Goal: Task Accomplishment & Management: Complete application form

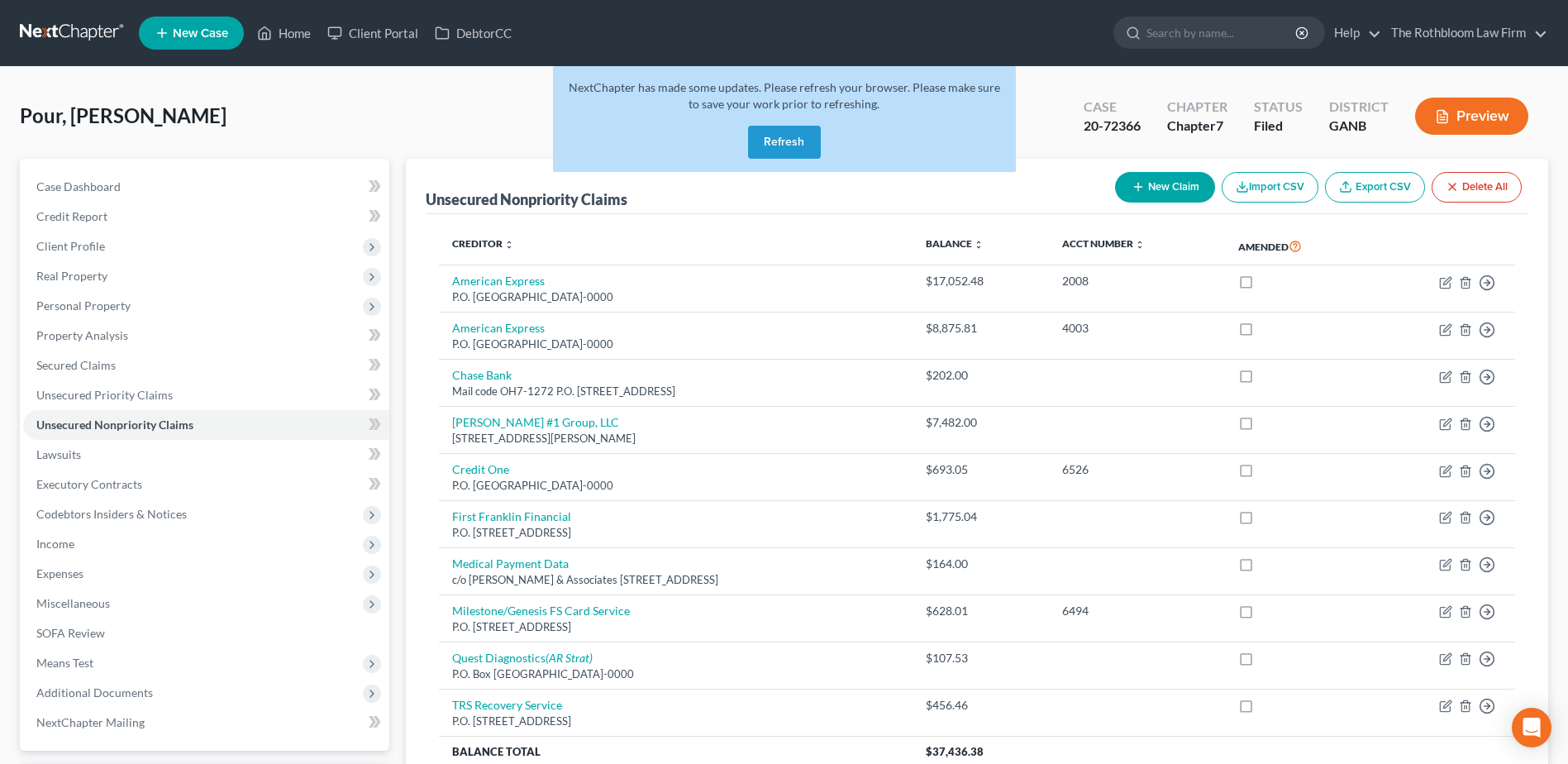
click at [780, 128] on button "Refresh" at bounding box center [784, 142] width 73 height 33
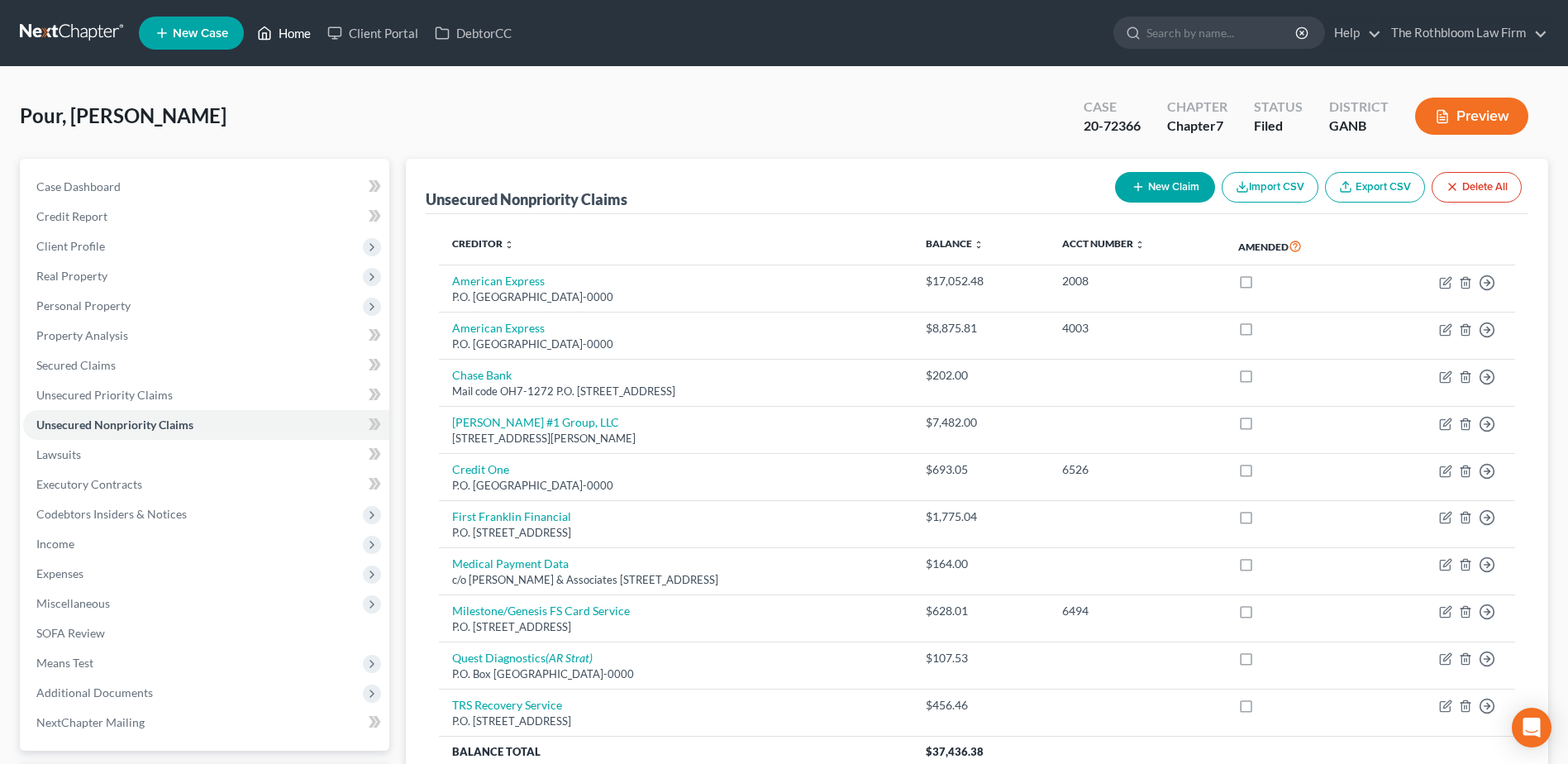
click at [286, 33] on link "Home" at bounding box center [283, 33] width 70 height 30
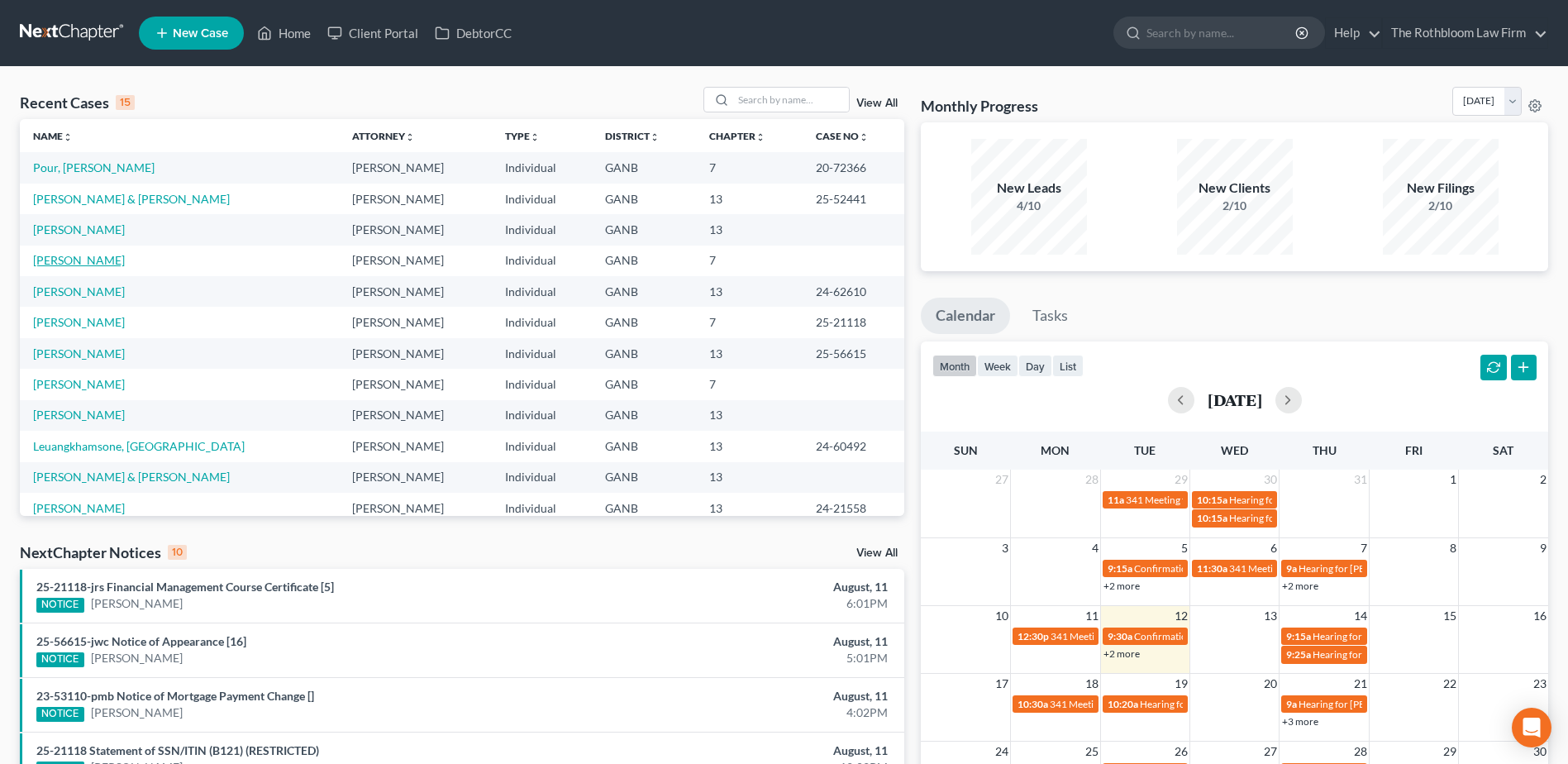
click at [60, 258] on link "Noble, Shaunya" at bounding box center [79, 260] width 92 height 14
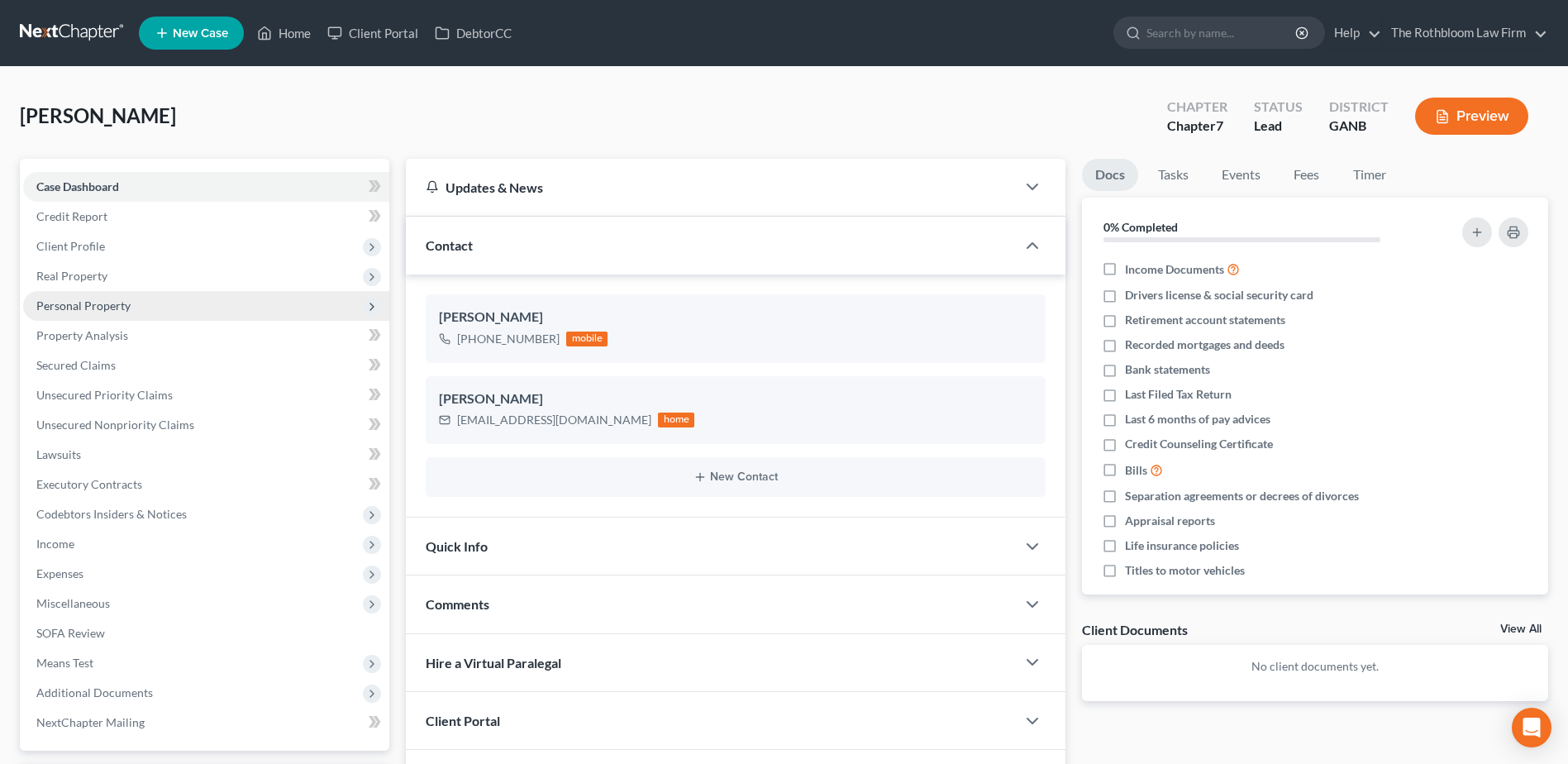
click at [90, 318] on span "Personal Property" at bounding box center [205, 306] width 366 height 30
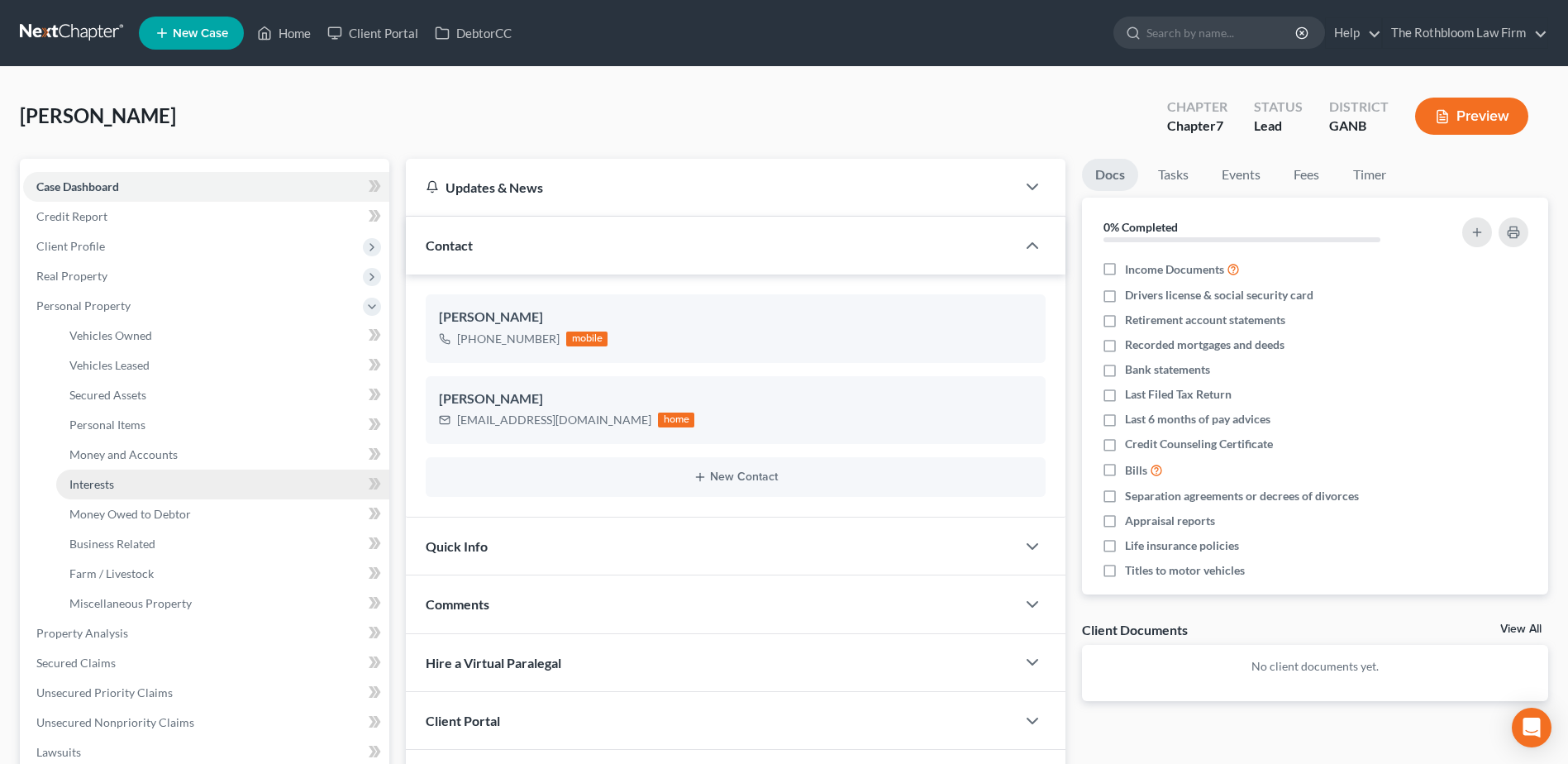
click at [128, 486] on link "Interests" at bounding box center [222, 485] width 333 height 30
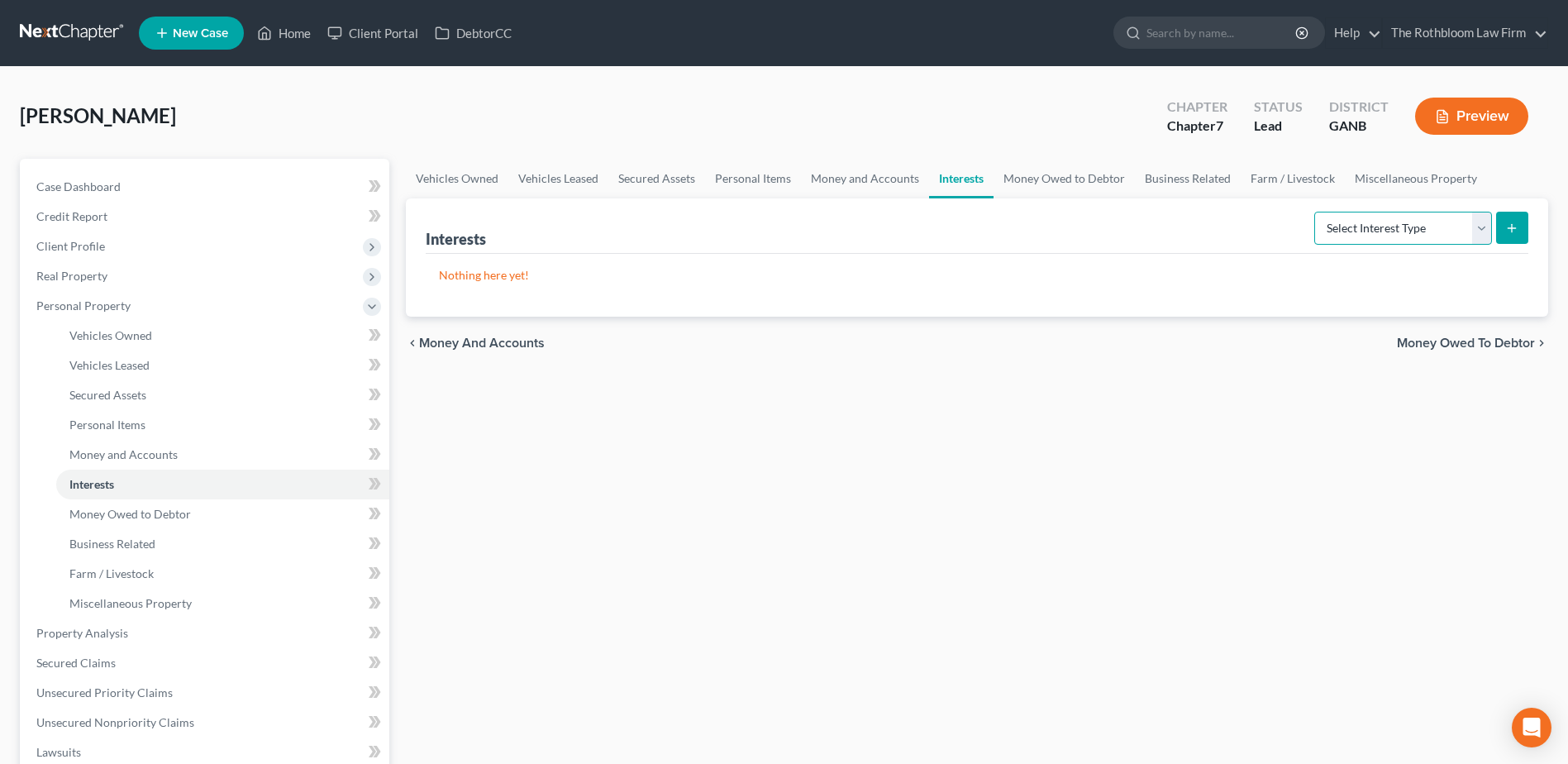
click at [1473, 231] on select "Select Interest Type 401K Annuity Bond Education IRA Government Bond Government…" at bounding box center [1403, 227] width 178 height 33
select select "whole_life_insurance"
click at [1317, 211] on select "Select Interest Type 401K Annuity Bond Education IRA Government Bond Government…" at bounding box center [1403, 227] width 178 height 33
click at [1511, 223] on icon "submit" at bounding box center [1511, 227] width 13 height 13
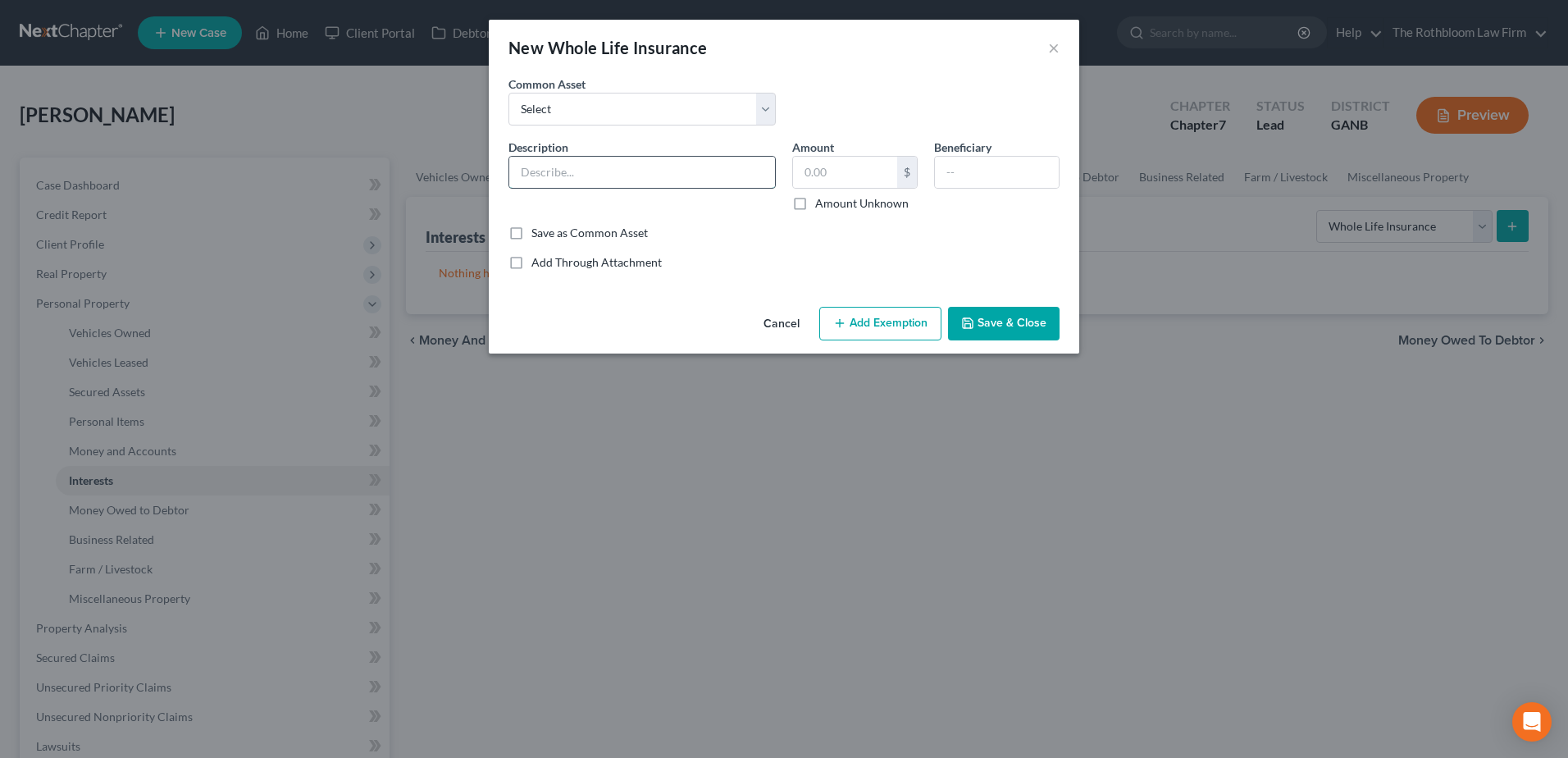
click at [545, 180] on input "text" at bounding box center [642, 171] width 266 height 31
type input "Whole Life Insurance"
type input "1,441.50"
click at [893, 328] on button "Add Exemption" at bounding box center [879, 324] width 122 height 35
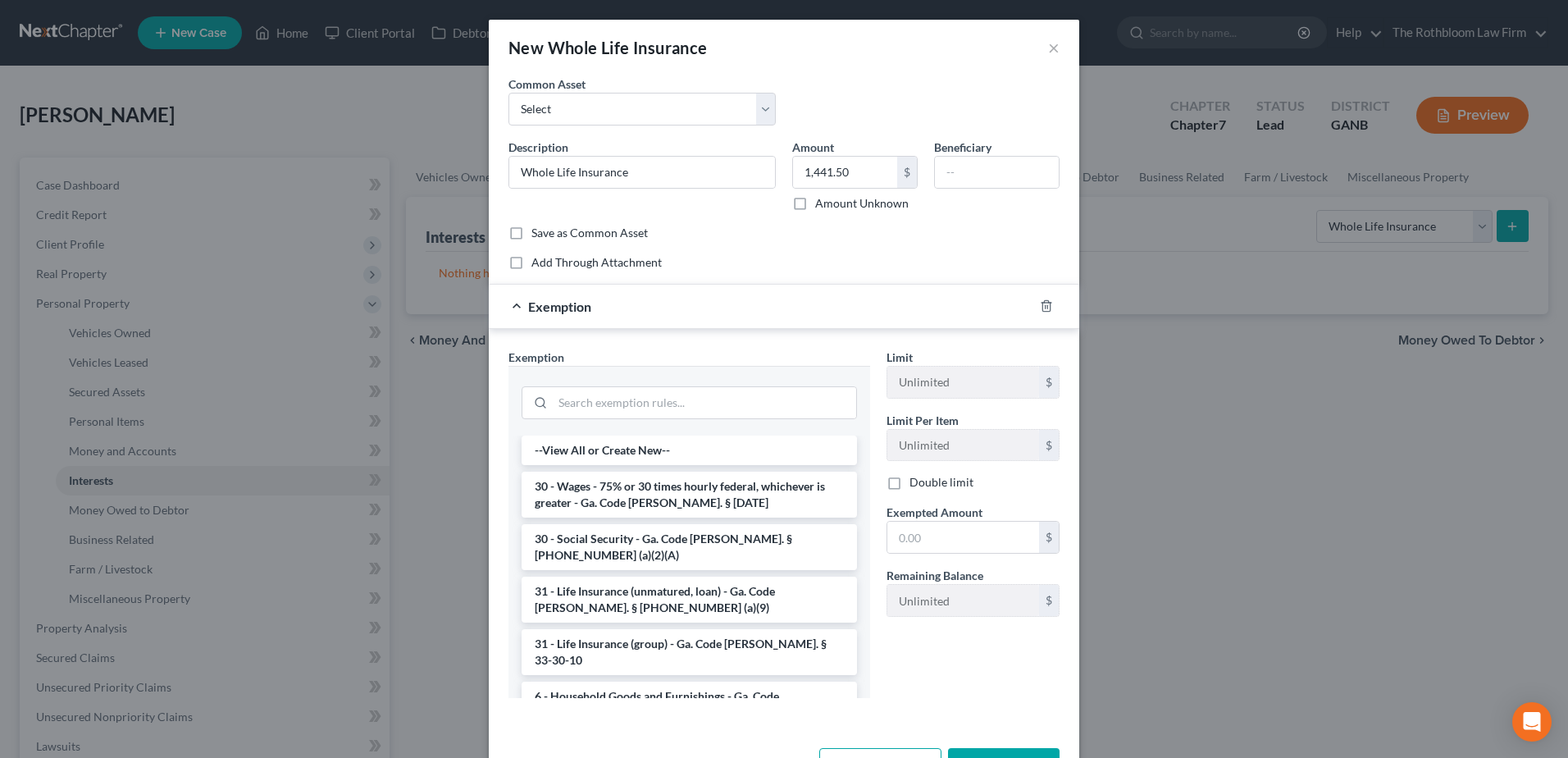
drag, startPoint x: 670, startPoint y: 573, endPoint x: 800, endPoint y: 552, distance: 131.7
click at [674, 577] on li "31 - Life Insurance (unmatured, loan) - Ga. Code Ann. § 44-13-100 (a)(9)" at bounding box center [689, 600] width 335 height 46
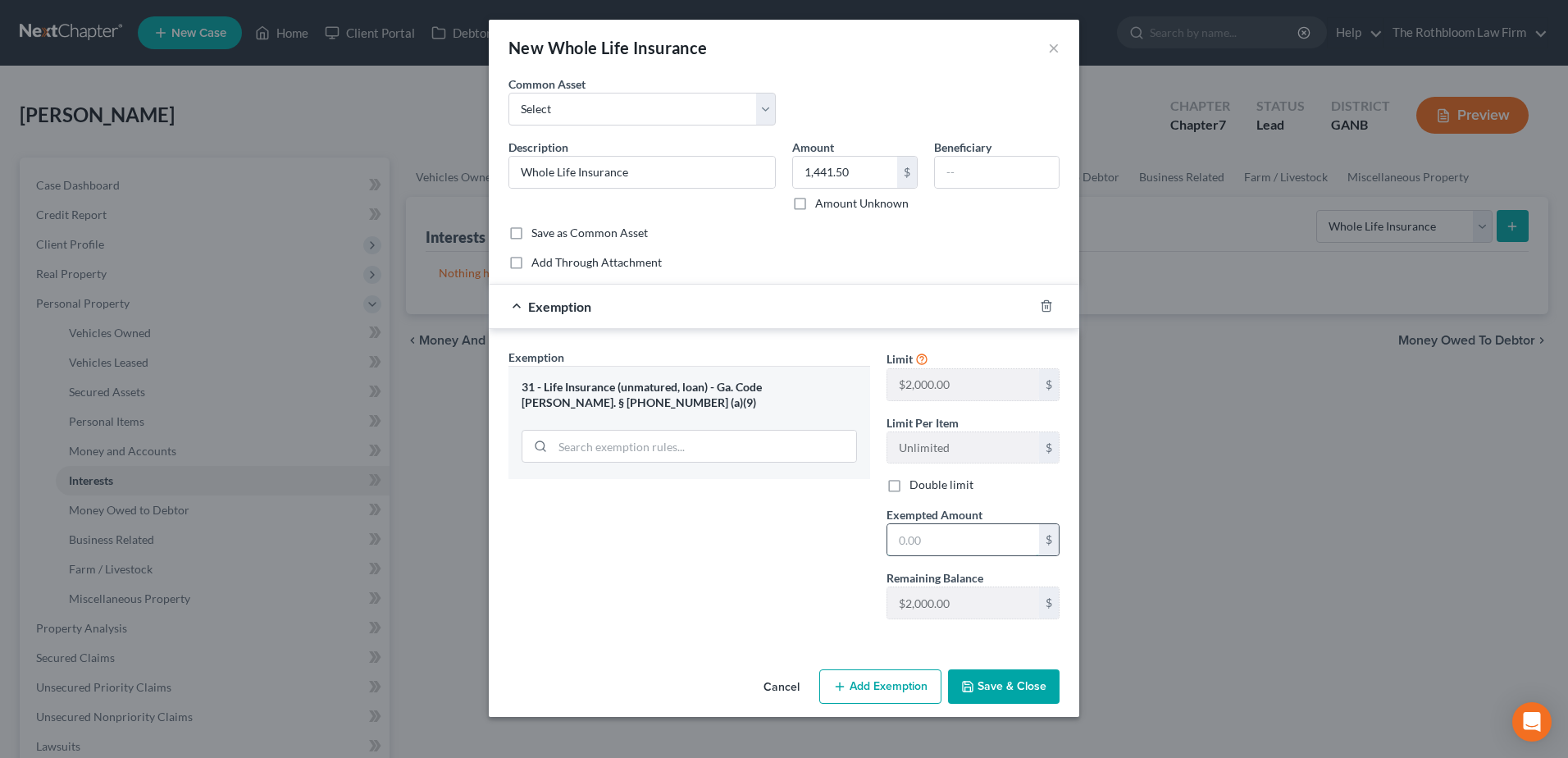
click at [950, 542] on input "text" at bounding box center [963, 539] width 151 height 31
type input "1,441.50"
click at [1006, 684] on button "Save & Close" at bounding box center [1003, 686] width 112 height 35
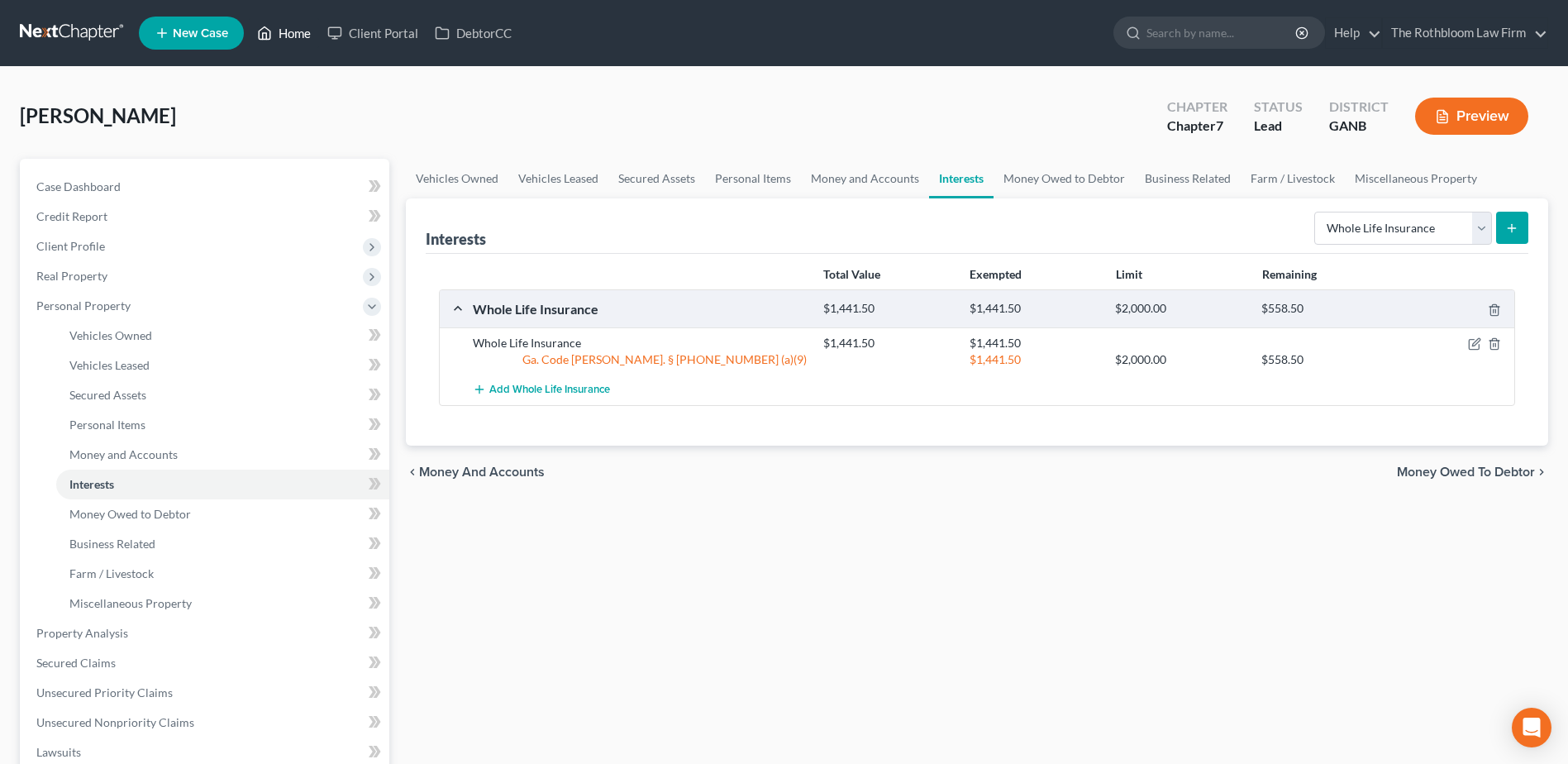
click at [298, 35] on link "Home" at bounding box center [283, 33] width 70 height 30
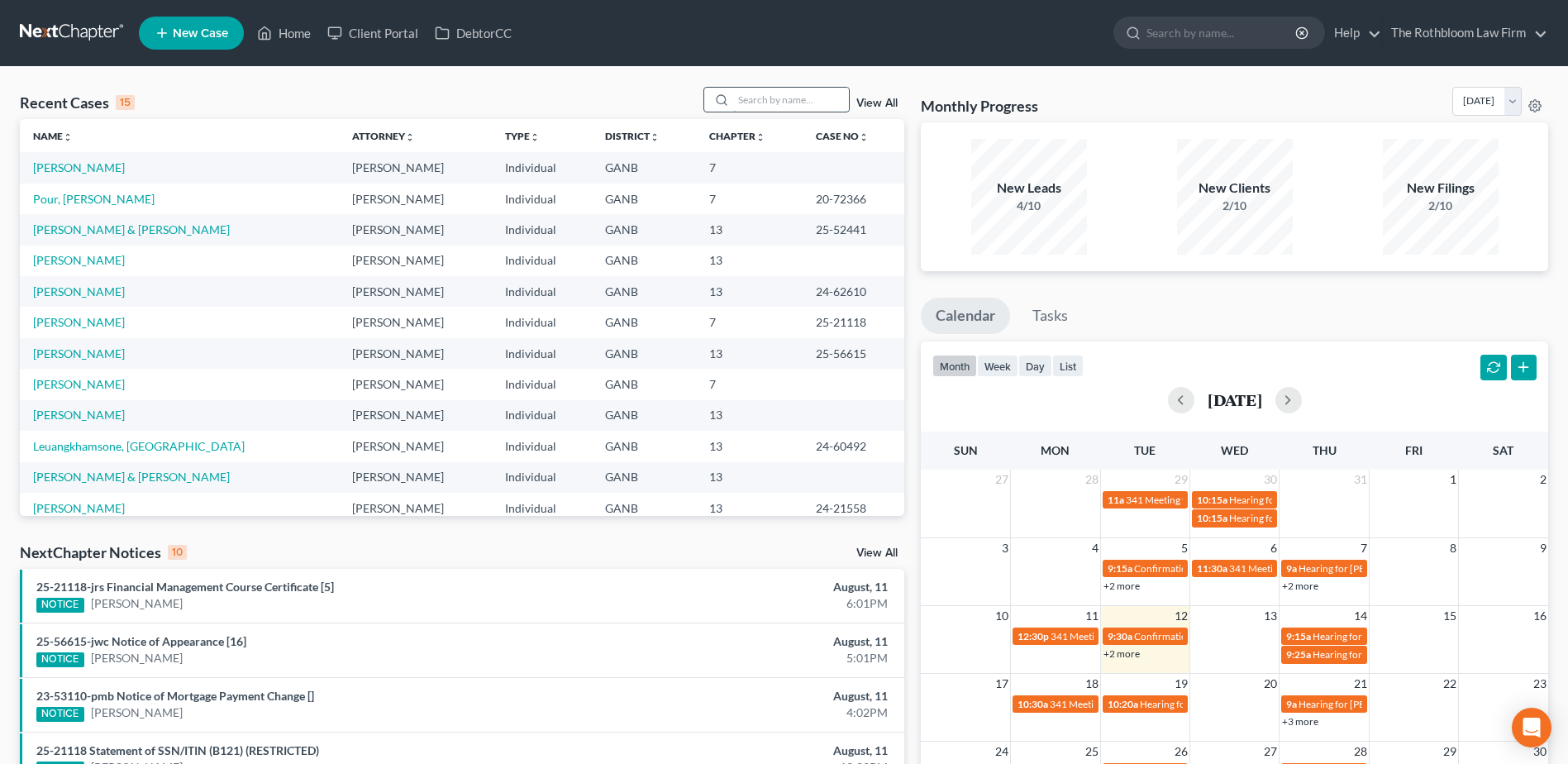
click at [763, 99] on input "search" at bounding box center [791, 100] width 116 height 24
click at [80, 476] on link "Wade, Jonathan & Danielle" at bounding box center [131, 477] width 196 height 14
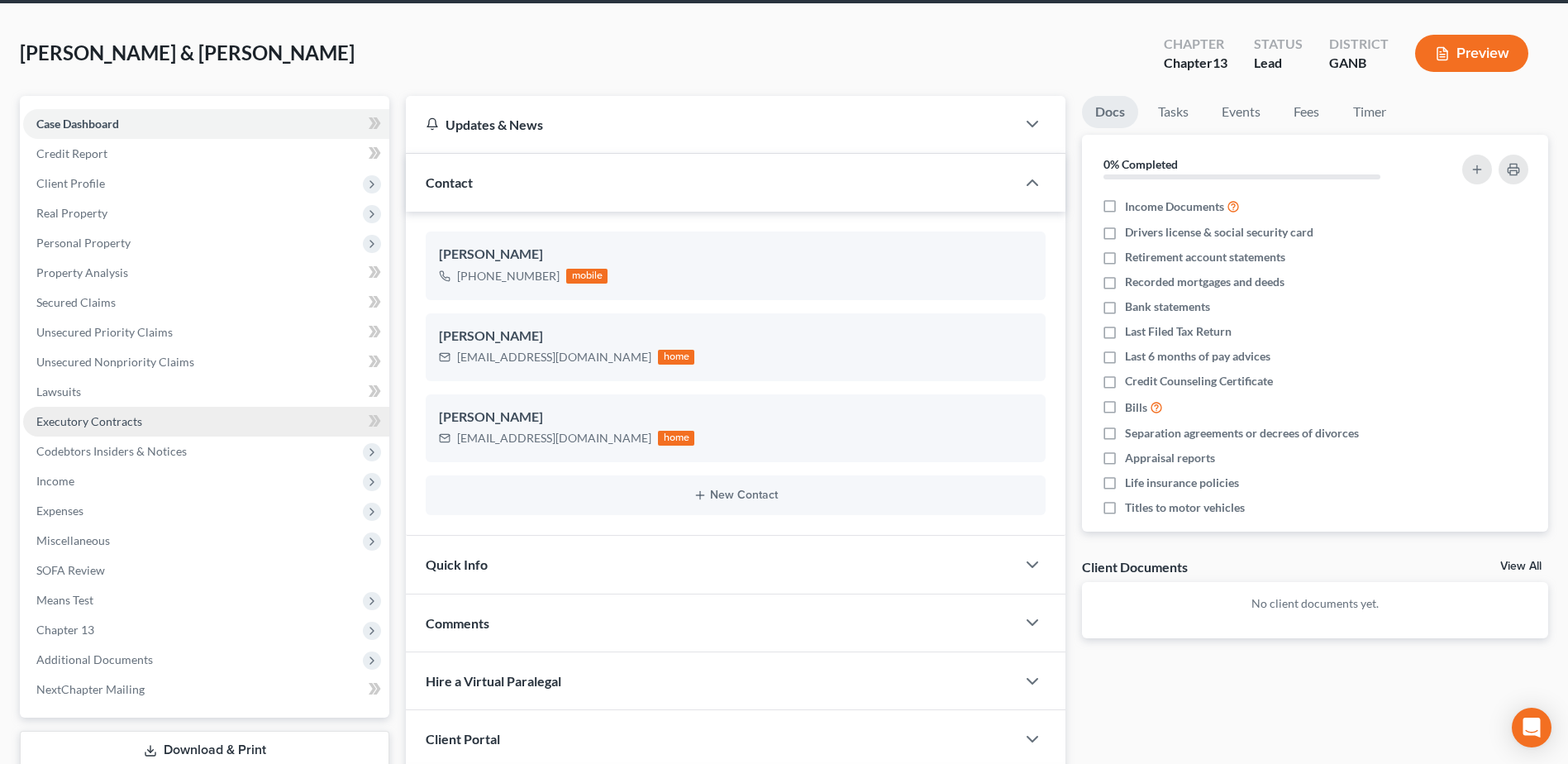
scroll to position [166, 0]
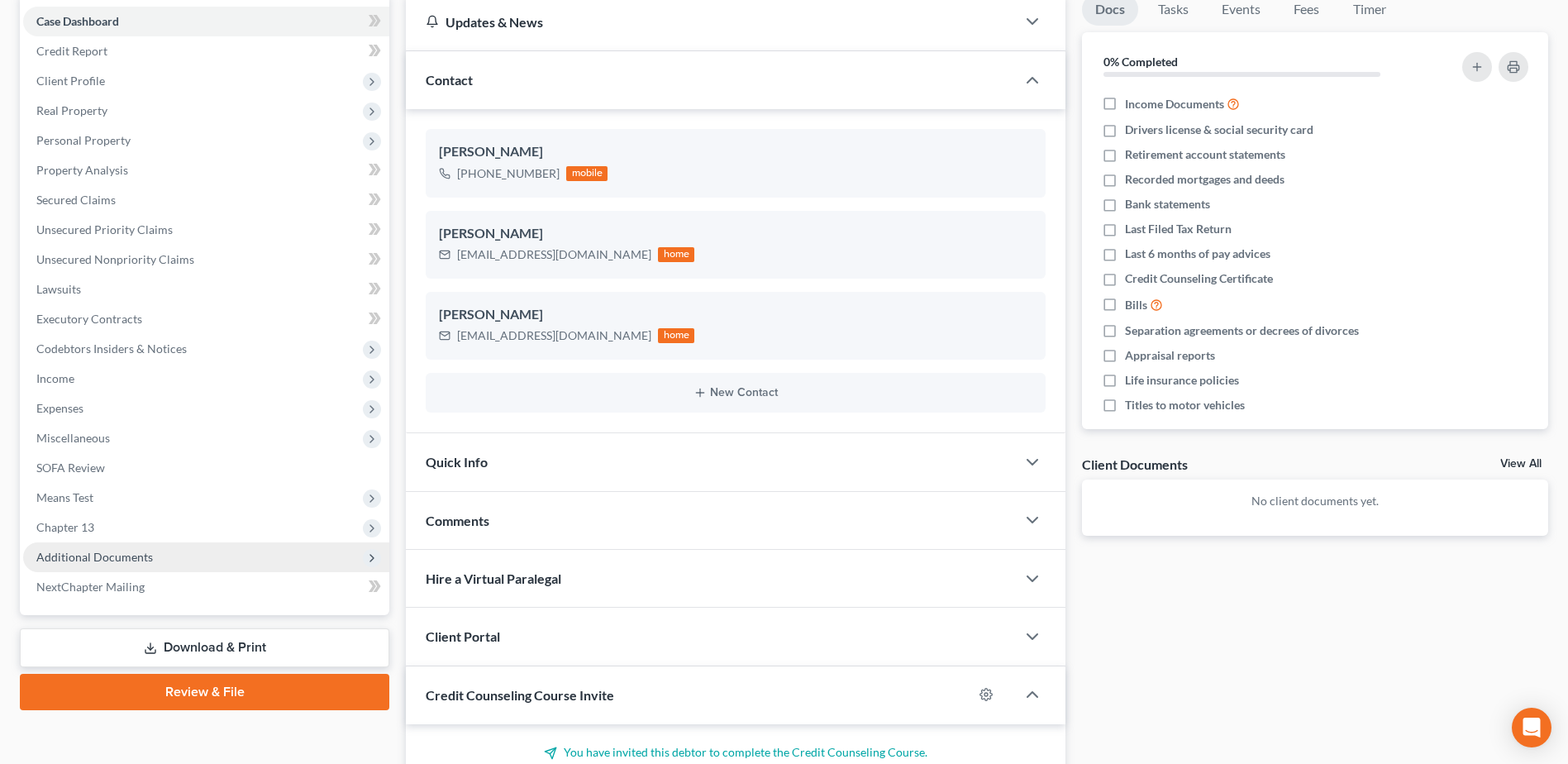
click at [125, 562] on span "Additional Documents" at bounding box center [94, 557] width 117 height 14
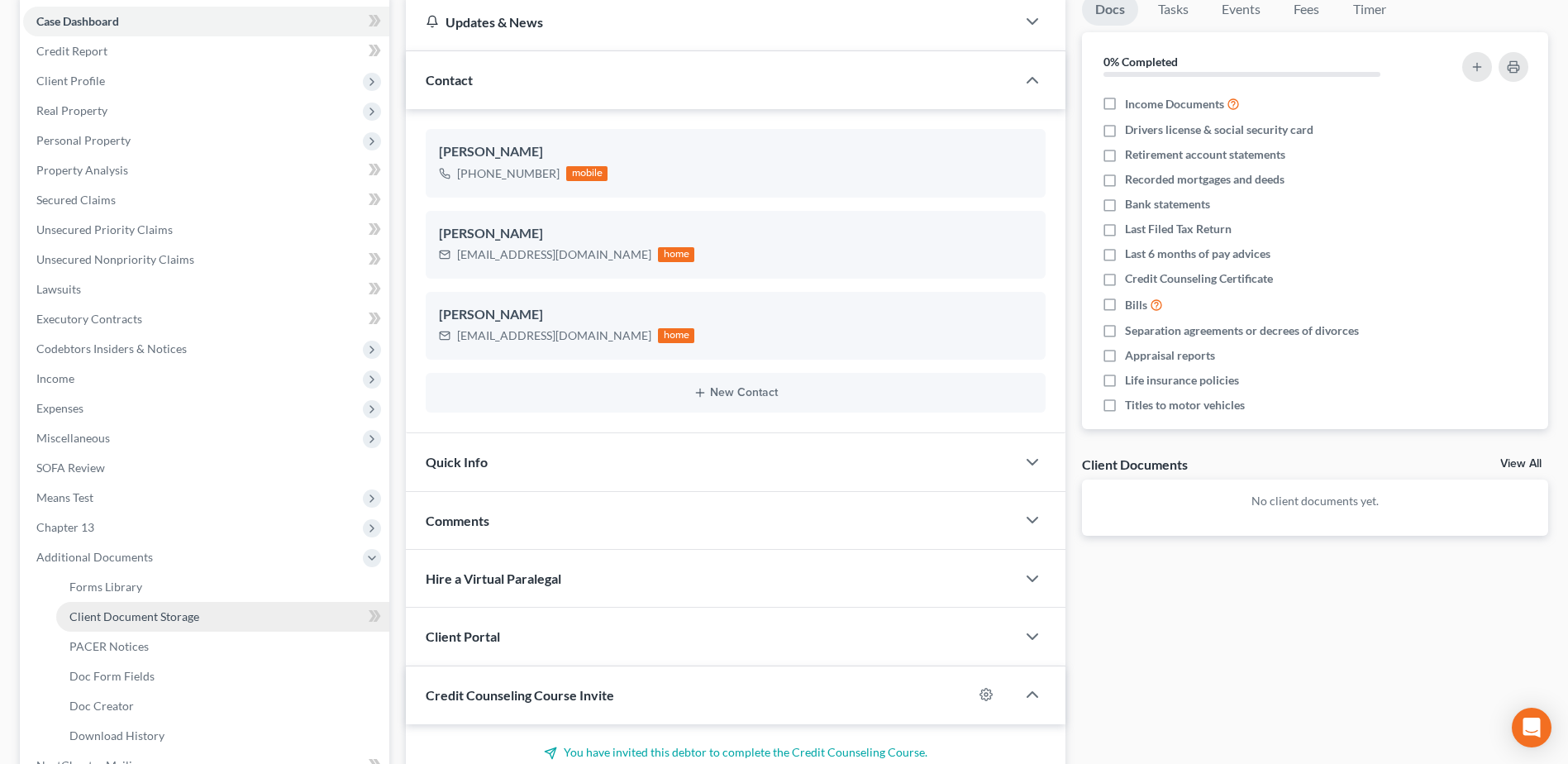
click at [121, 609] on span "Client Document Storage" at bounding box center [135, 616] width 130 height 14
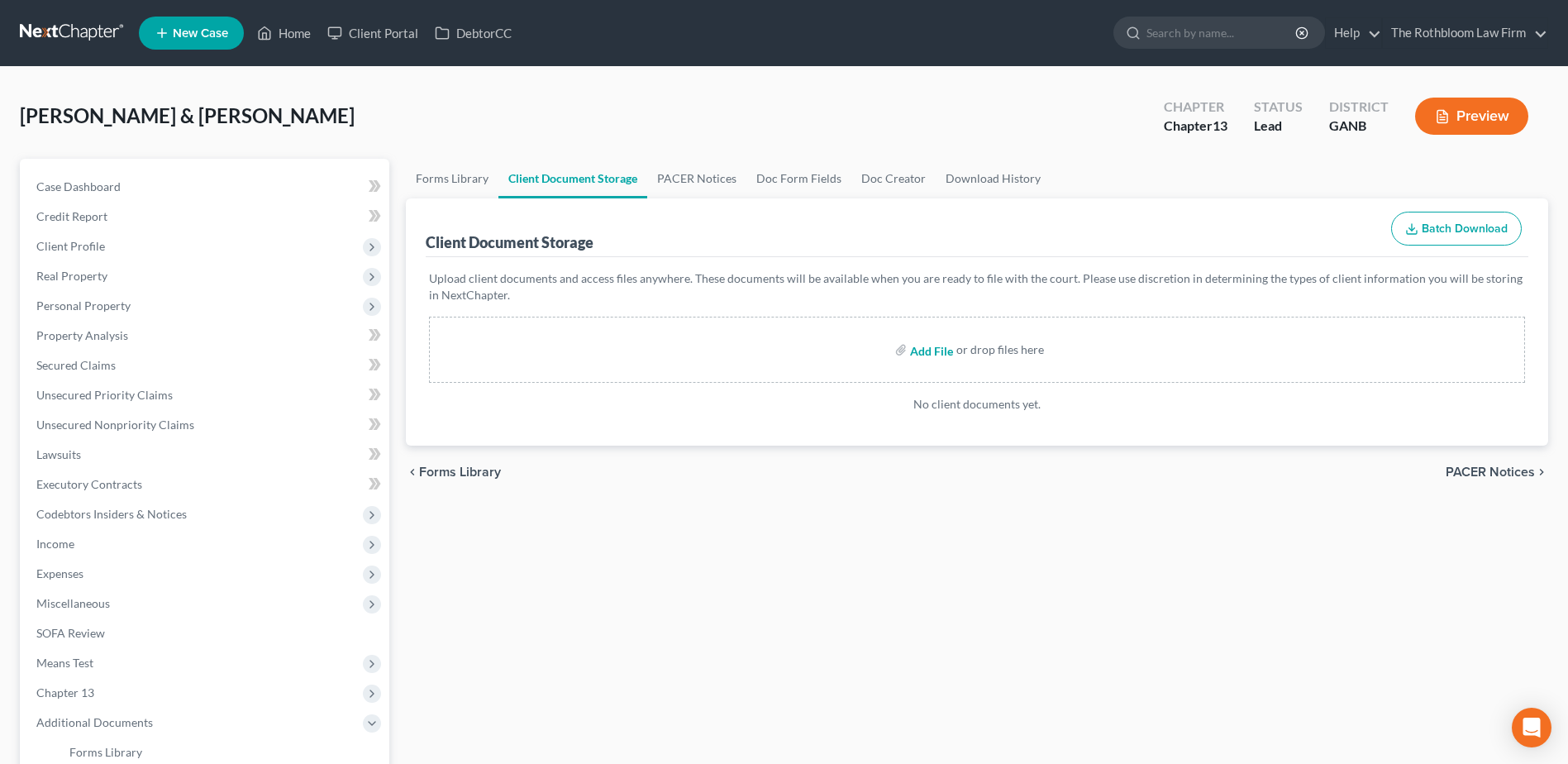
click at [937, 350] on input "file" at bounding box center [931, 350] width 40 height 30
type input "C:\fakepath\Exhibit A to Disclosure.pdf"
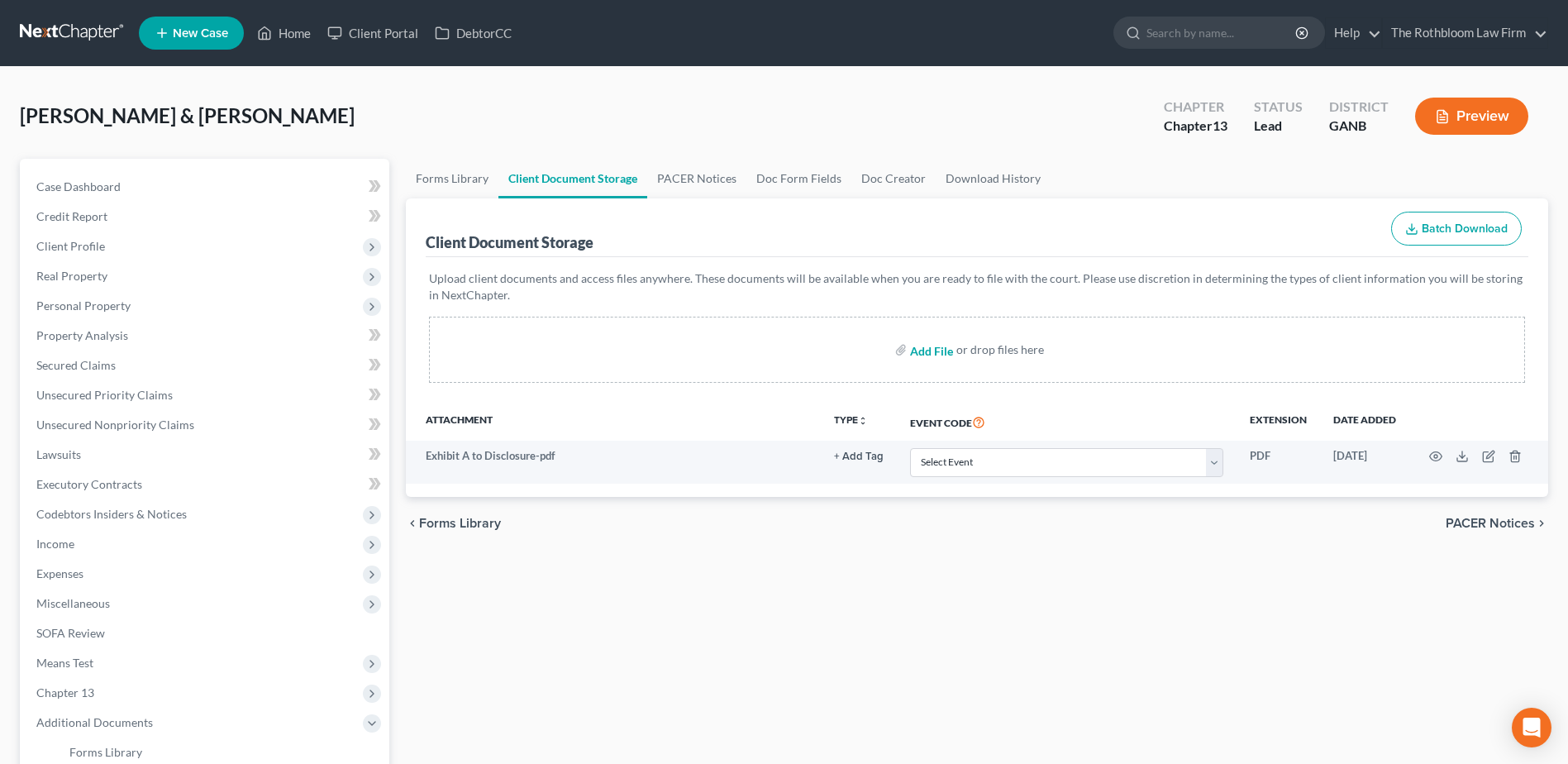
click at [921, 350] on input "file" at bounding box center [931, 350] width 40 height 30
click at [58, 195] on link "Case Dashboard" at bounding box center [205, 187] width 366 height 30
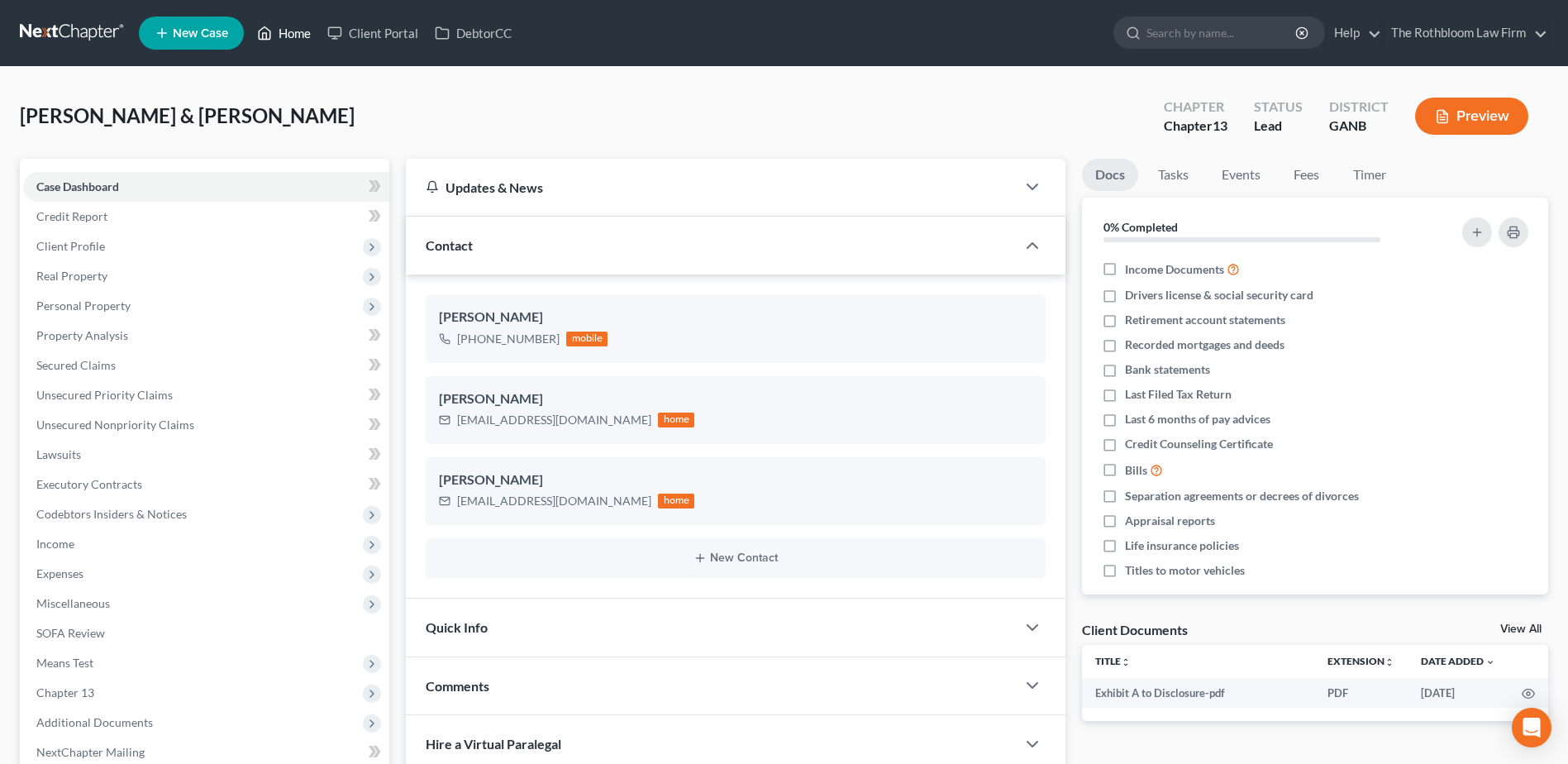
click at [301, 40] on link "Home" at bounding box center [283, 33] width 70 height 30
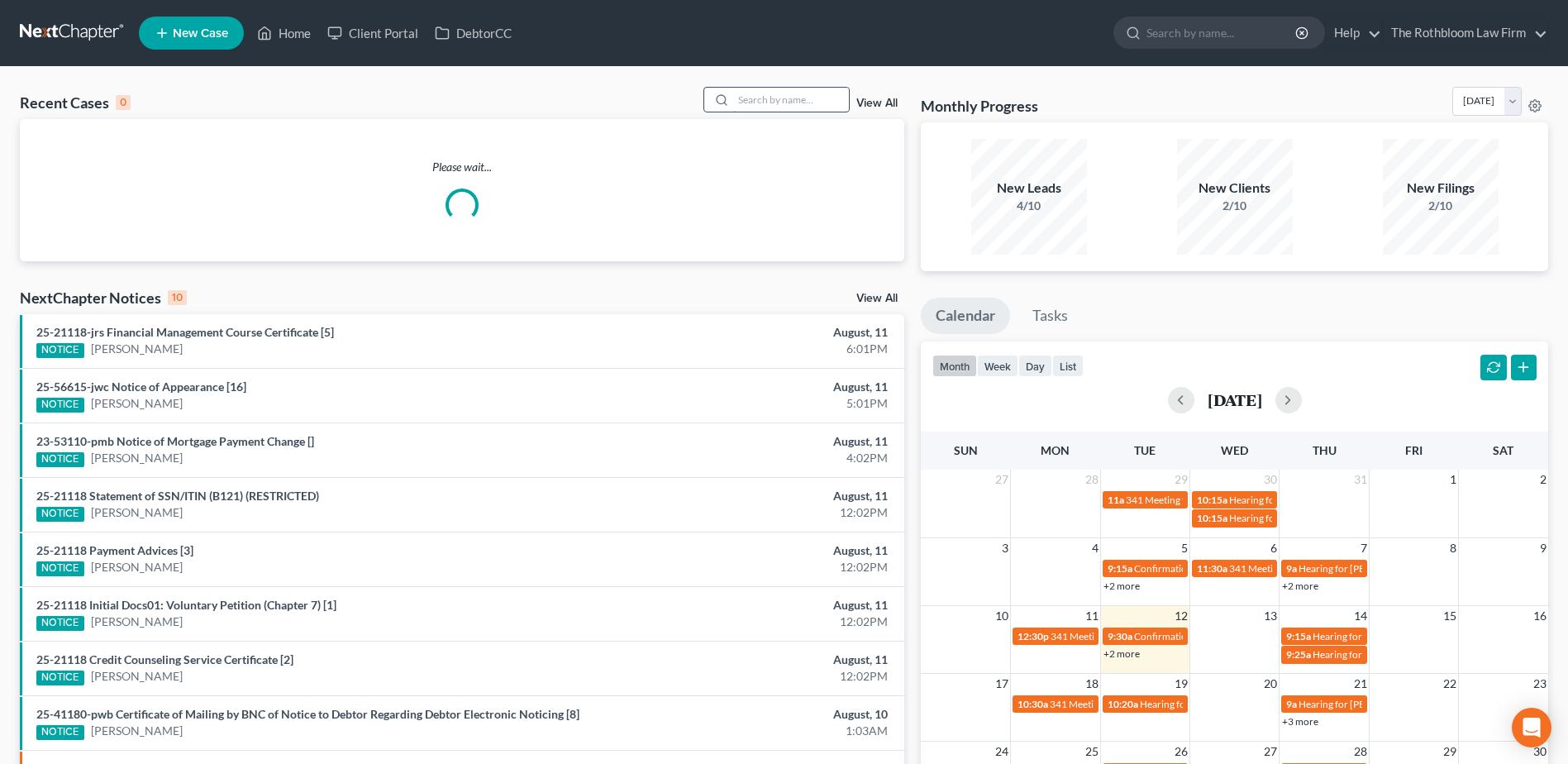
click at [775, 107] on input "search" at bounding box center [791, 100] width 116 height 24
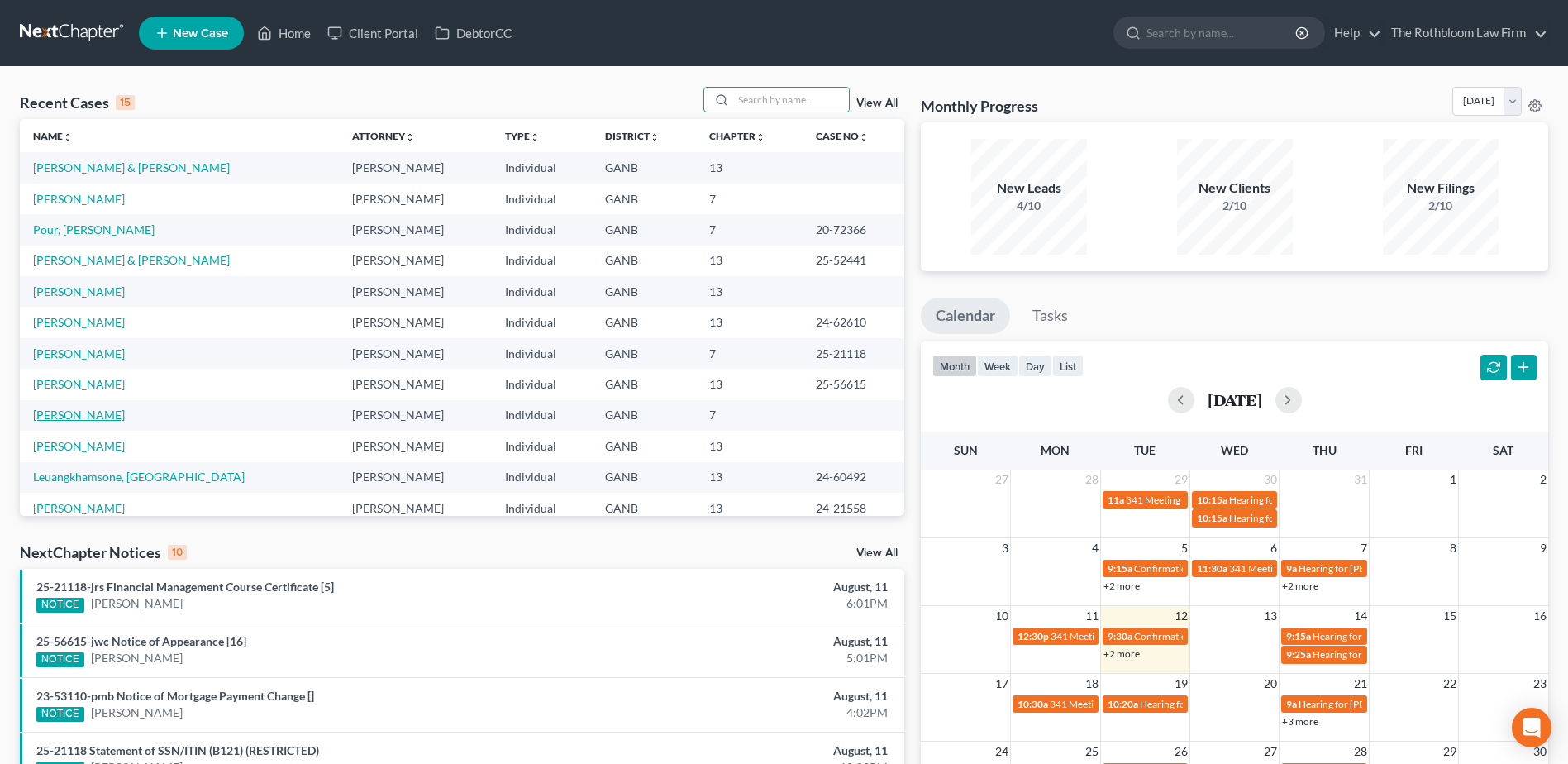
click at [66, 418] on link "Kohler, Kenneth" at bounding box center [79, 415] width 92 height 14
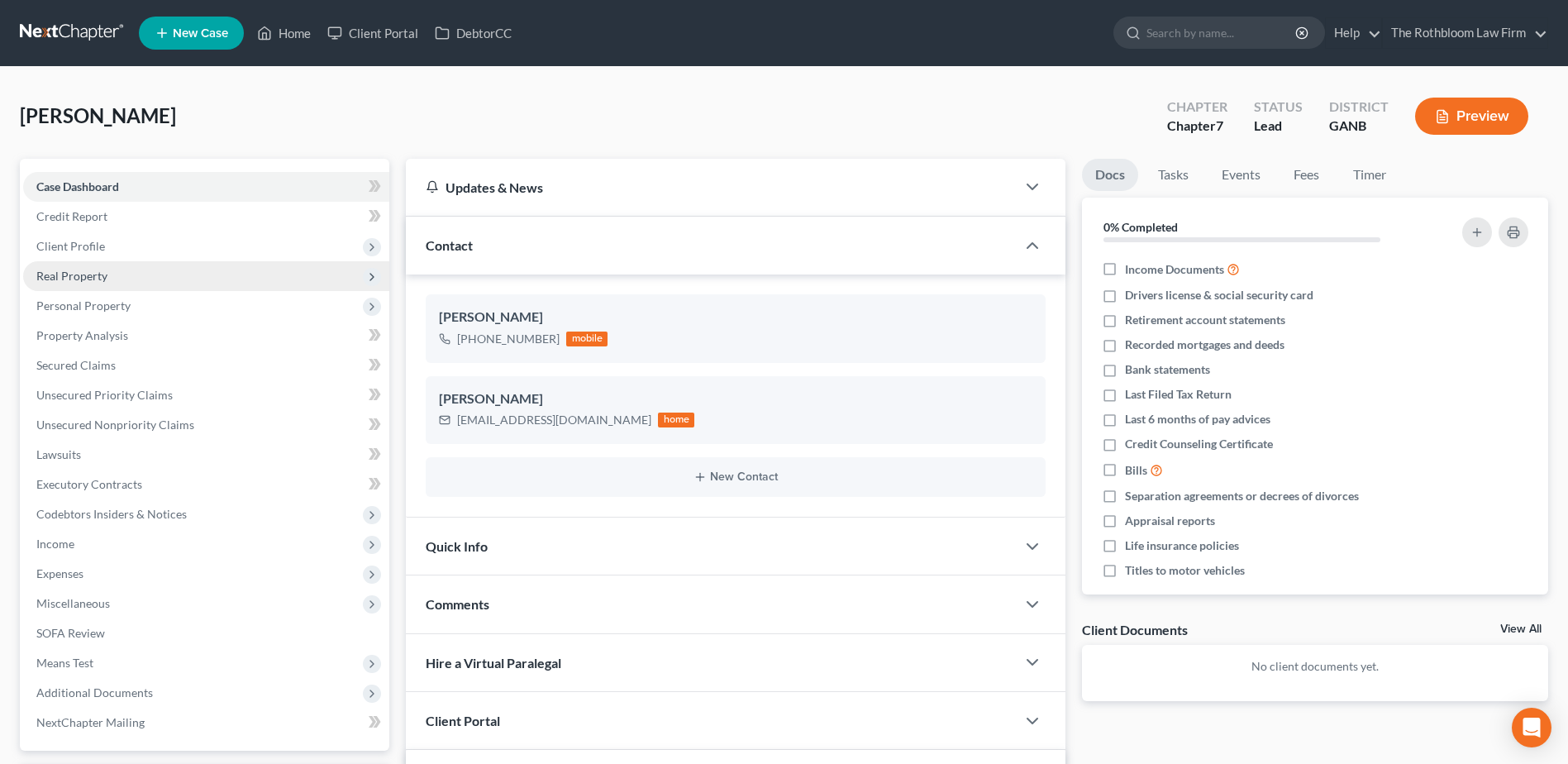
click at [72, 276] on span "Real Property" at bounding box center [71, 275] width 71 height 14
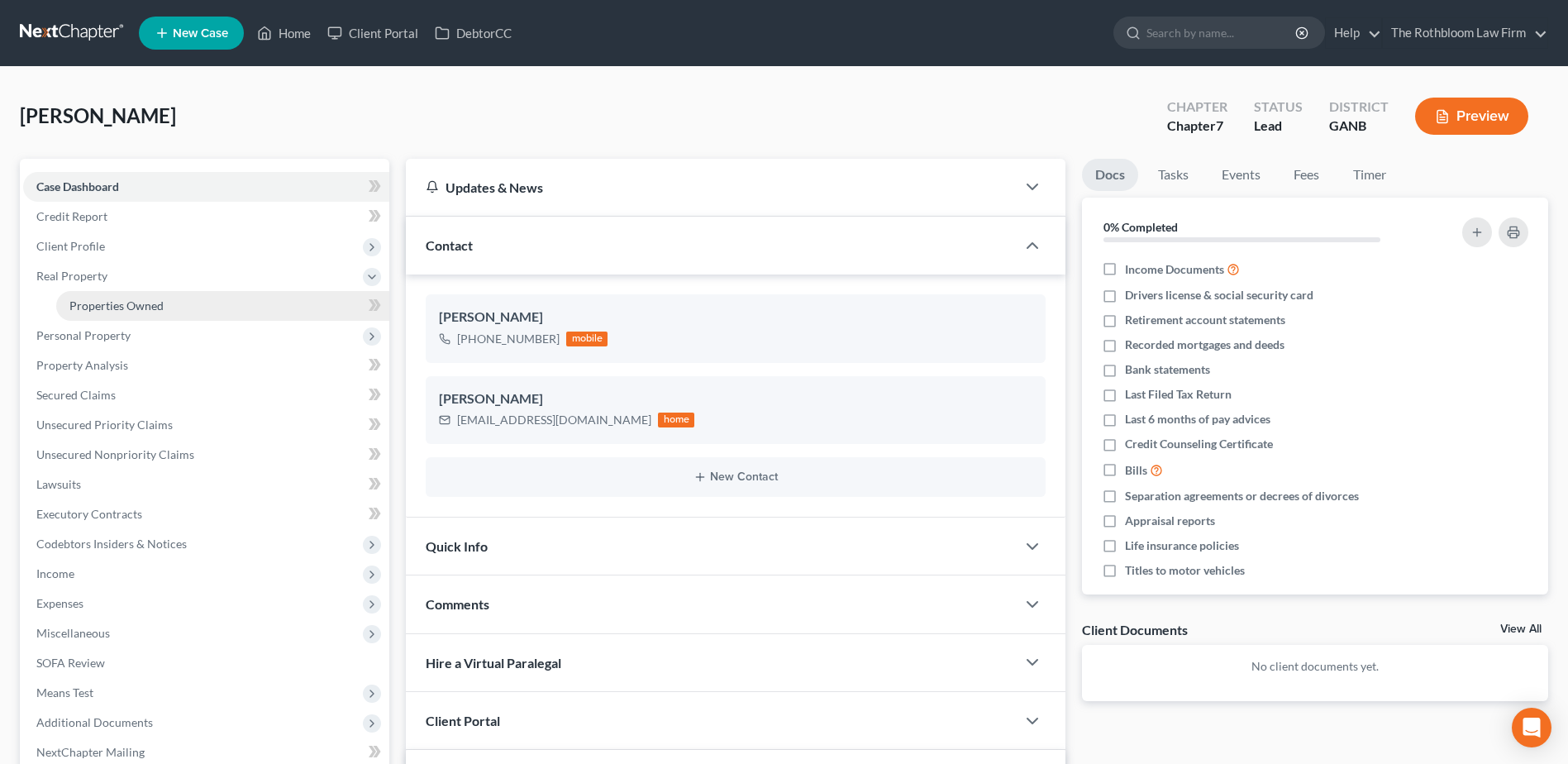
click at [96, 313] on link "Properties Owned" at bounding box center [222, 306] width 333 height 30
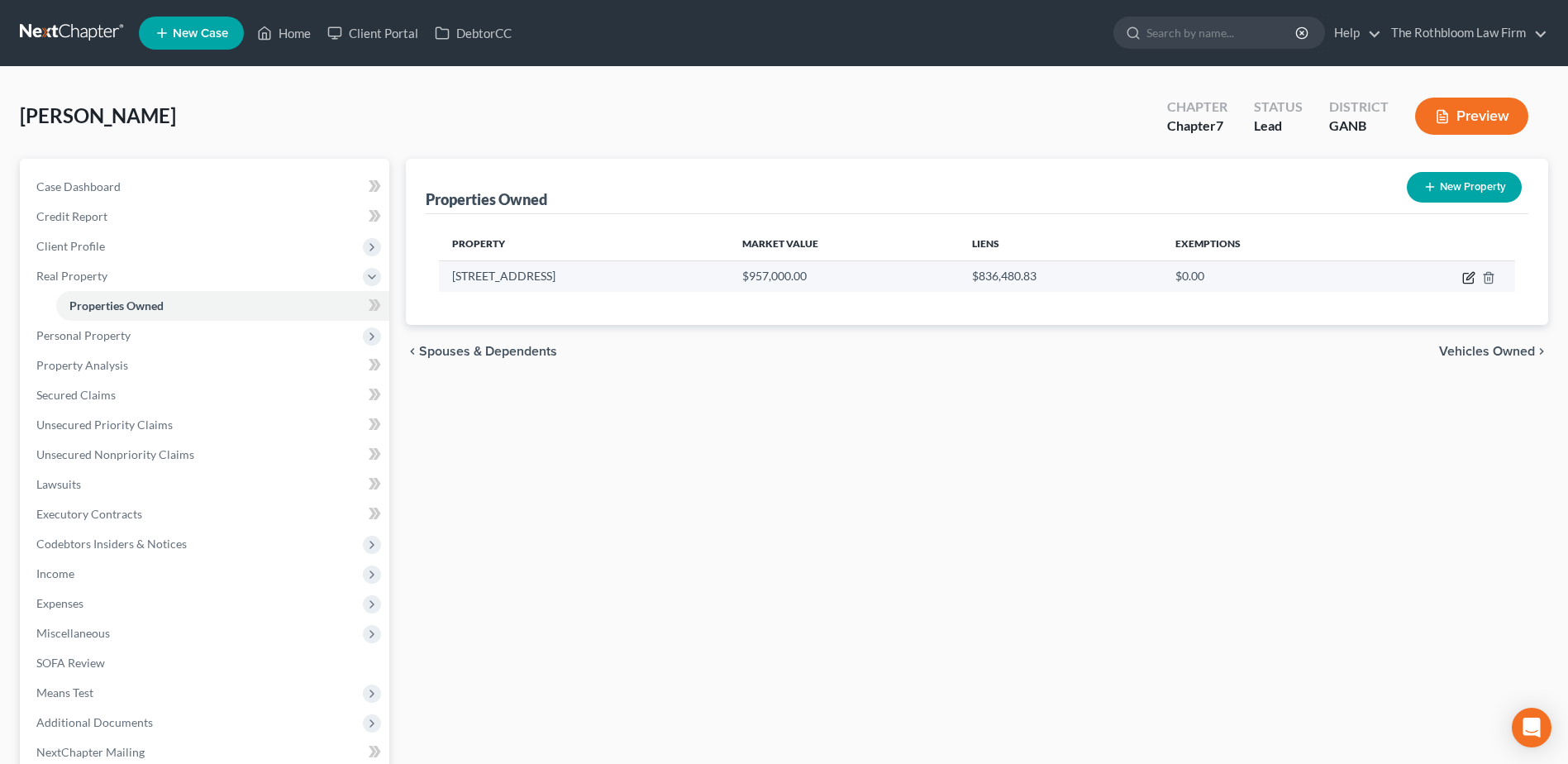
click at [1466, 279] on icon "button" at bounding box center [1469, 275] width 7 height 7
select select "10"
select select "3"
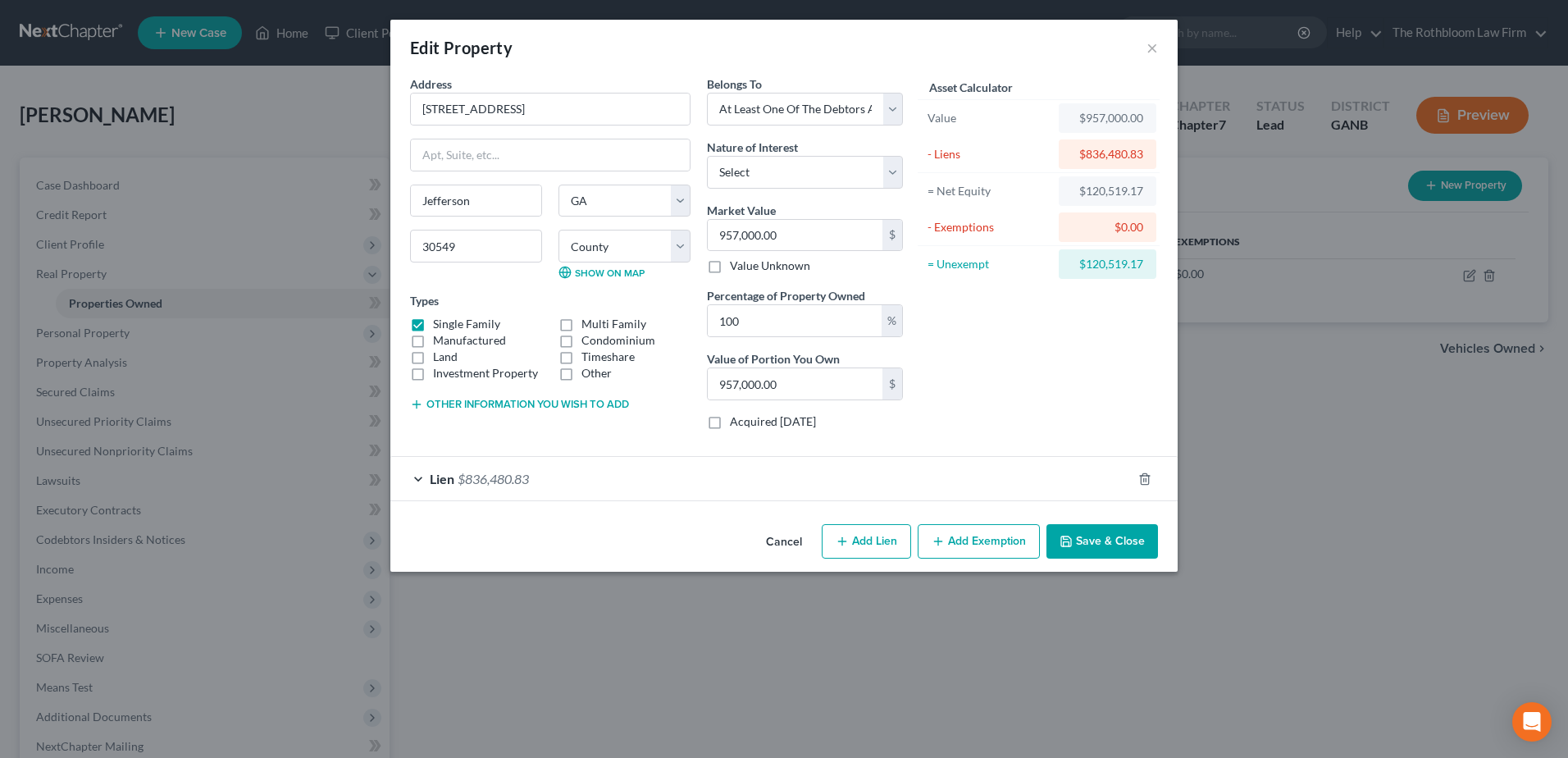
click at [979, 536] on button "Add Exemption" at bounding box center [977, 541] width 122 height 35
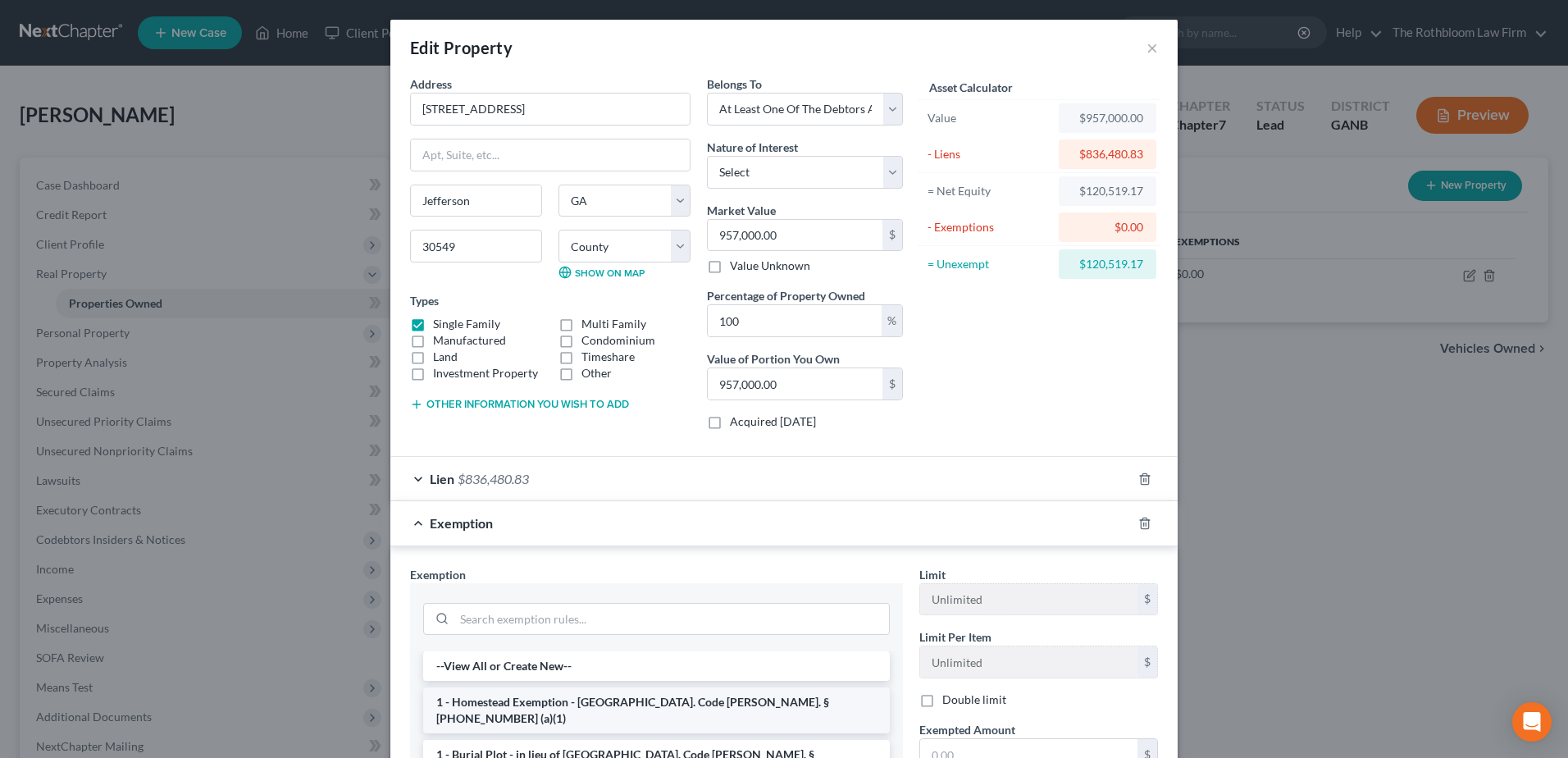
click at [510, 704] on li "1 - Homestead Exemption - Ga. Code Ann. § 44-13-100 (a)(1)" at bounding box center [657, 711] width 467 height 46
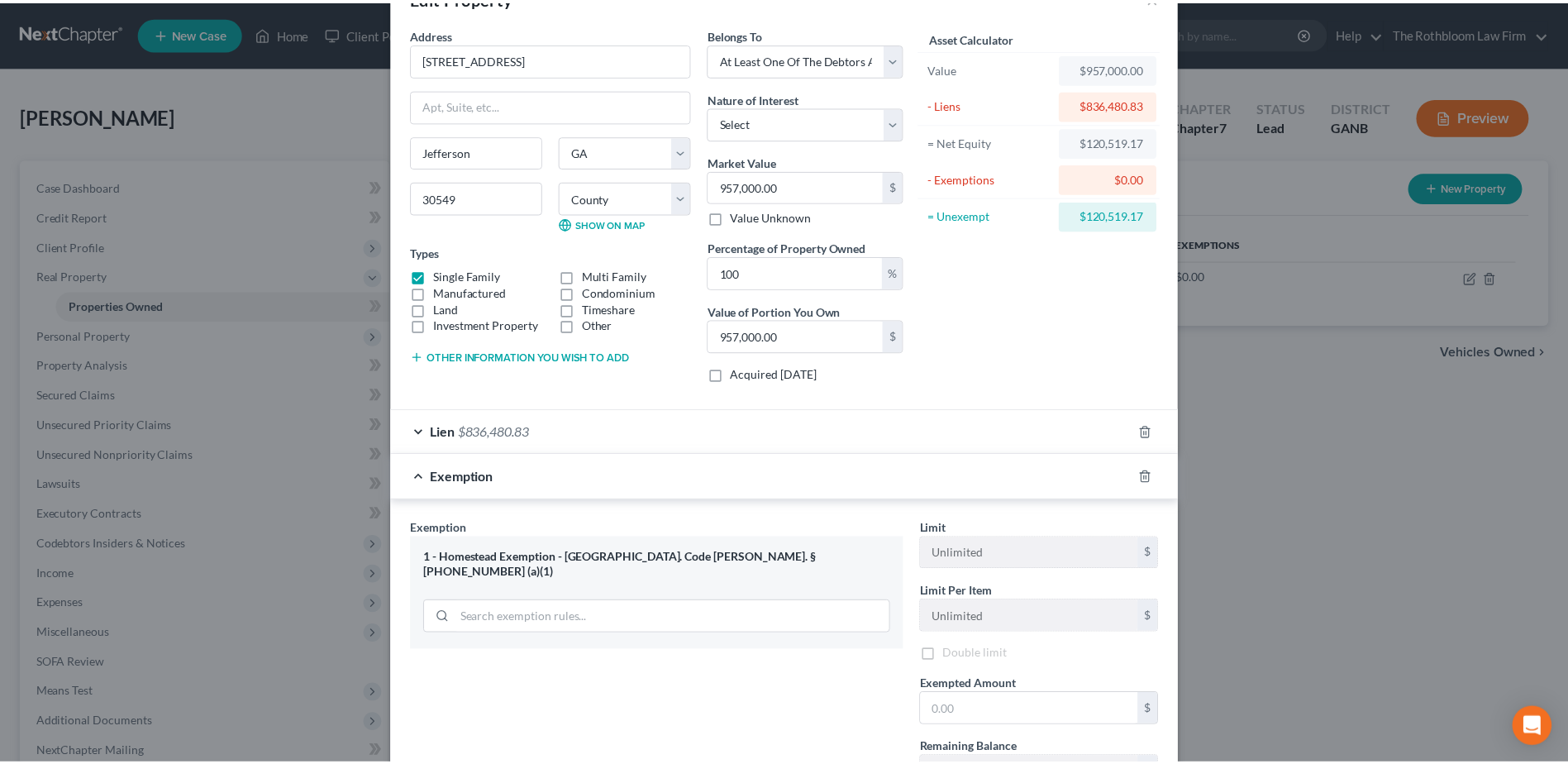
scroll to position [166, 0]
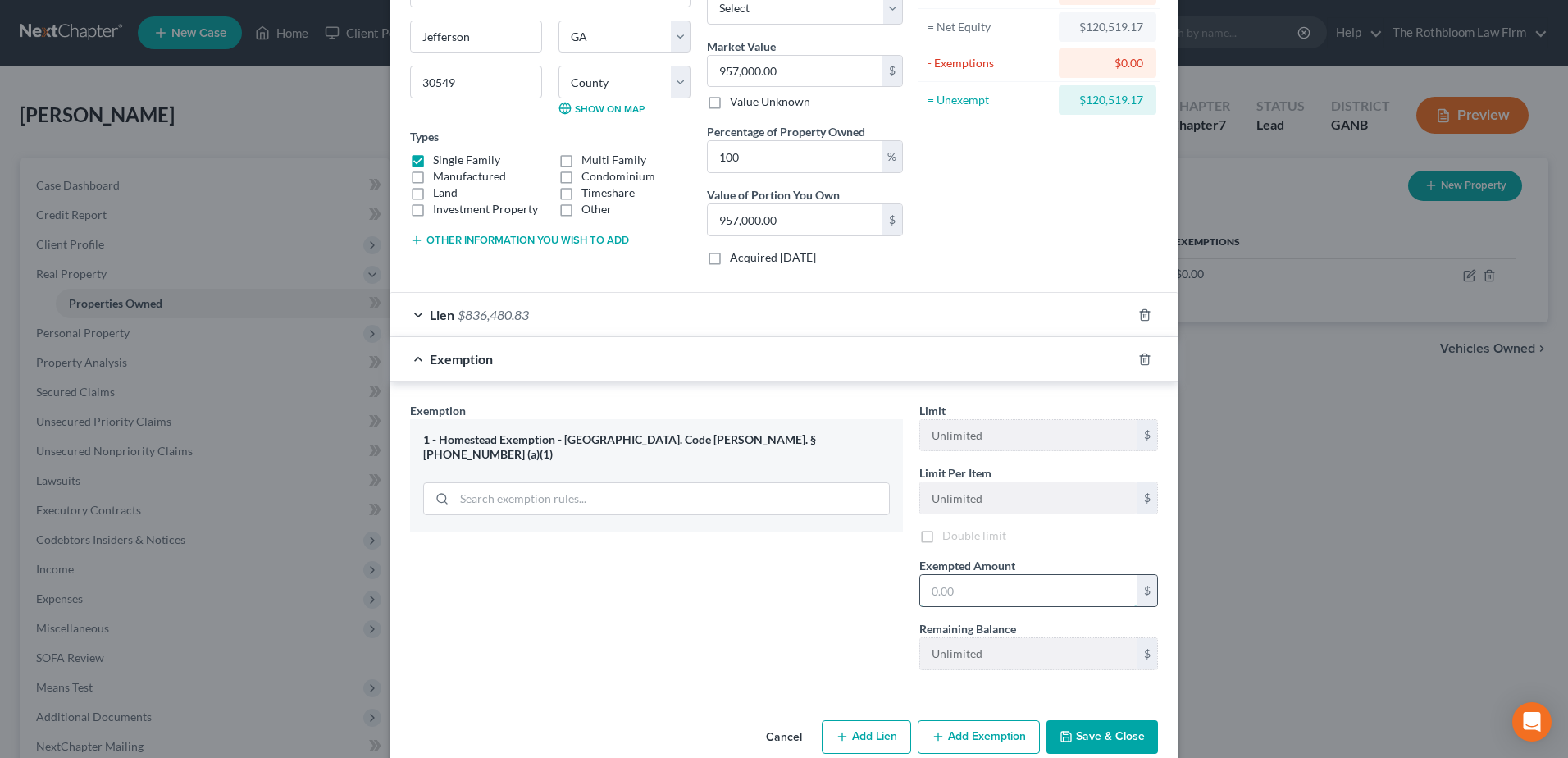
click at [970, 590] on input "text" at bounding box center [1029, 590] width 218 height 31
type input "43,000"
click at [1128, 735] on button "Save & Close" at bounding box center [1102, 739] width 112 height 35
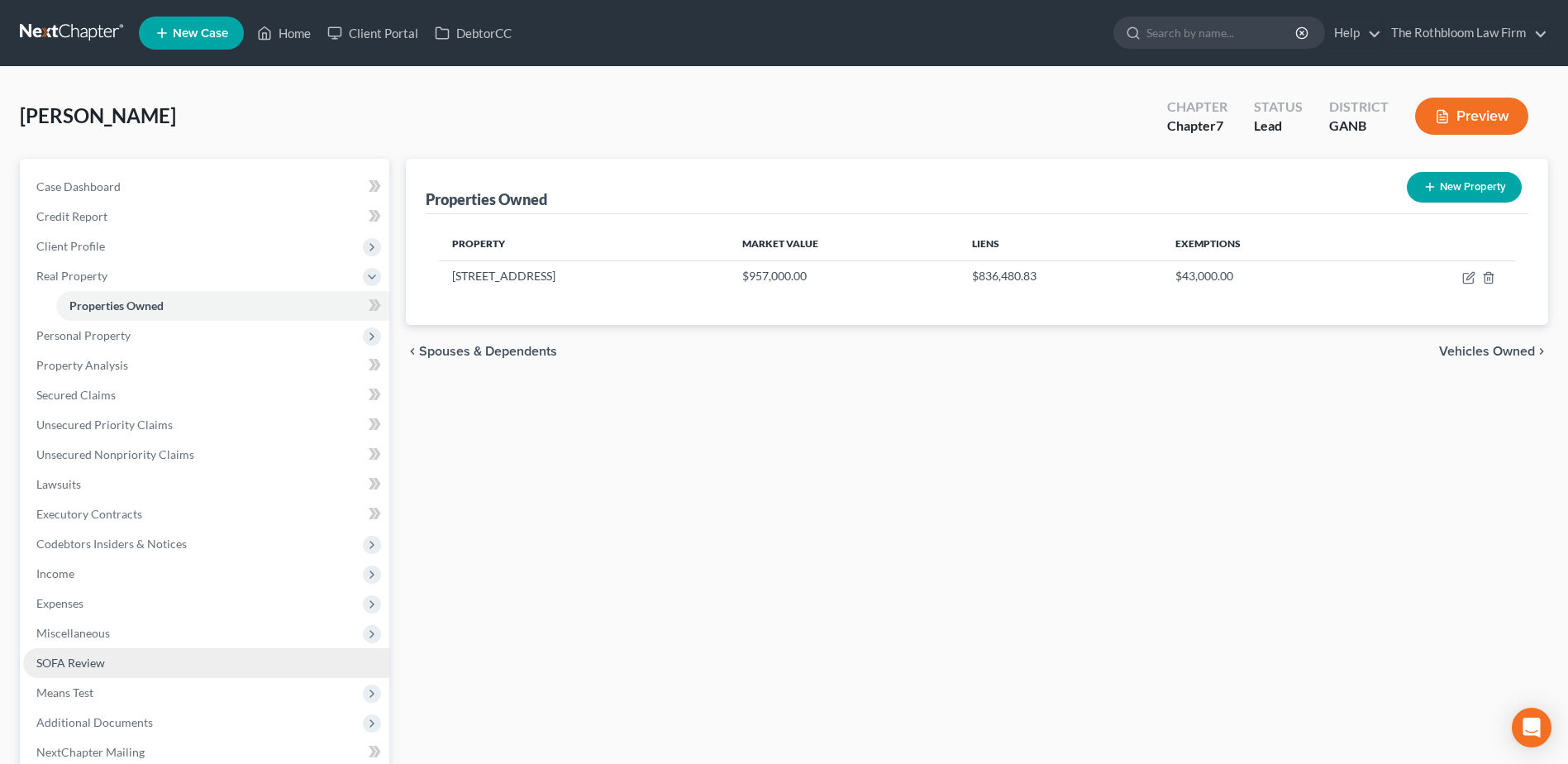
click at [81, 674] on link "SOFA Review" at bounding box center [205, 663] width 366 height 30
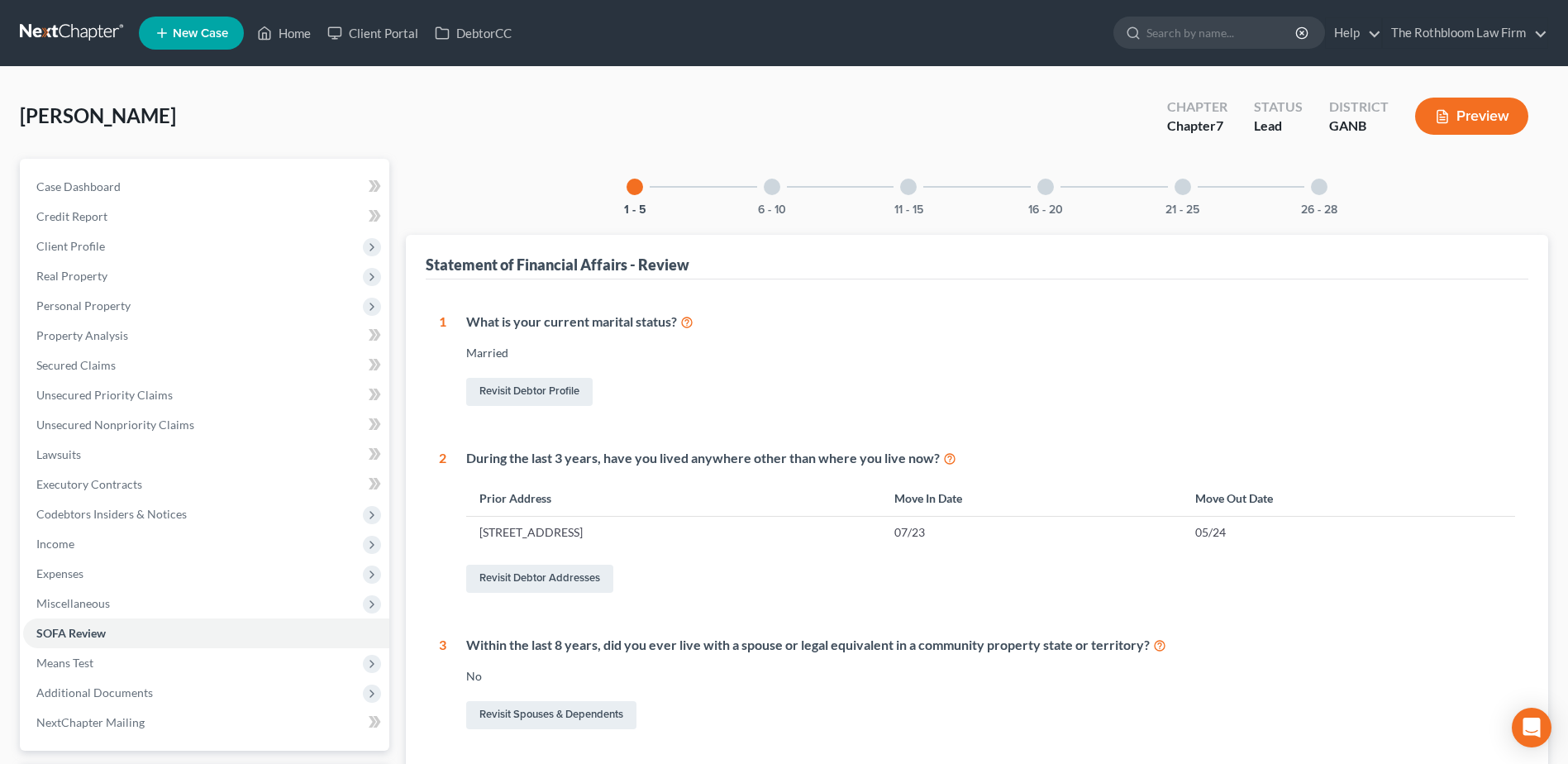
click at [1327, 194] on div "26 - 28" at bounding box center [1320, 187] width 56 height 56
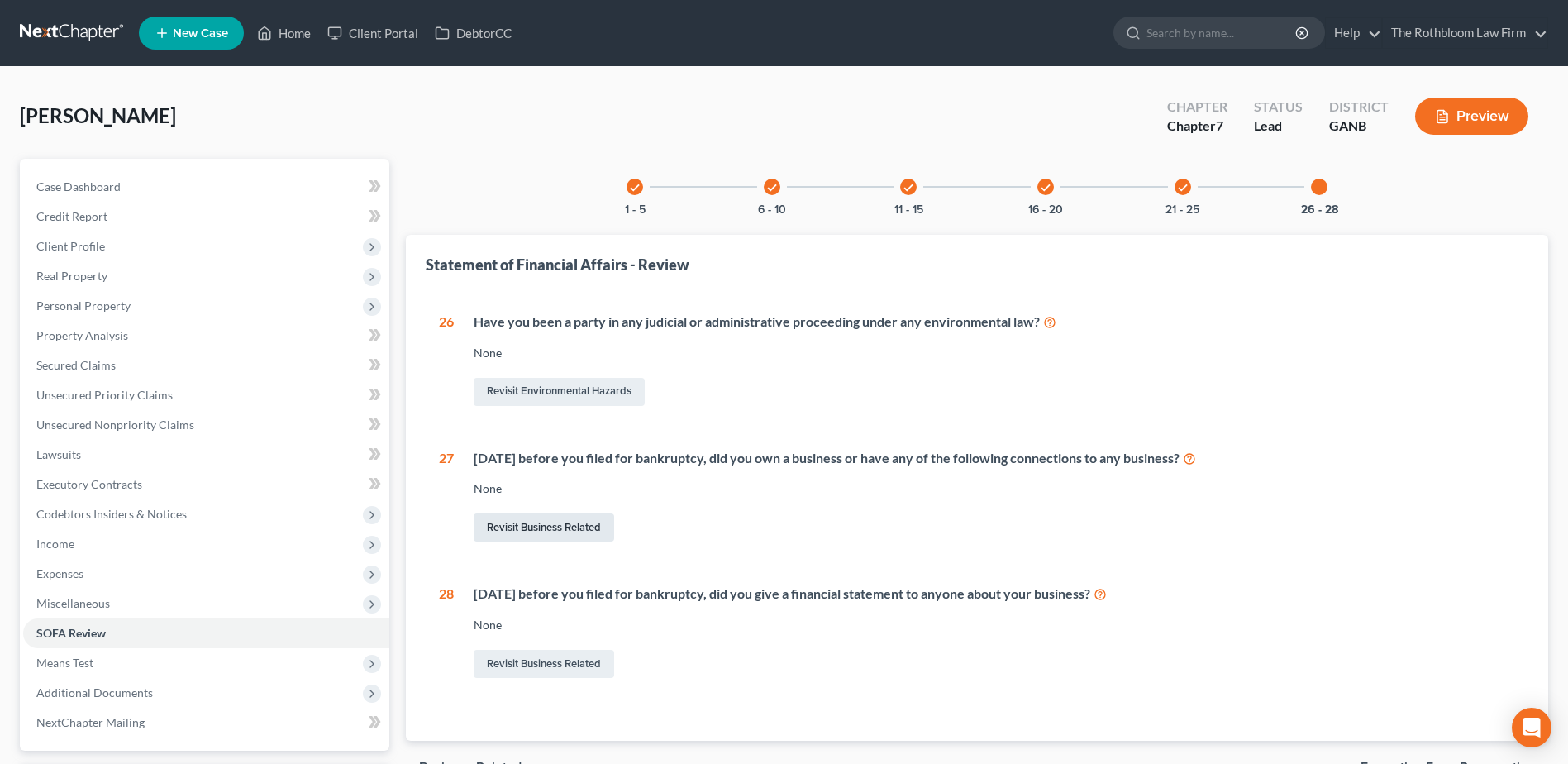
click at [568, 523] on link "Revisit Business Related" at bounding box center [544, 528] width 141 height 28
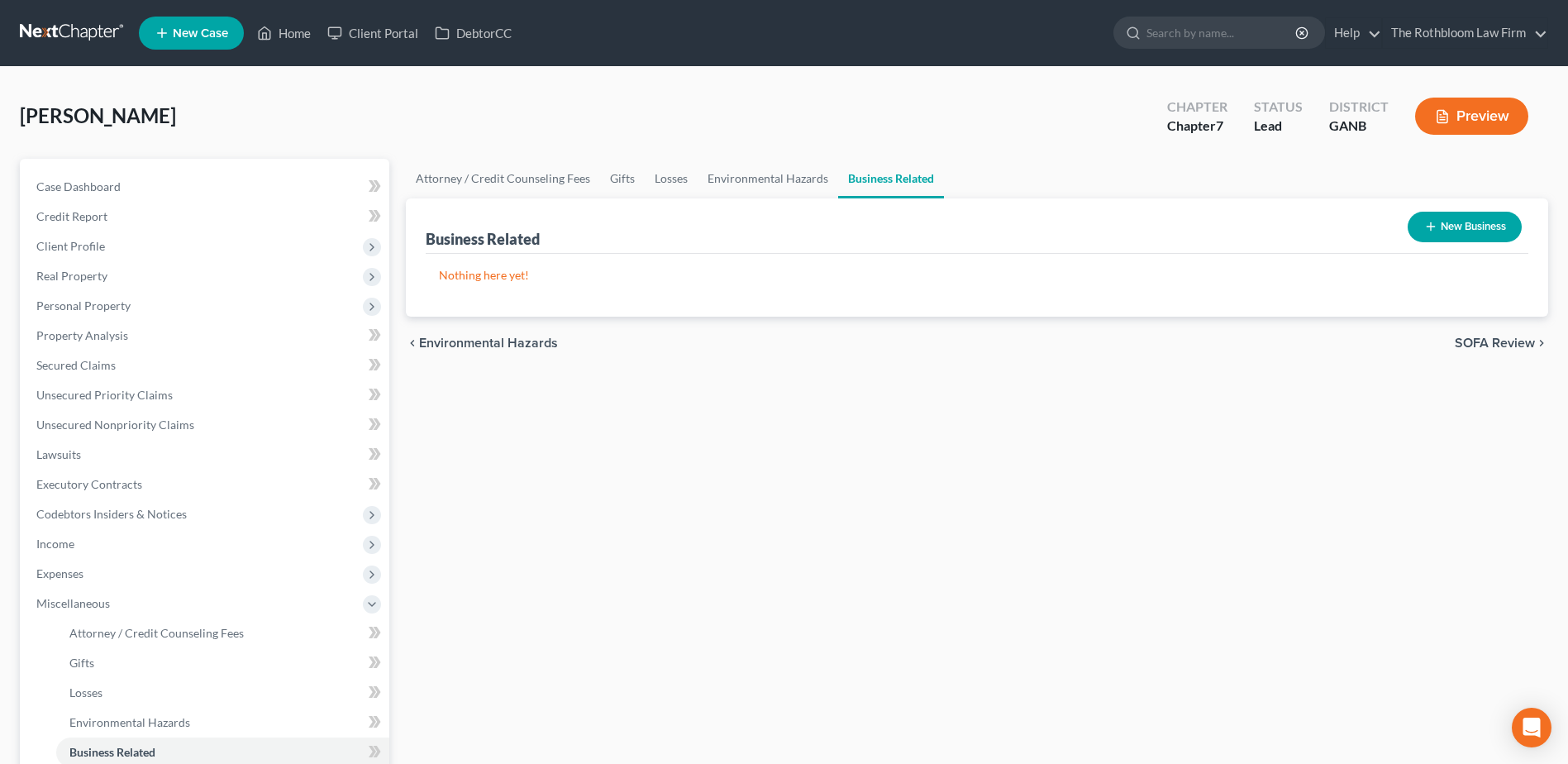
click at [1476, 228] on button "New Business" at bounding box center [1465, 226] width 114 height 31
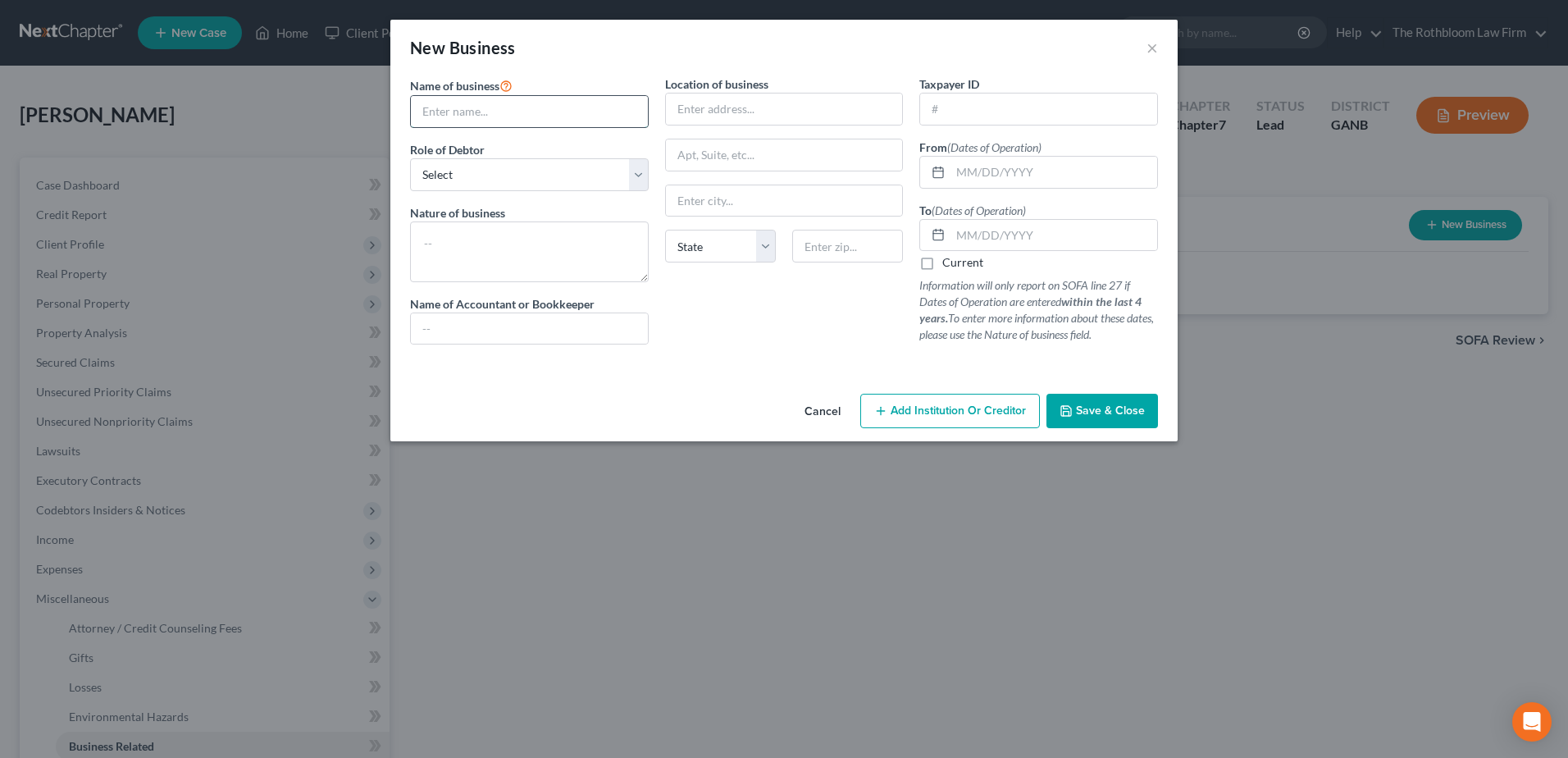
click at [469, 107] on input "text" at bounding box center [529, 111] width 237 height 31
type input "Elite Expteriors Georgia Corp."
type input "55 Freedom Pkwy"
type input "Suite 101"
type input "Hoschton"
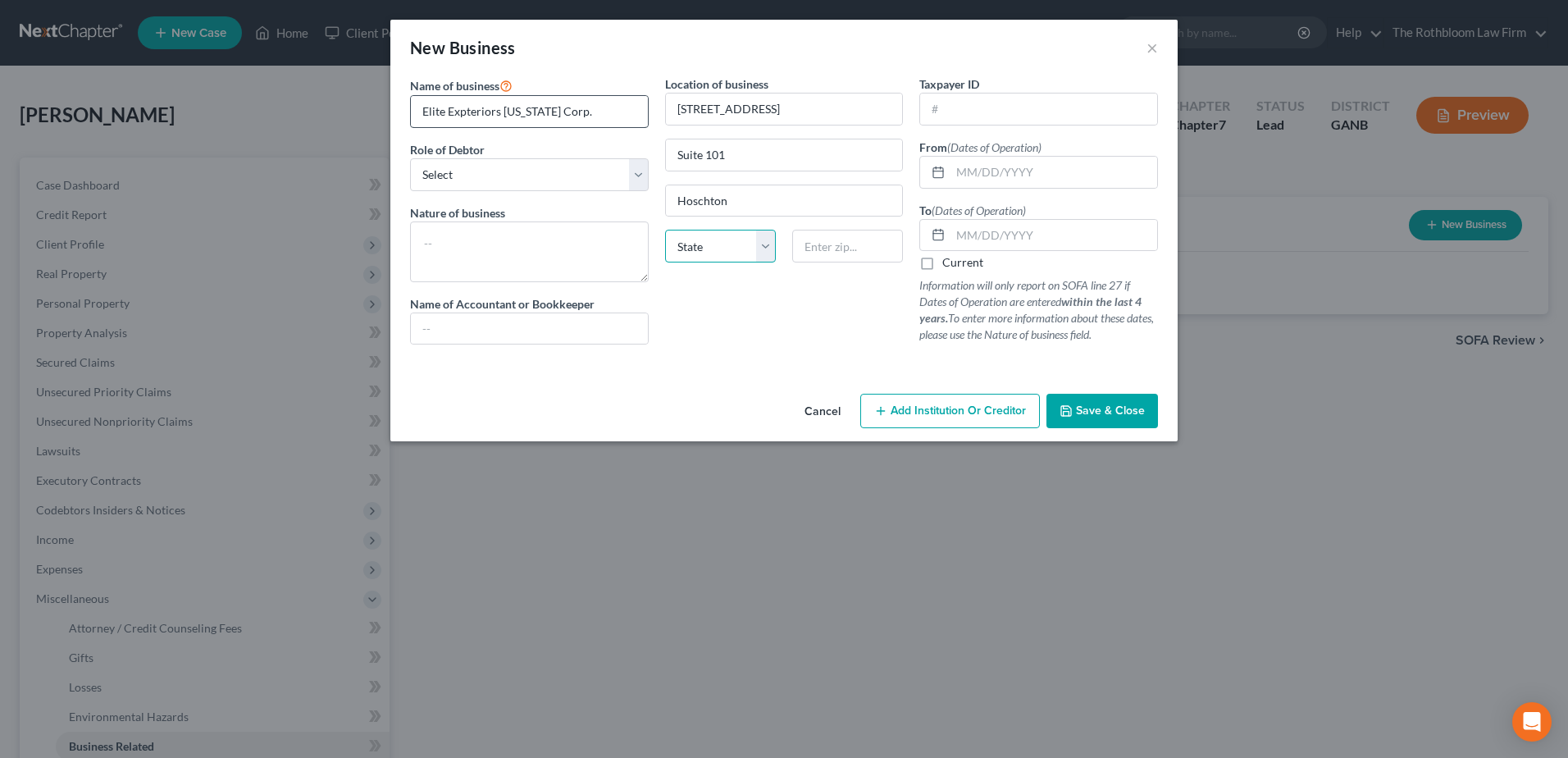
select select "10"
type input "30548"
click at [990, 166] on input "text" at bounding box center [1054, 171] width 207 height 31
type input "10/20/2019"
click at [591, 109] on input "Elite Expteriors Georgia Corp." at bounding box center [529, 111] width 237 height 31
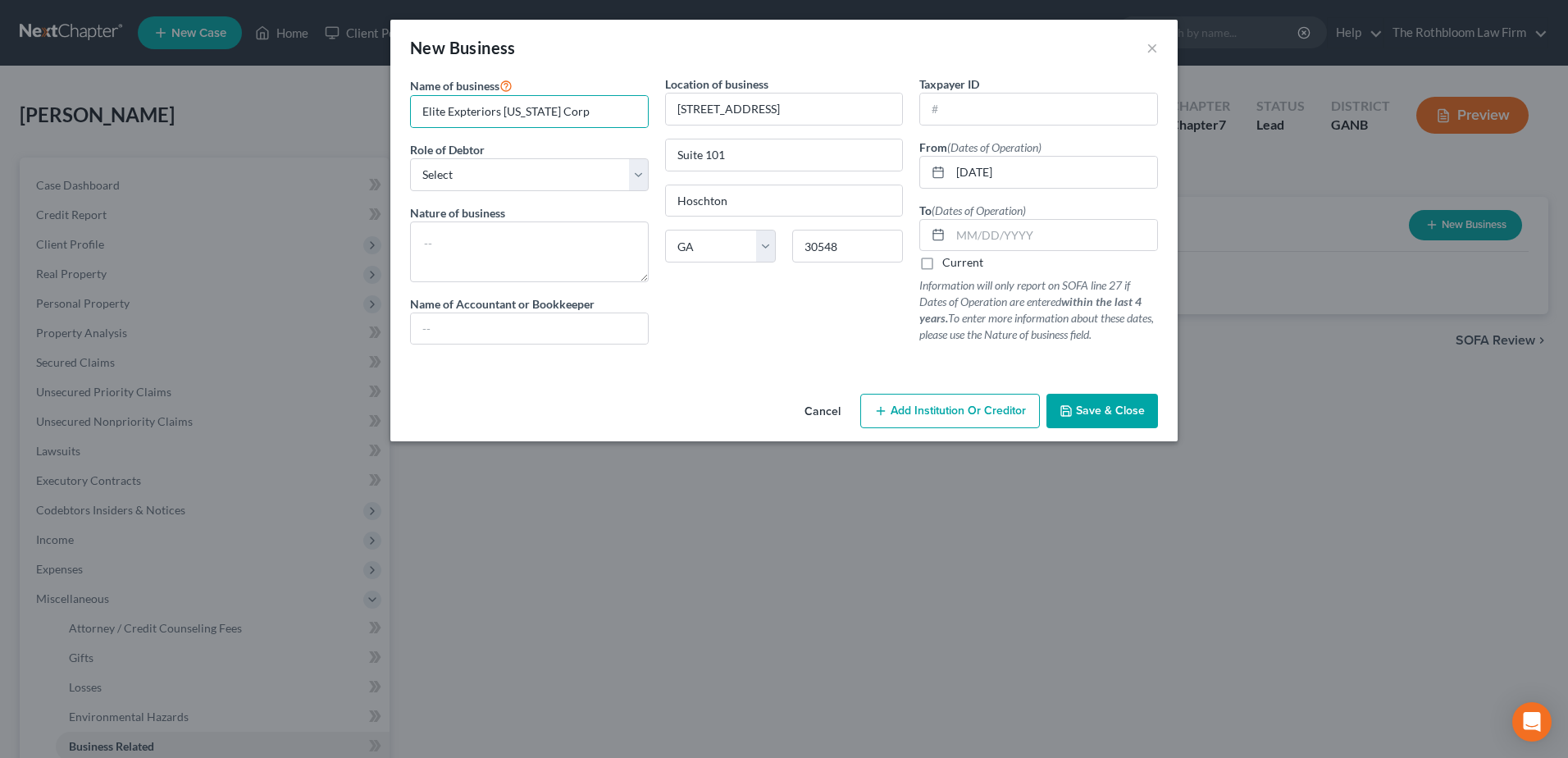
click at [717, 351] on div "Location of business 55 Freedom Pkwy Suite 101 Hoschton State AL AK AR AZ CA CO…" at bounding box center [784, 216] width 255 height 282
click at [457, 114] on input "Elite Expteriors Georgia Corp" at bounding box center [529, 111] width 237 height 31
type input "Elite Exteriors Georgia Corp"
click at [493, 168] on select "Select A member of a limited liability company (LLC) or limited liability partn…" at bounding box center [528, 174] width 238 height 33
select select "officer"
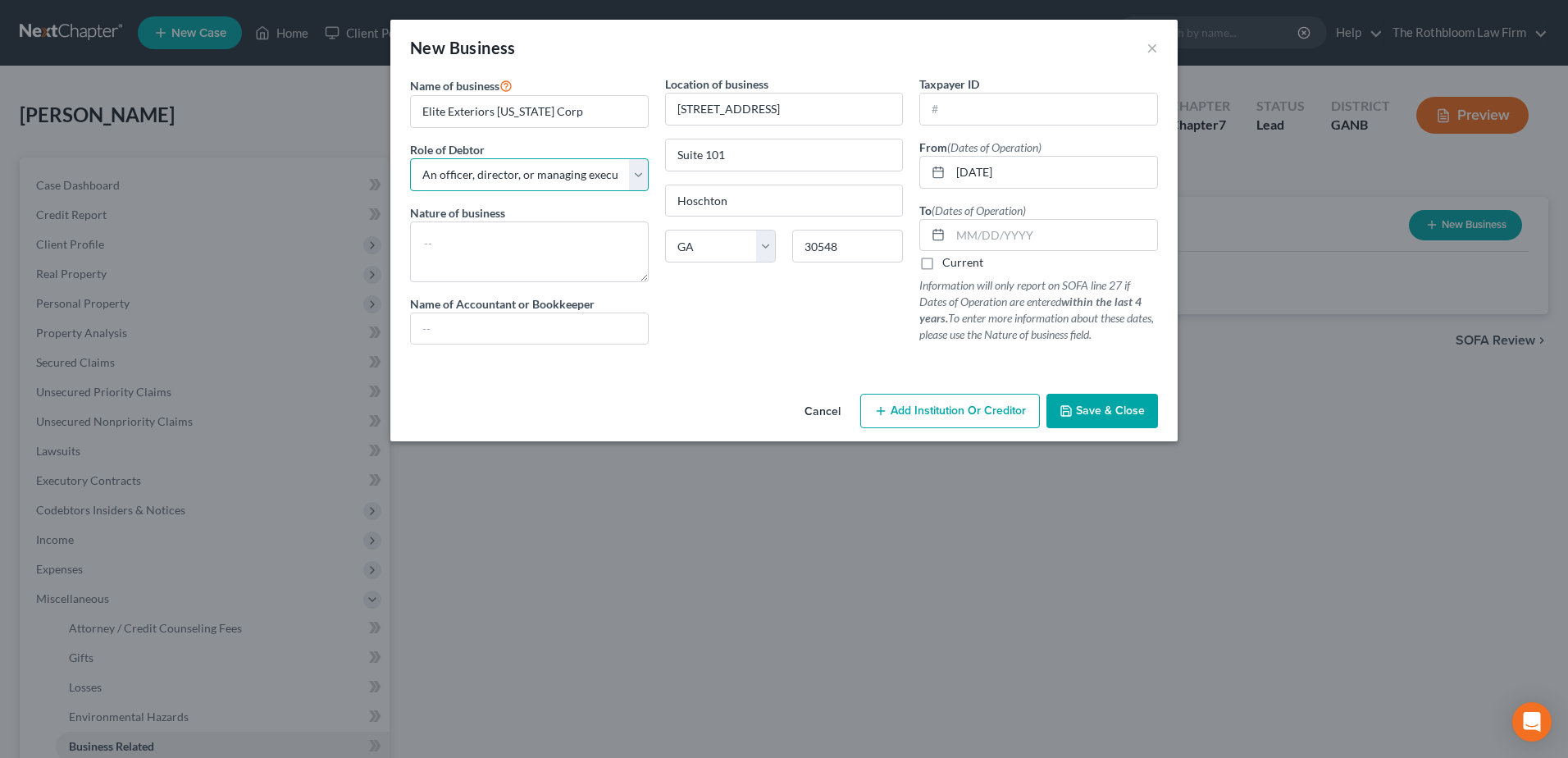
click at [410, 158] on select "Select A member of a limited liability company (LLC) or limited liability partn…" at bounding box center [528, 174] width 238 height 33
click at [1086, 401] on button "Save & Close" at bounding box center [1102, 411] width 112 height 35
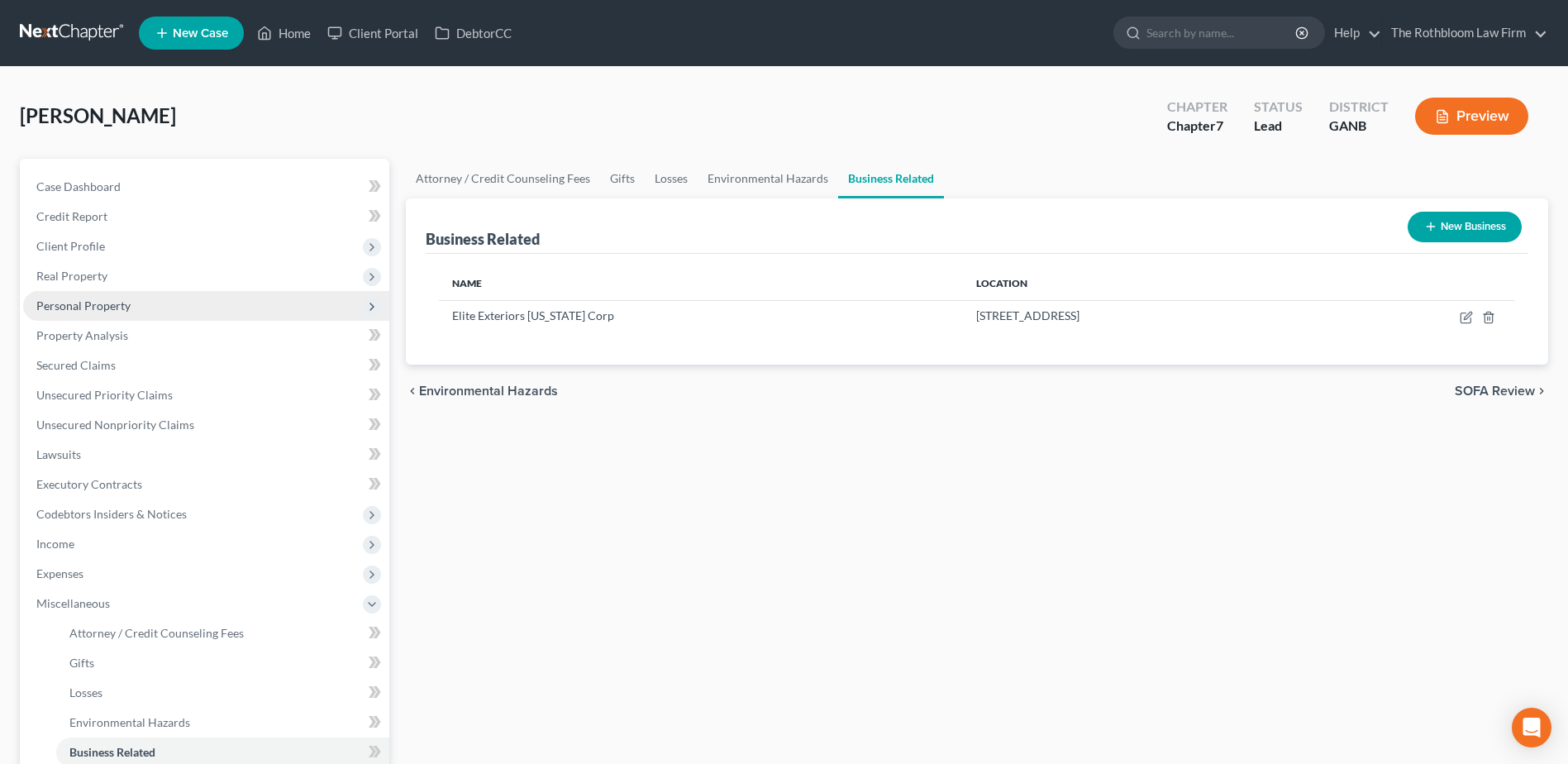
click at [91, 303] on span "Personal Property" at bounding box center [83, 305] width 94 height 14
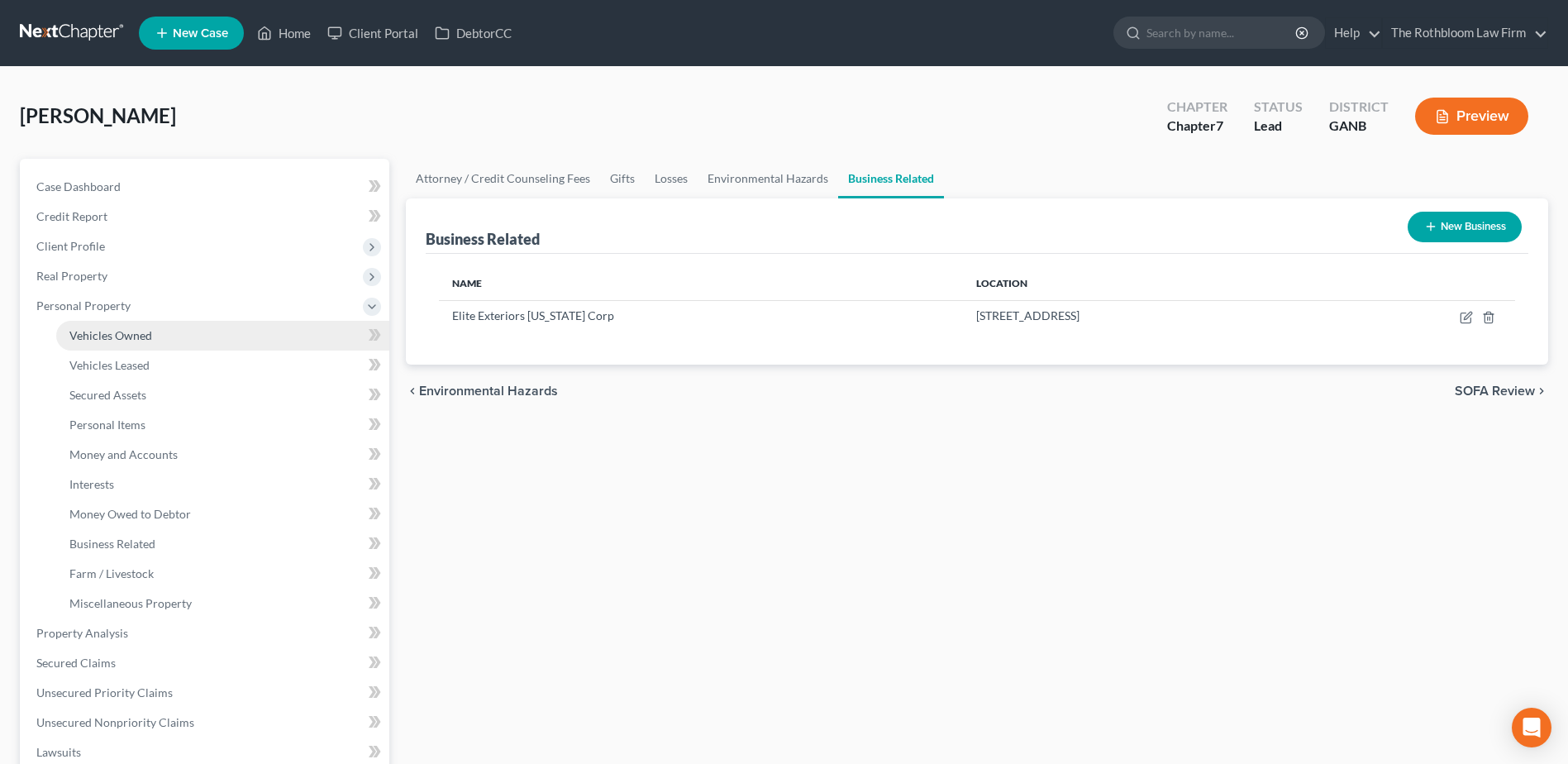
click at [97, 329] on span "Vehicles Owned" at bounding box center [111, 335] width 83 height 14
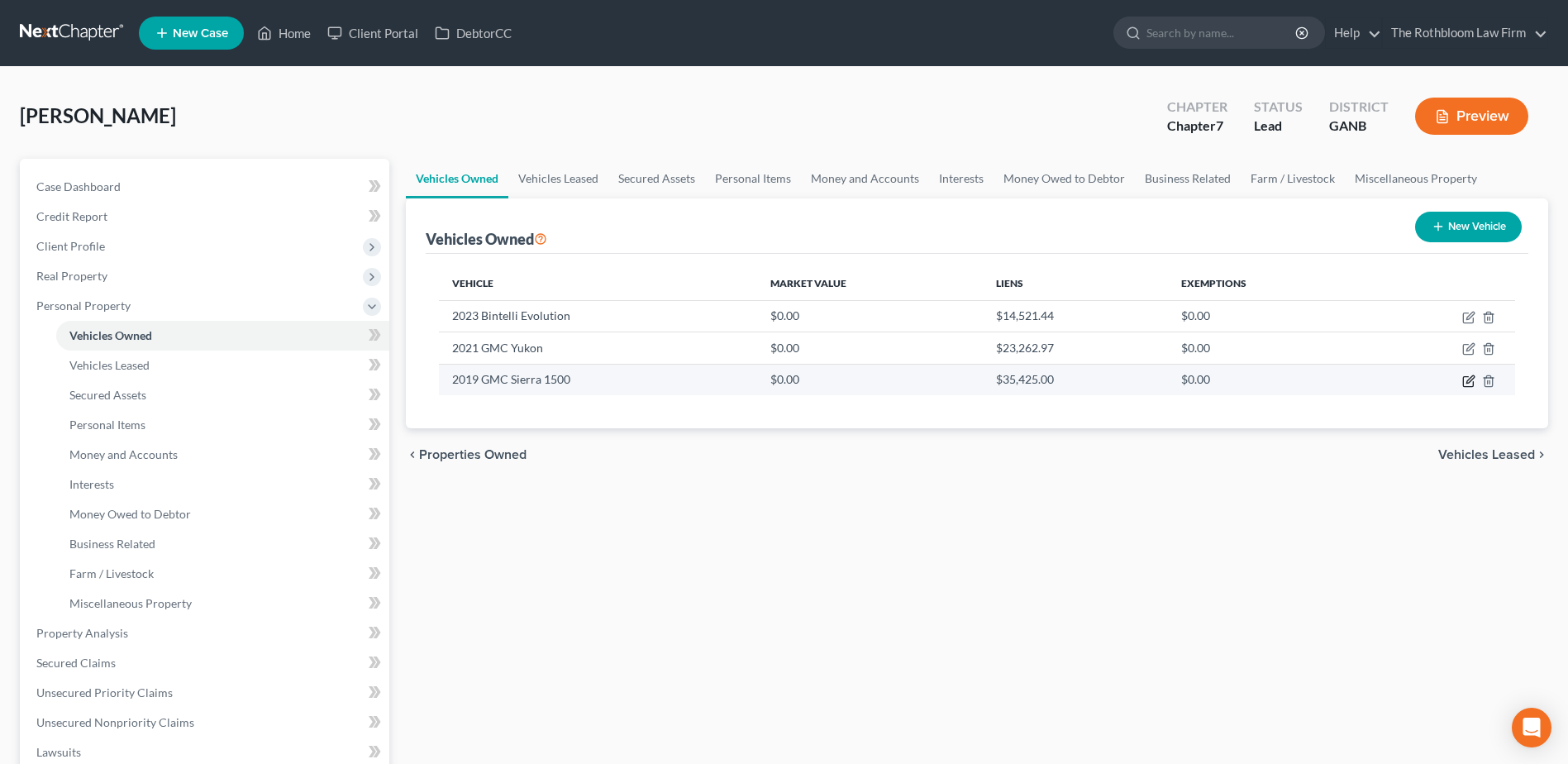
click at [1467, 379] on icon "button" at bounding box center [1468, 380] width 13 height 13
select select "0"
select select "7"
select select "2"
select select "3"
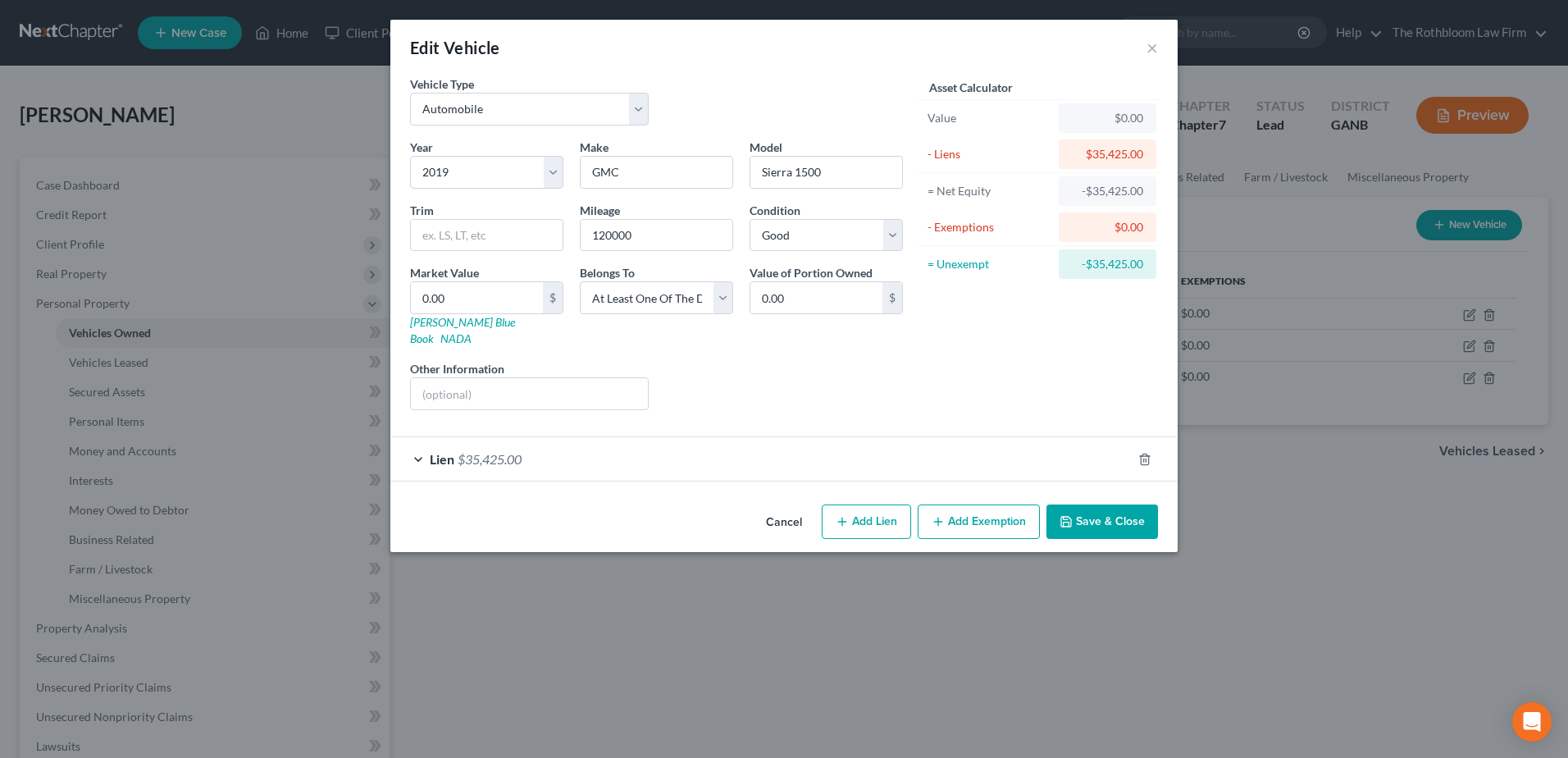
click at [1115, 512] on button "Save & Close" at bounding box center [1102, 521] width 112 height 35
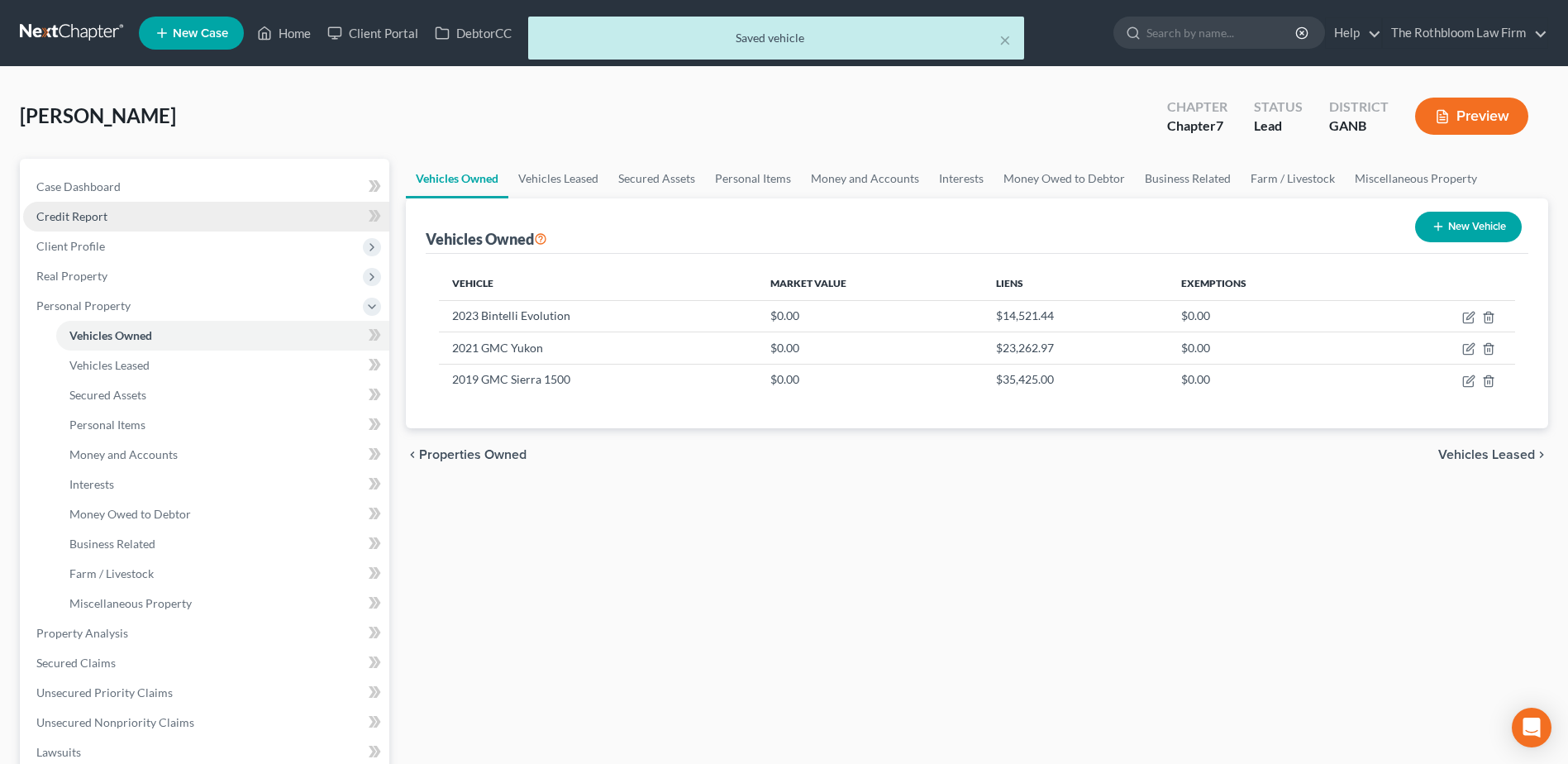
click at [68, 215] on span "Credit Report" at bounding box center [71, 216] width 71 height 14
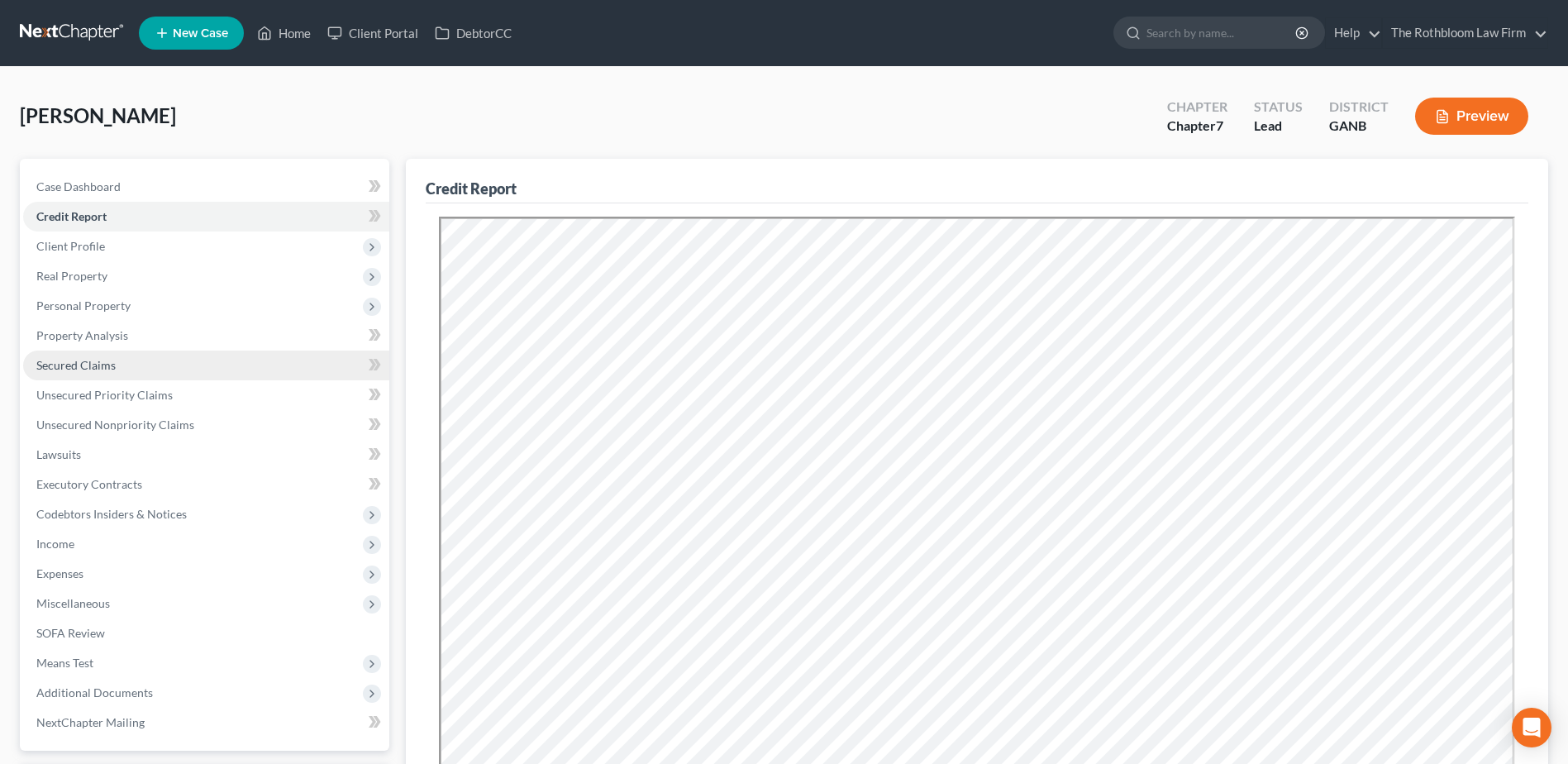
click at [90, 356] on link "Secured Claims" at bounding box center [205, 365] width 366 height 30
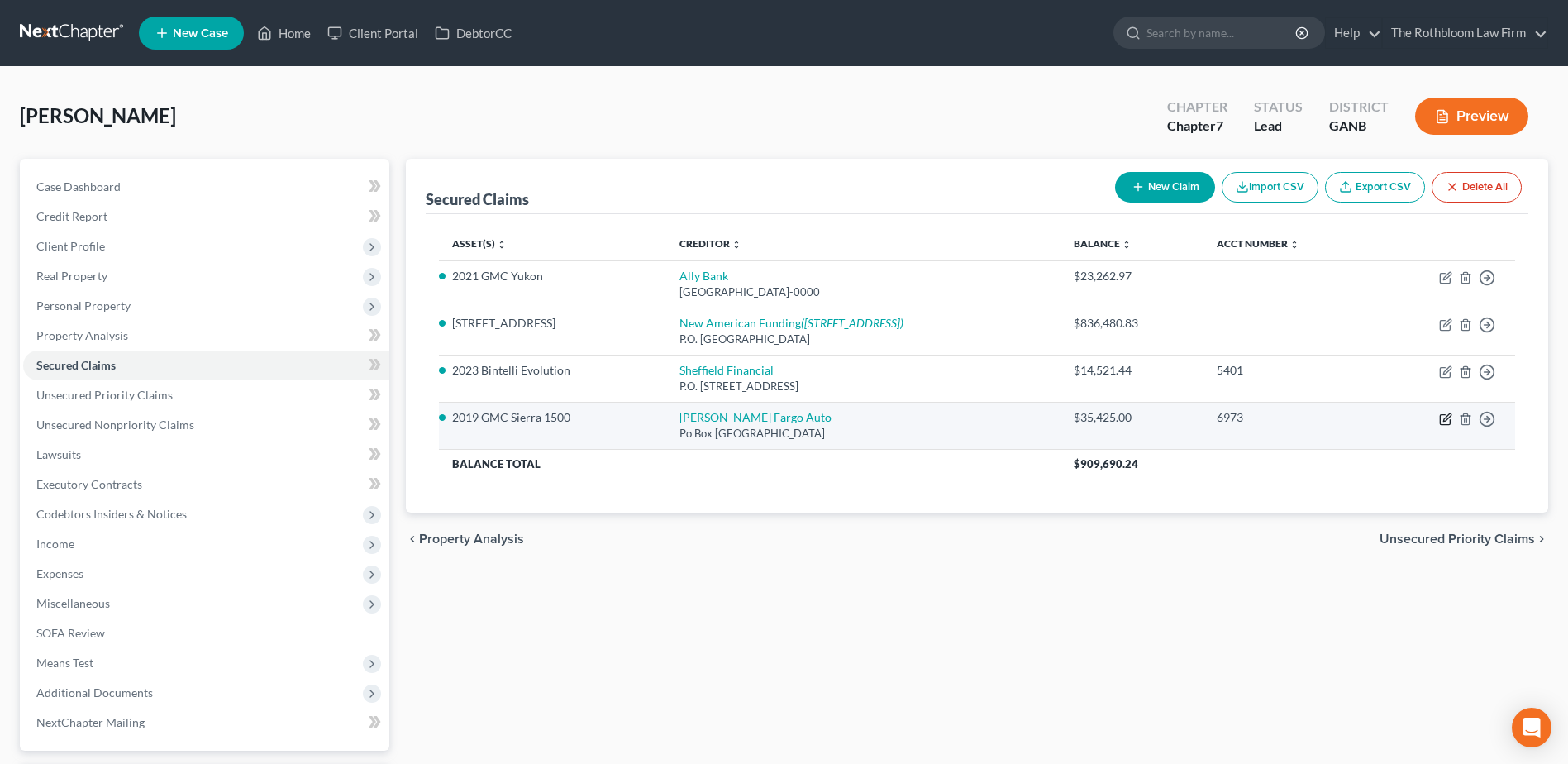
click at [1442, 421] on icon "button" at bounding box center [1445, 419] width 13 height 13
select select "28"
select select "2"
select select "0"
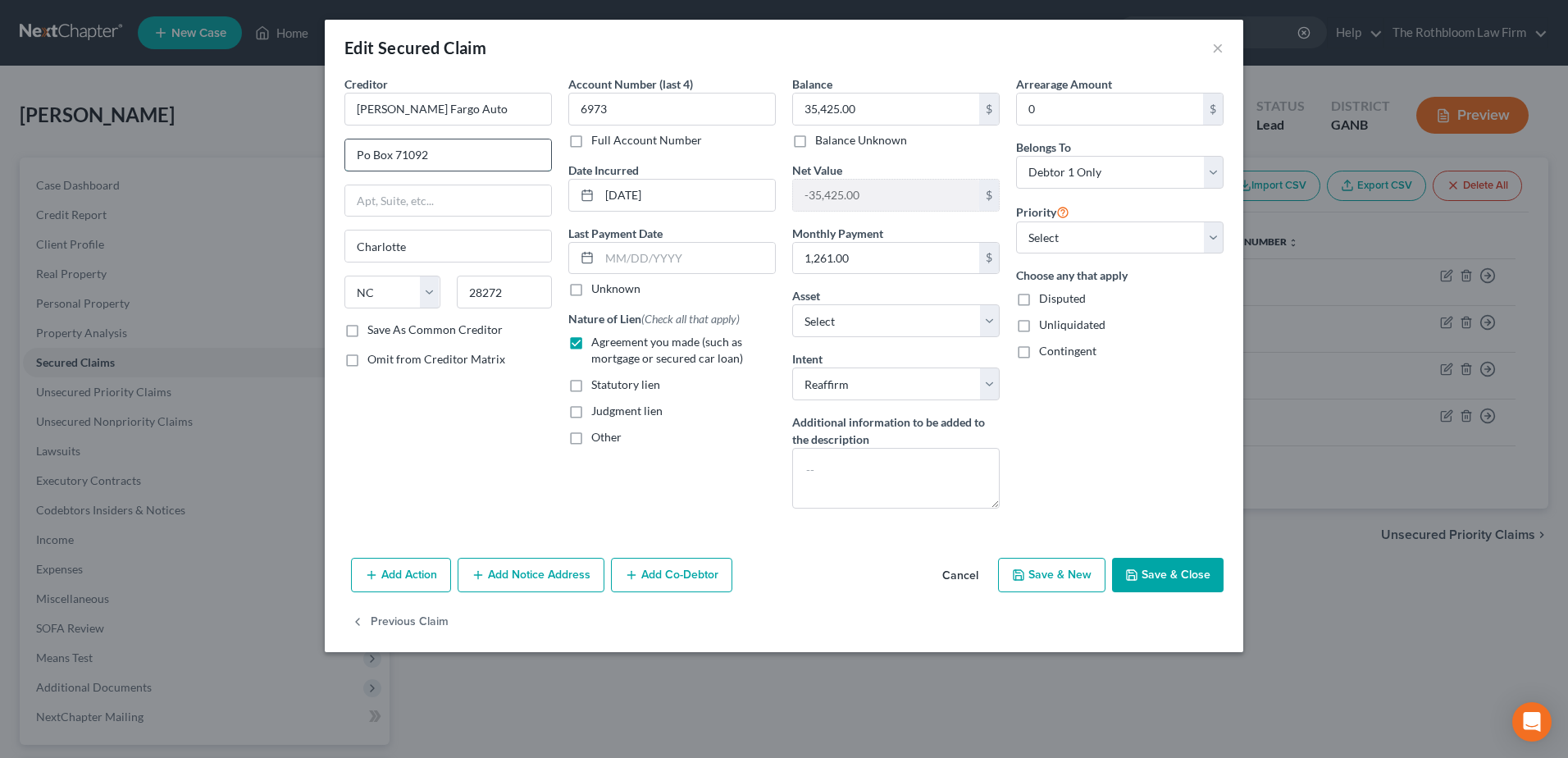
click at [365, 158] on input "Po Box 71092" at bounding box center [448, 154] width 206 height 31
type input "P.O. Box 71092"
click at [1174, 569] on button "Save & Close" at bounding box center [1167, 575] width 112 height 35
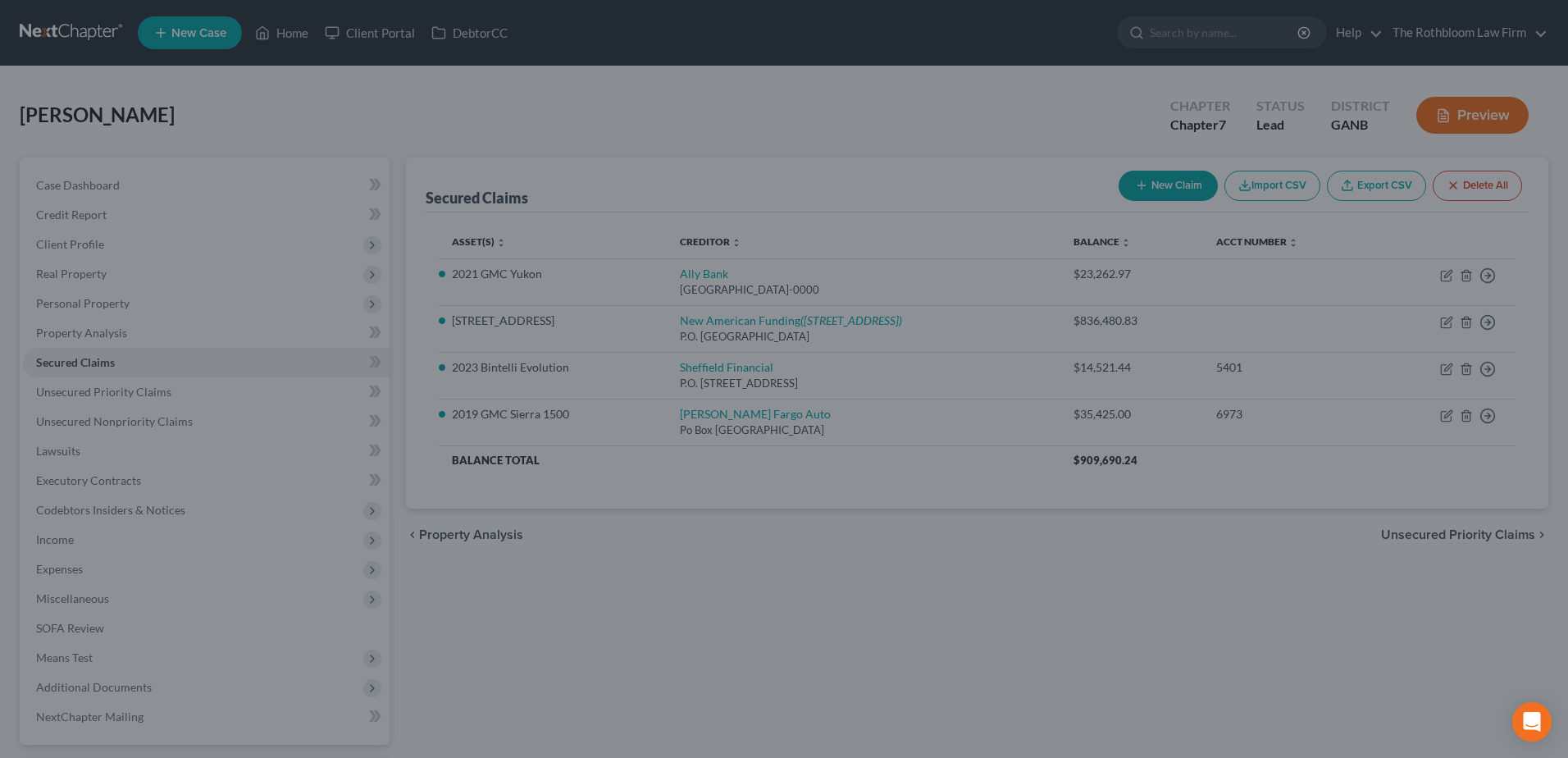
select select "11"
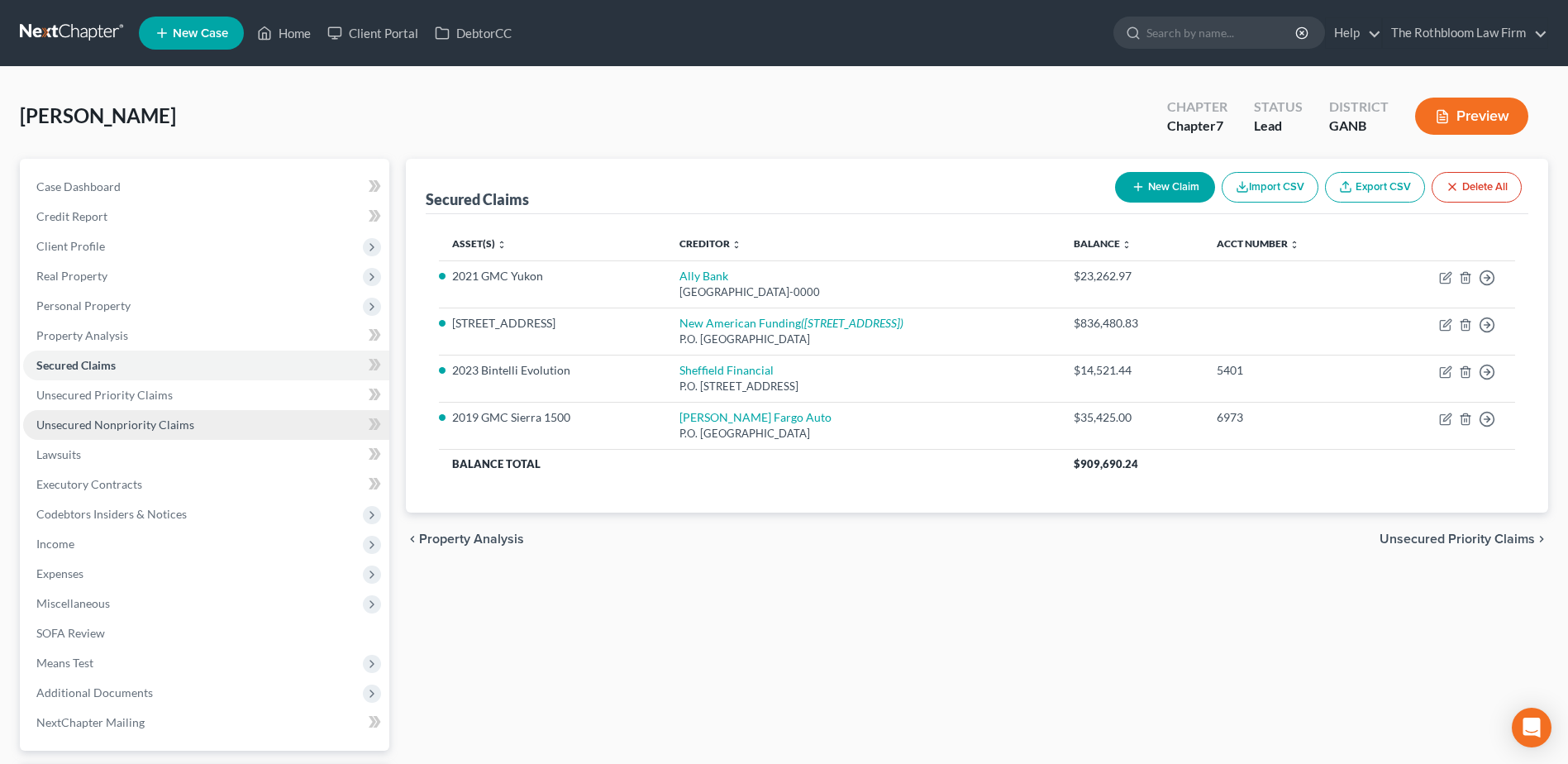
click at [147, 419] on span "Unsecured Nonpriority Claims" at bounding box center [115, 425] width 158 height 14
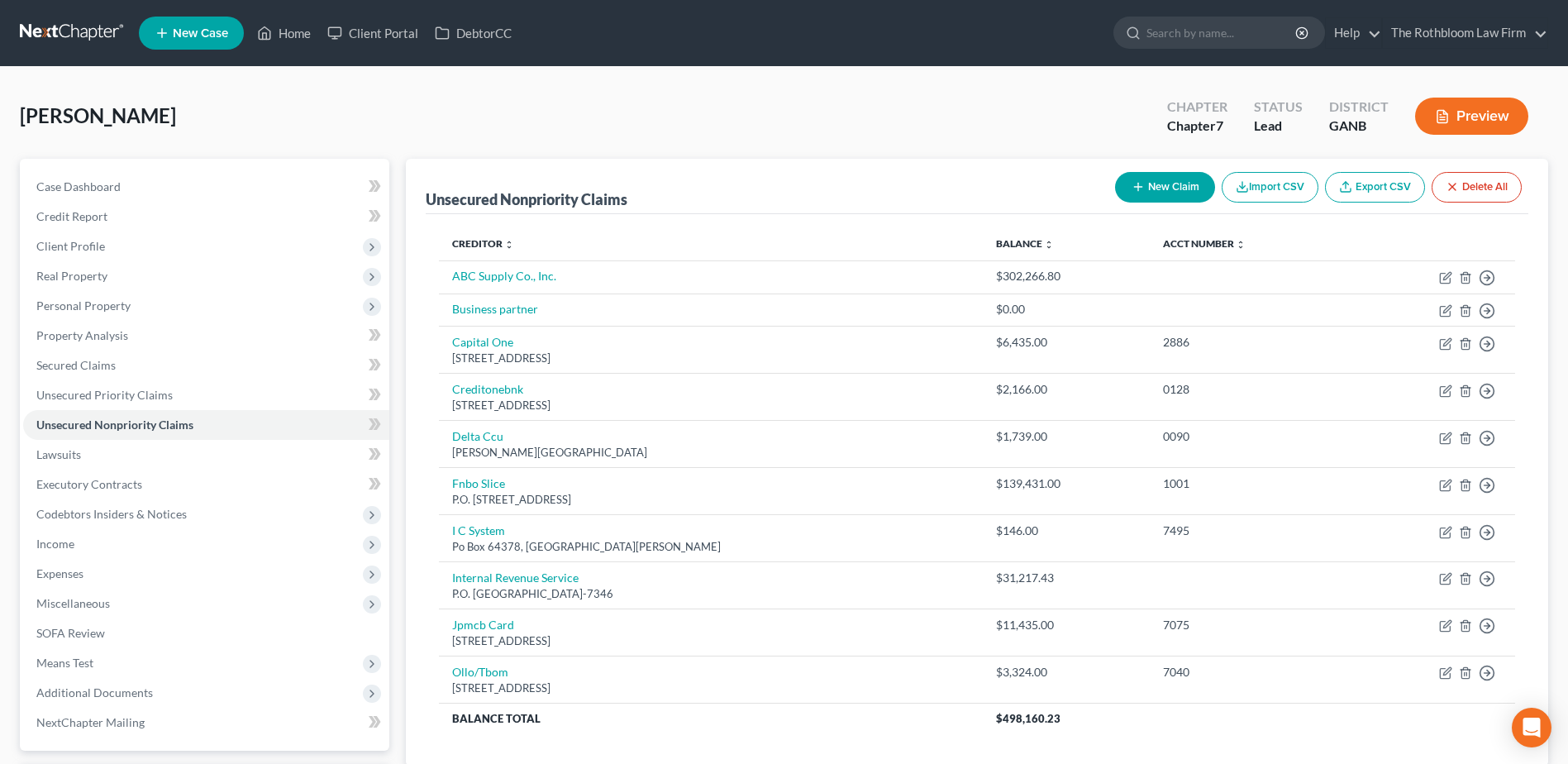
click at [1156, 181] on button "New Claim" at bounding box center [1165, 187] width 100 height 31
select select "0"
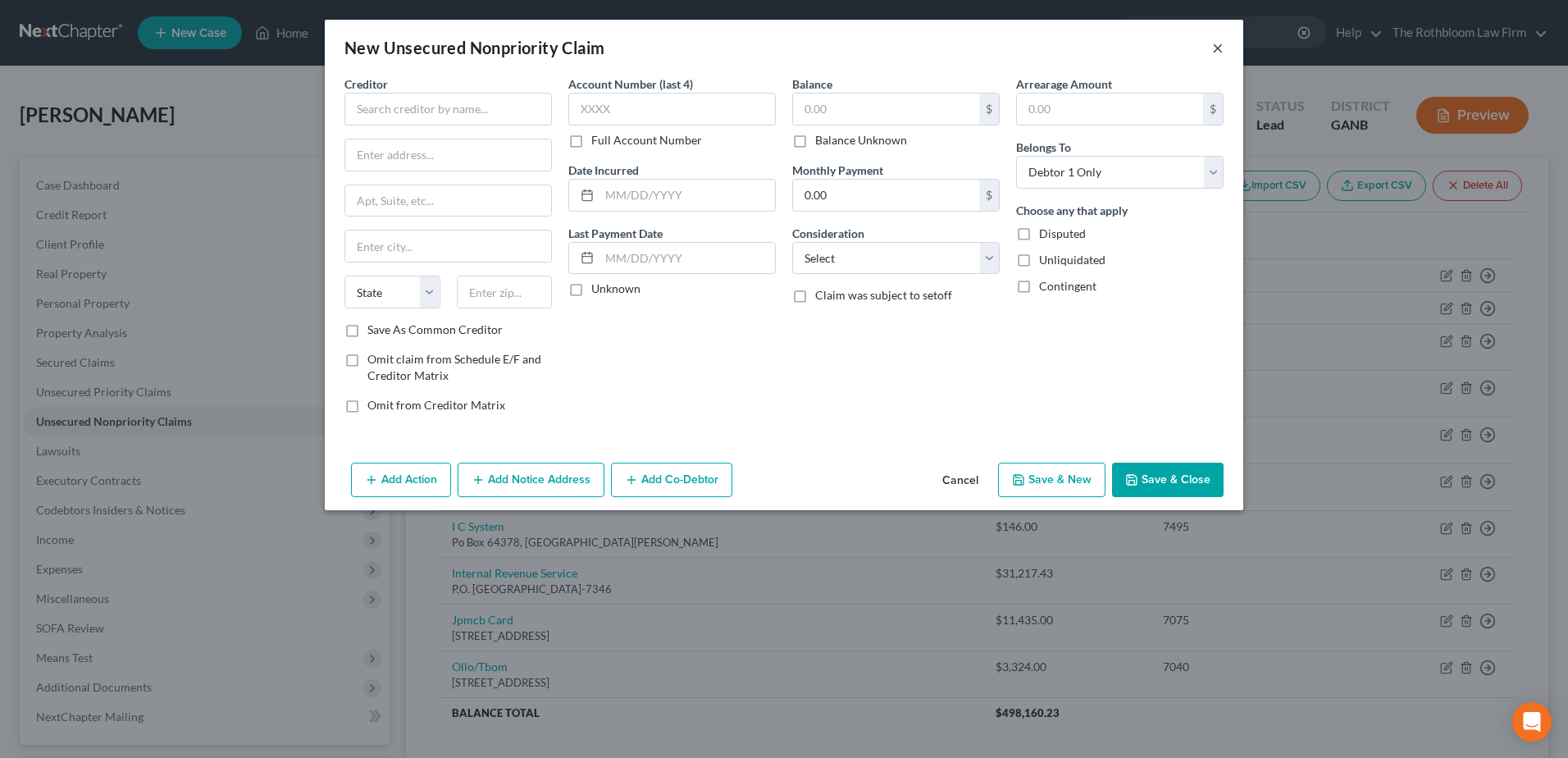
click at [1213, 47] on button "×" at bounding box center [1218, 47] width 12 height 20
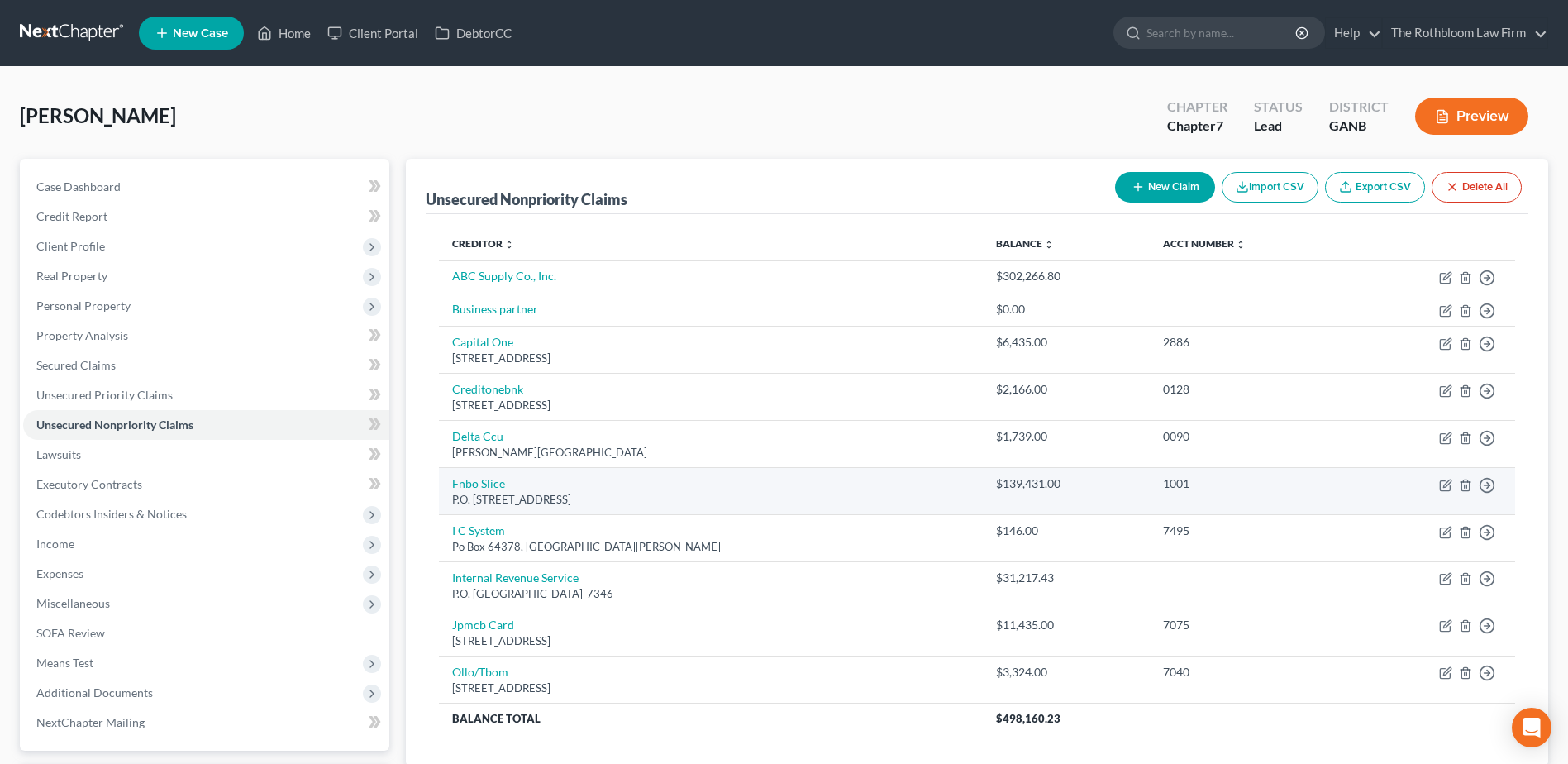
click at [477, 485] on link "Fnbo Slice" at bounding box center [478, 483] width 53 height 14
select select "30"
select select "0"
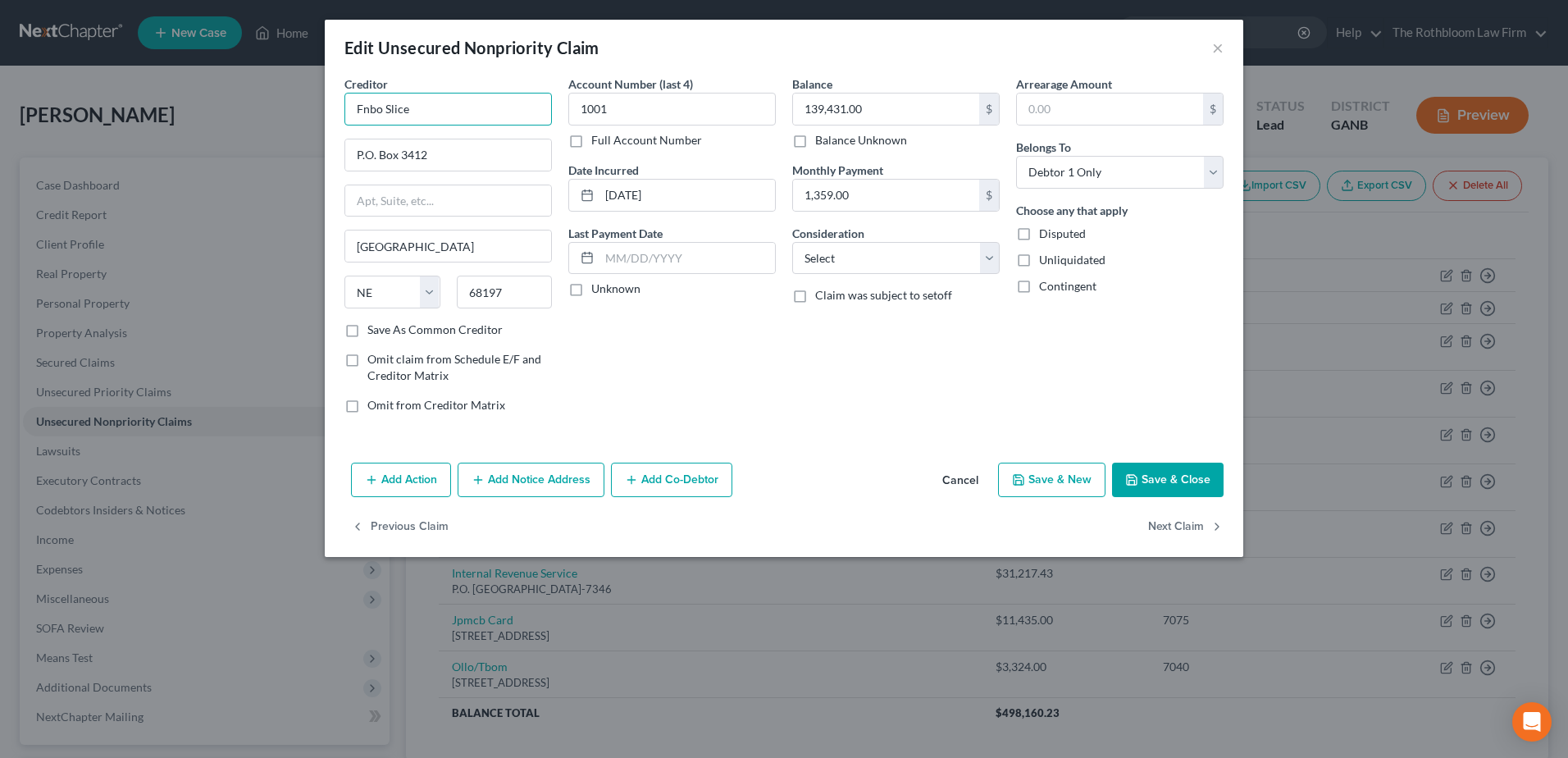
drag, startPoint x: 379, startPoint y: 108, endPoint x: 345, endPoint y: 108, distance: 34.0
click at [345, 108] on input "Fnbo Slice" at bounding box center [448, 109] width 208 height 33
type input "FNBO Slice"
click at [845, 258] on select "Select Cable / Satellite Services Collection Agency Credit Card Debt Debt Couns…" at bounding box center [896, 258] width 208 height 33
select select "10"
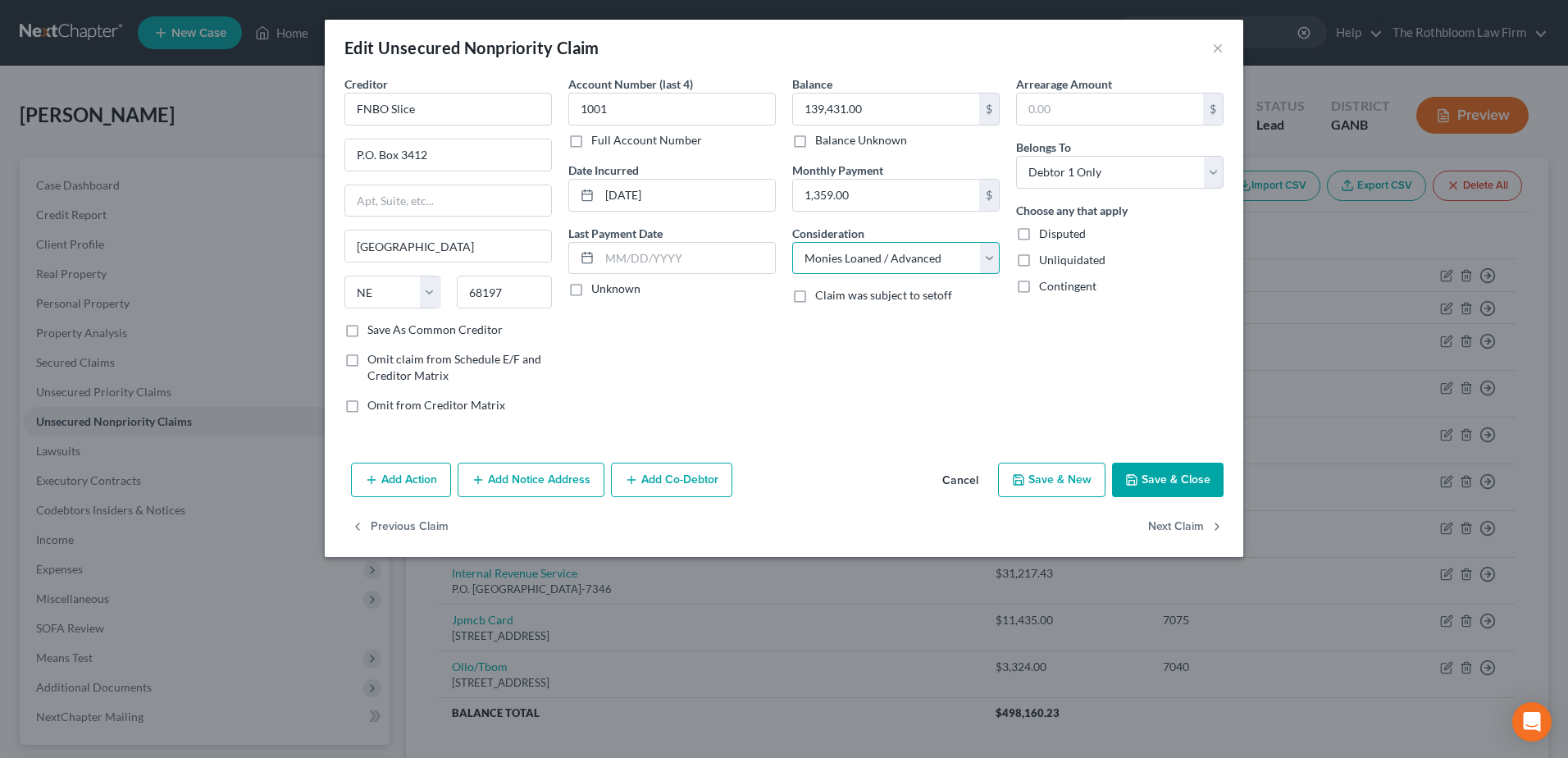
click at [792, 242] on select "Select Cable / Satellite Services Collection Agency Credit Card Debt Debt Couns…" at bounding box center [896, 258] width 208 height 33
click at [1155, 476] on button "Save & Close" at bounding box center [1167, 479] width 112 height 35
type input "0"
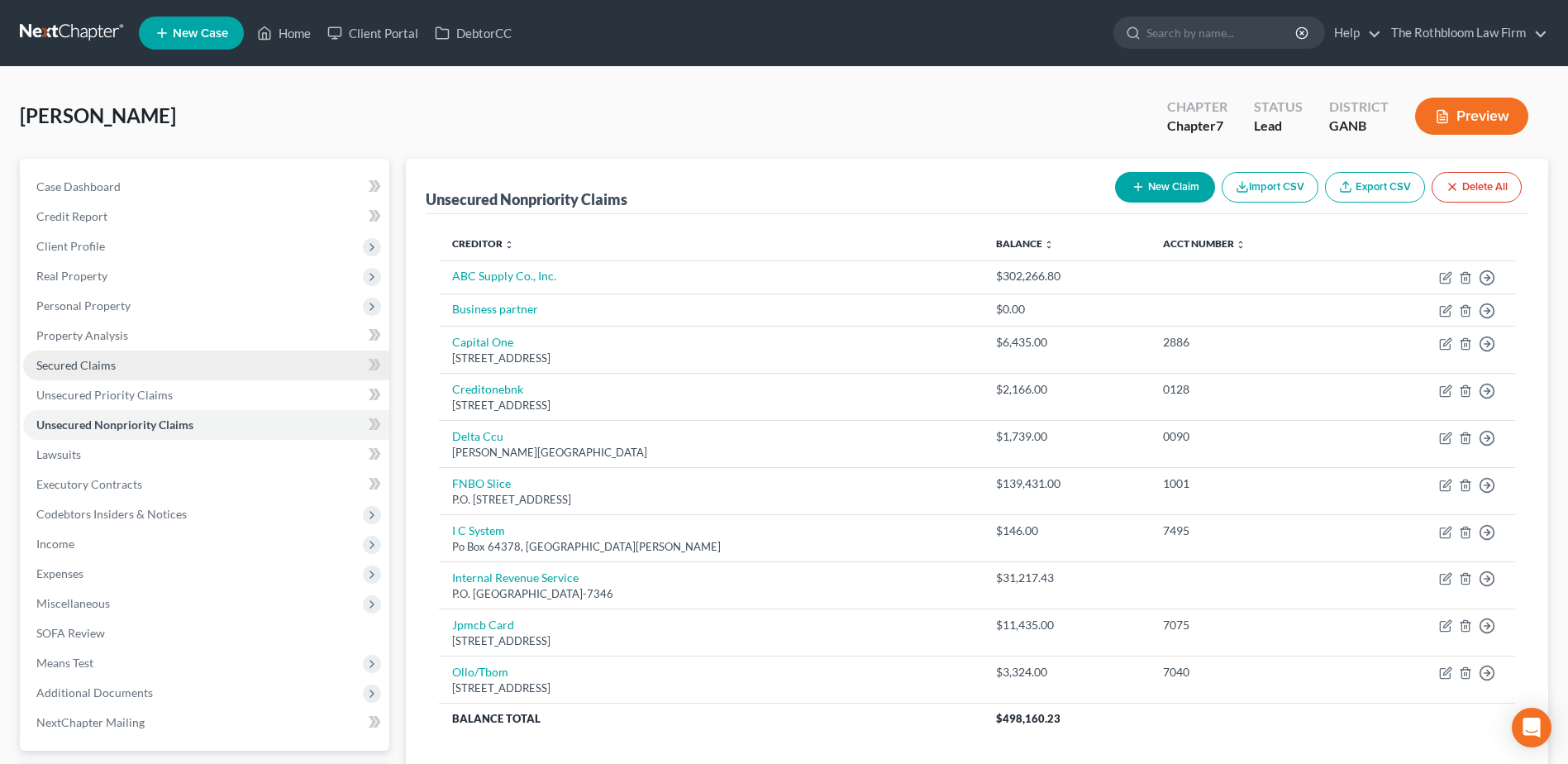
click at [92, 361] on span "Secured Claims" at bounding box center [76, 365] width 80 height 14
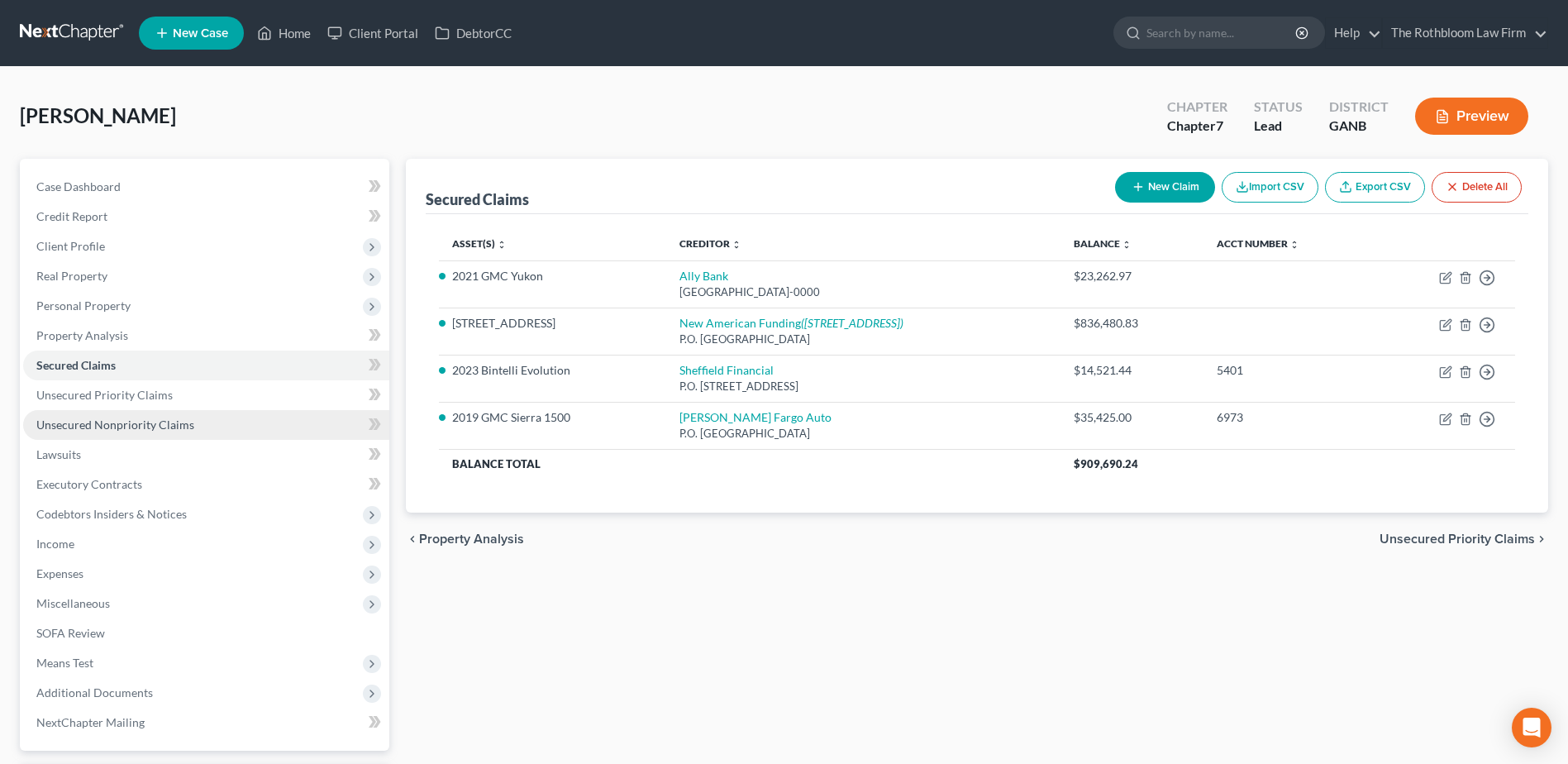
click at [89, 428] on span "Unsecured Nonpriority Claims" at bounding box center [115, 425] width 158 height 14
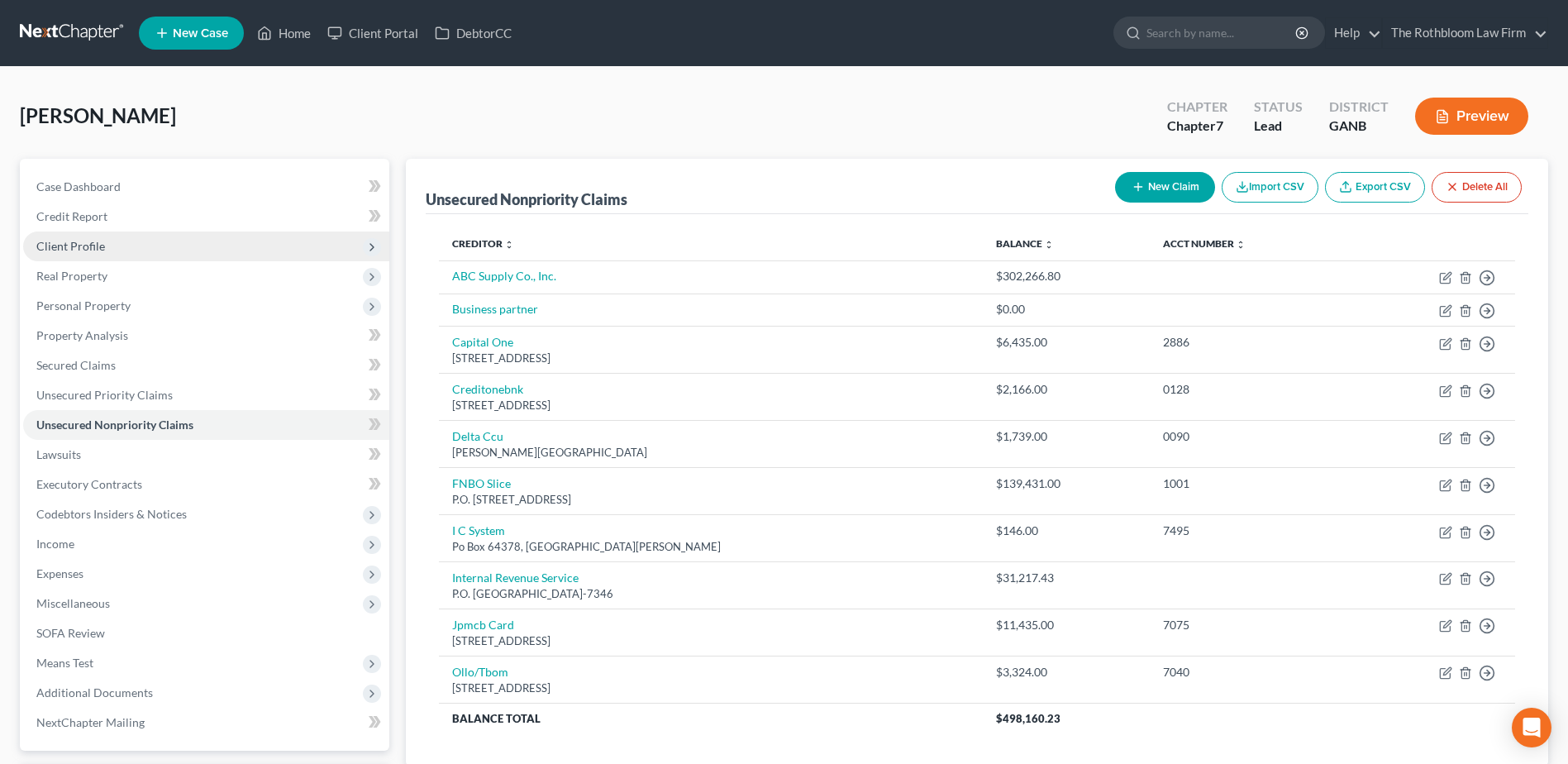
click at [97, 239] on span "Client Profile" at bounding box center [70, 246] width 69 height 14
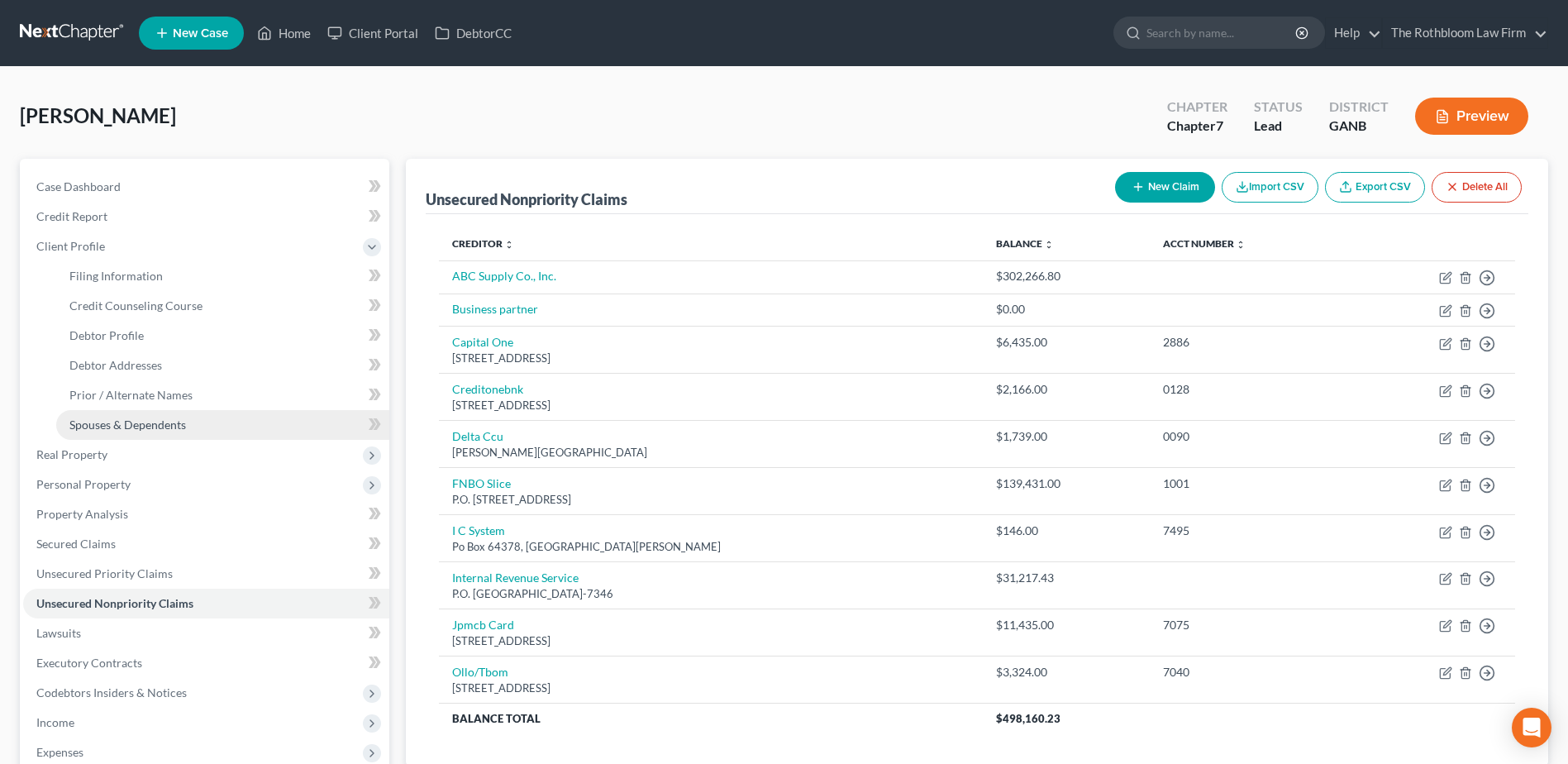
click at [123, 413] on link "Spouses & Dependents" at bounding box center [222, 425] width 333 height 30
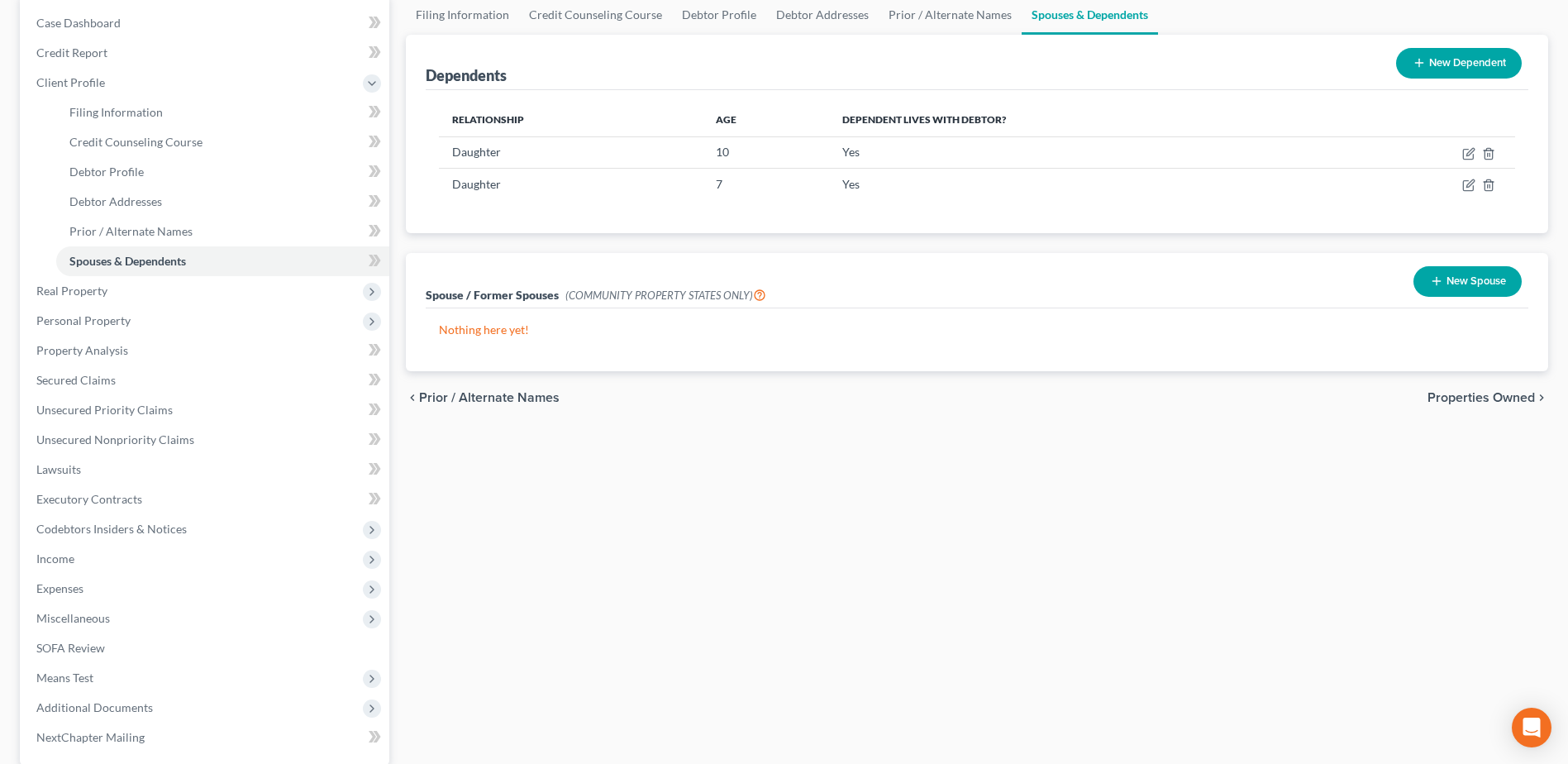
scroll to position [323, 0]
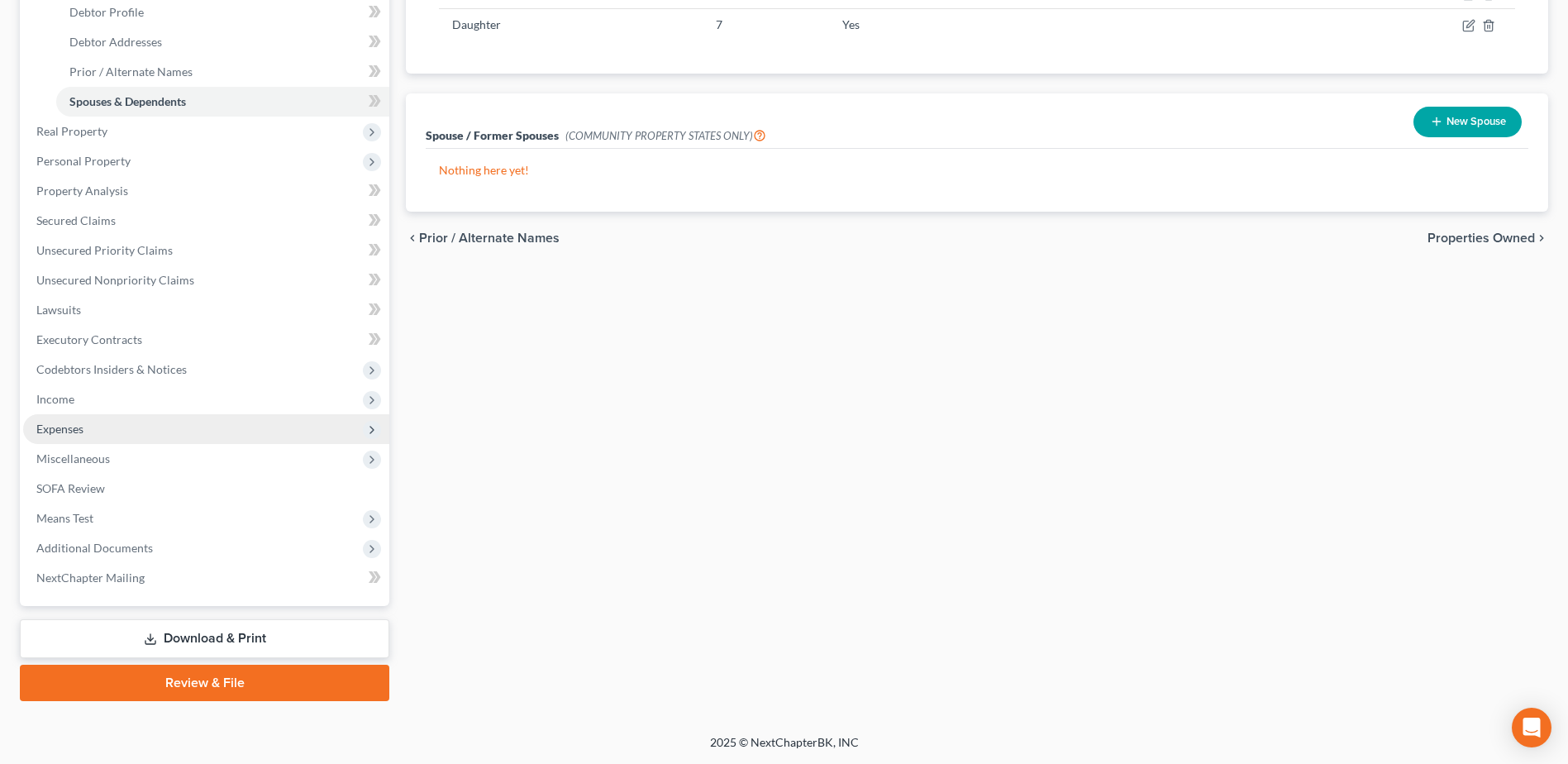
click at [59, 426] on span "Expenses" at bounding box center [59, 429] width 47 height 14
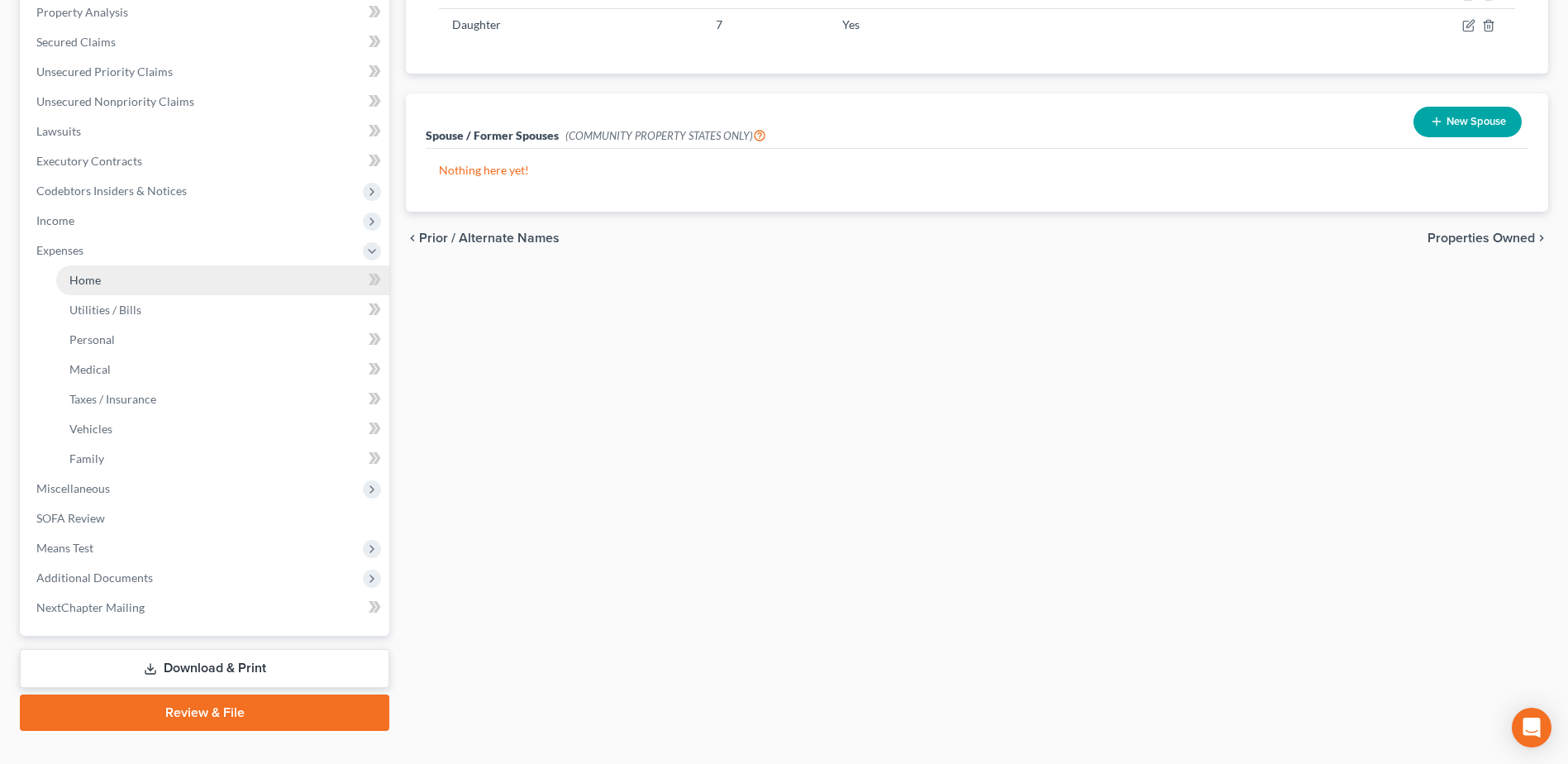
click at [96, 287] on link "Home" at bounding box center [222, 280] width 333 height 30
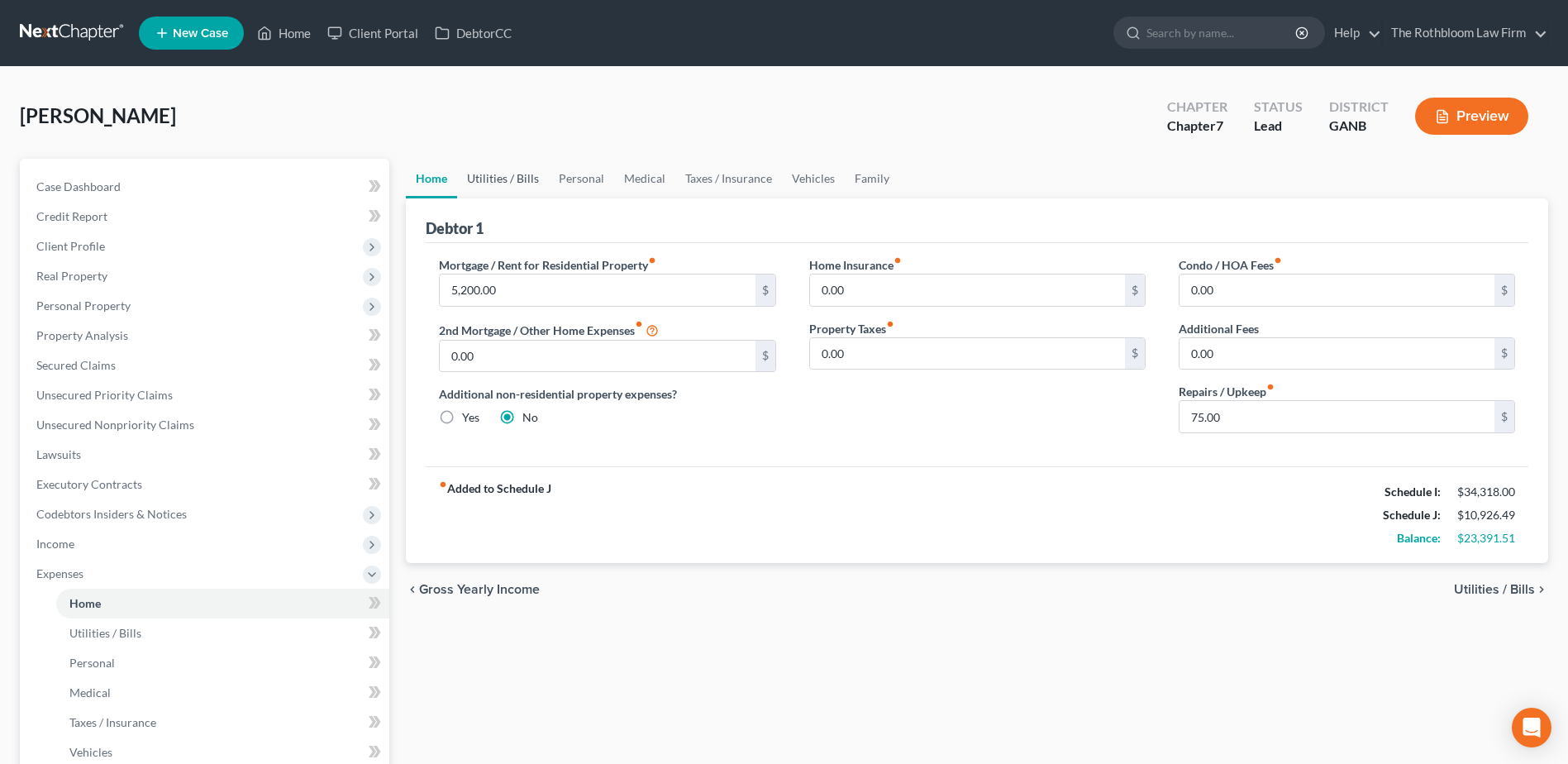
click at [515, 179] on link "Utilities / Bills" at bounding box center [503, 179] width 92 height 40
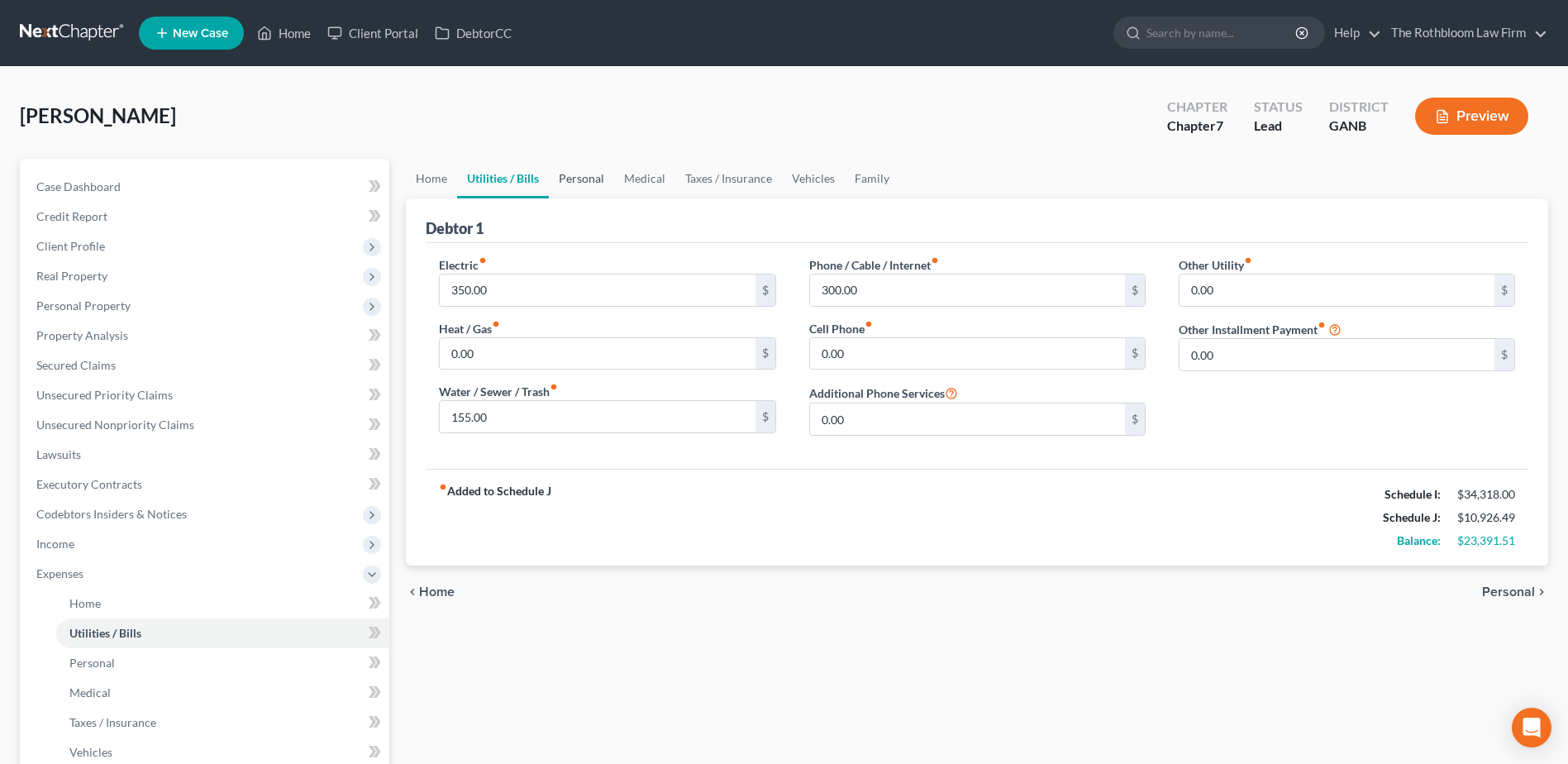
click at [591, 176] on link "Personal" at bounding box center [581, 179] width 65 height 40
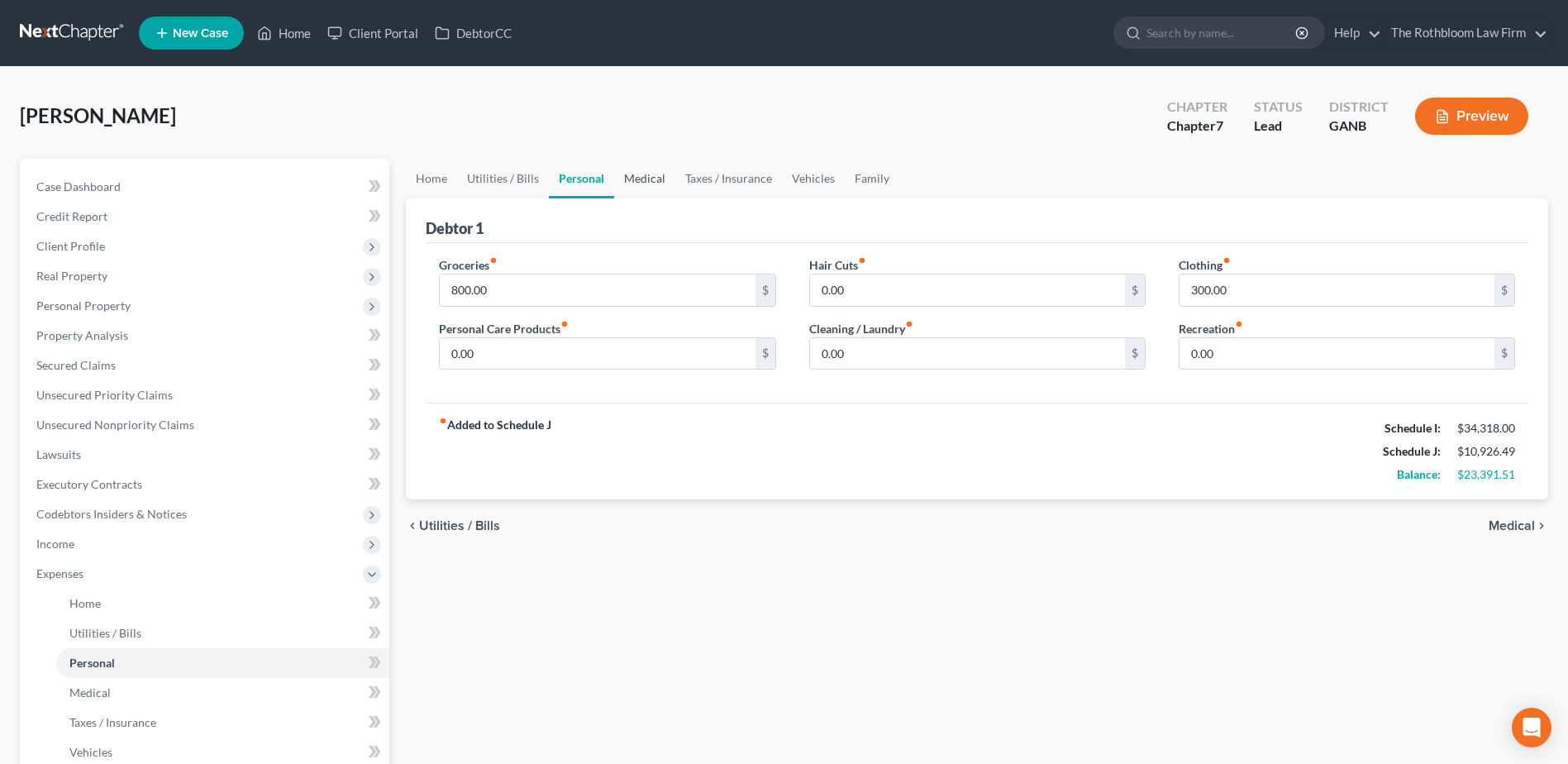
click at [636, 178] on link "Medical" at bounding box center [644, 179] width 61 height 40
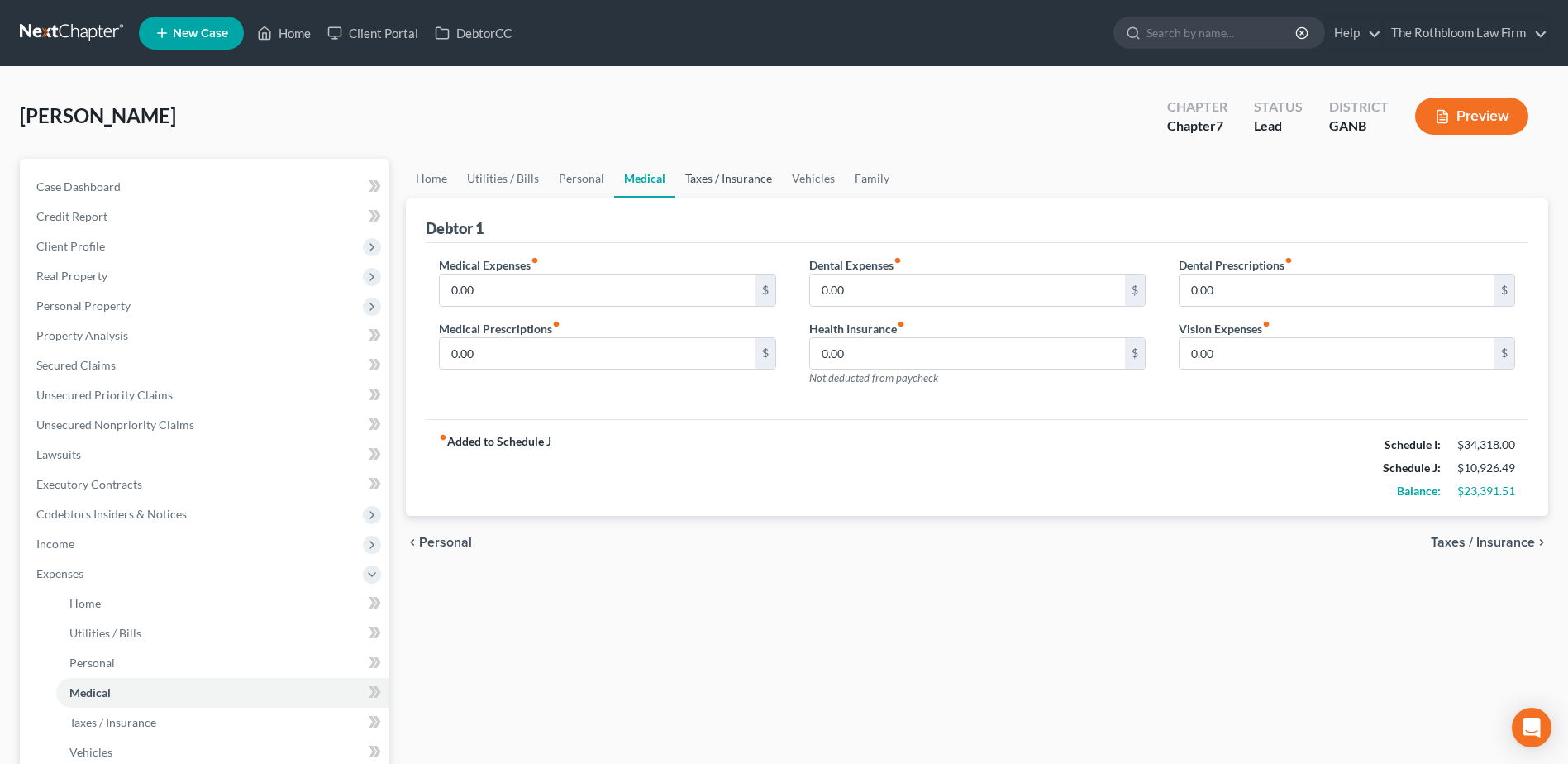
click at [712, 178] on link "Taxes / Insurance" at bounding box center [728, 179] width 107 height 40
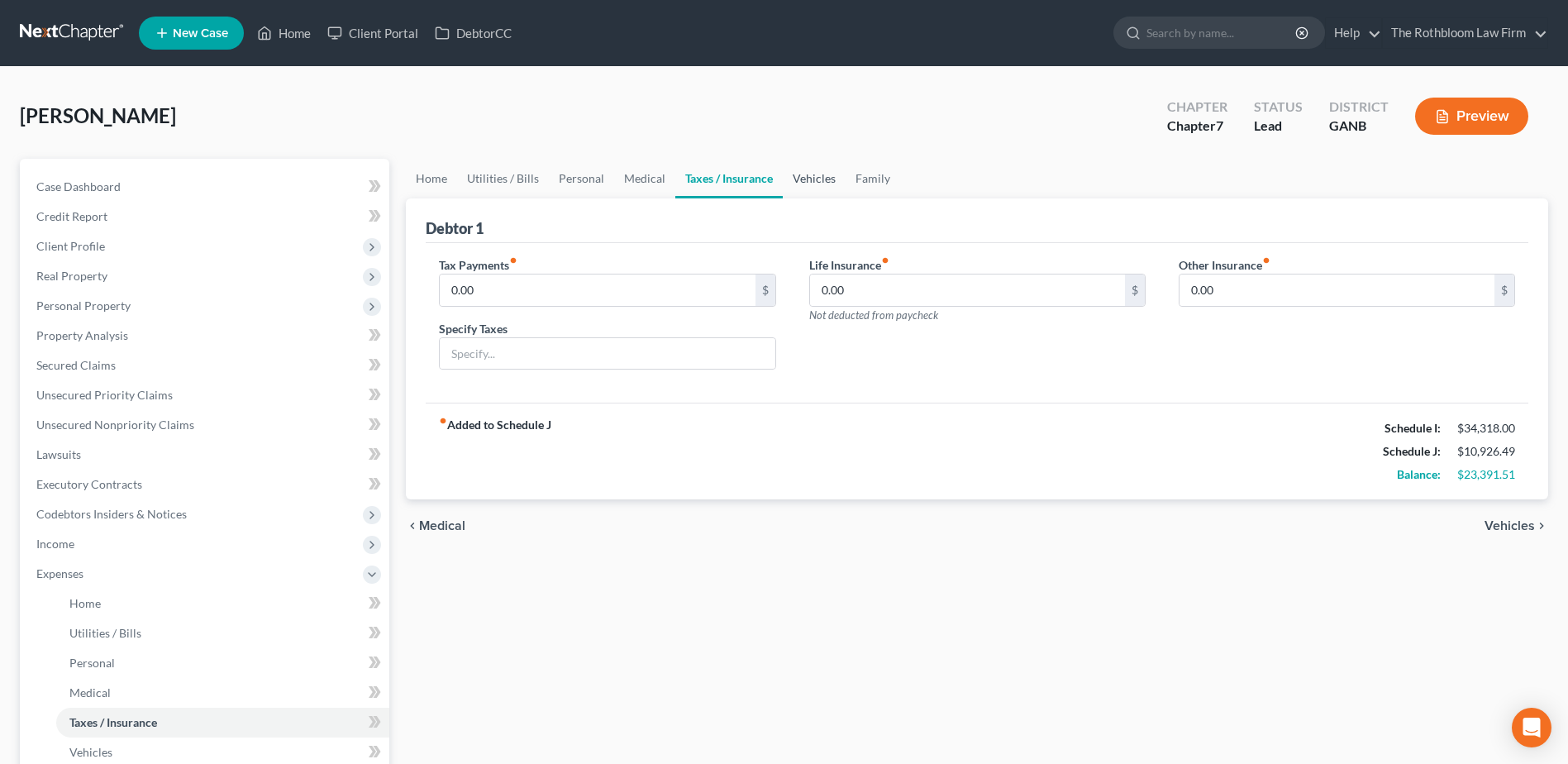
click at [822, 171] on link "Vehicles" at bounding box center [814, 179] width 63 height 40
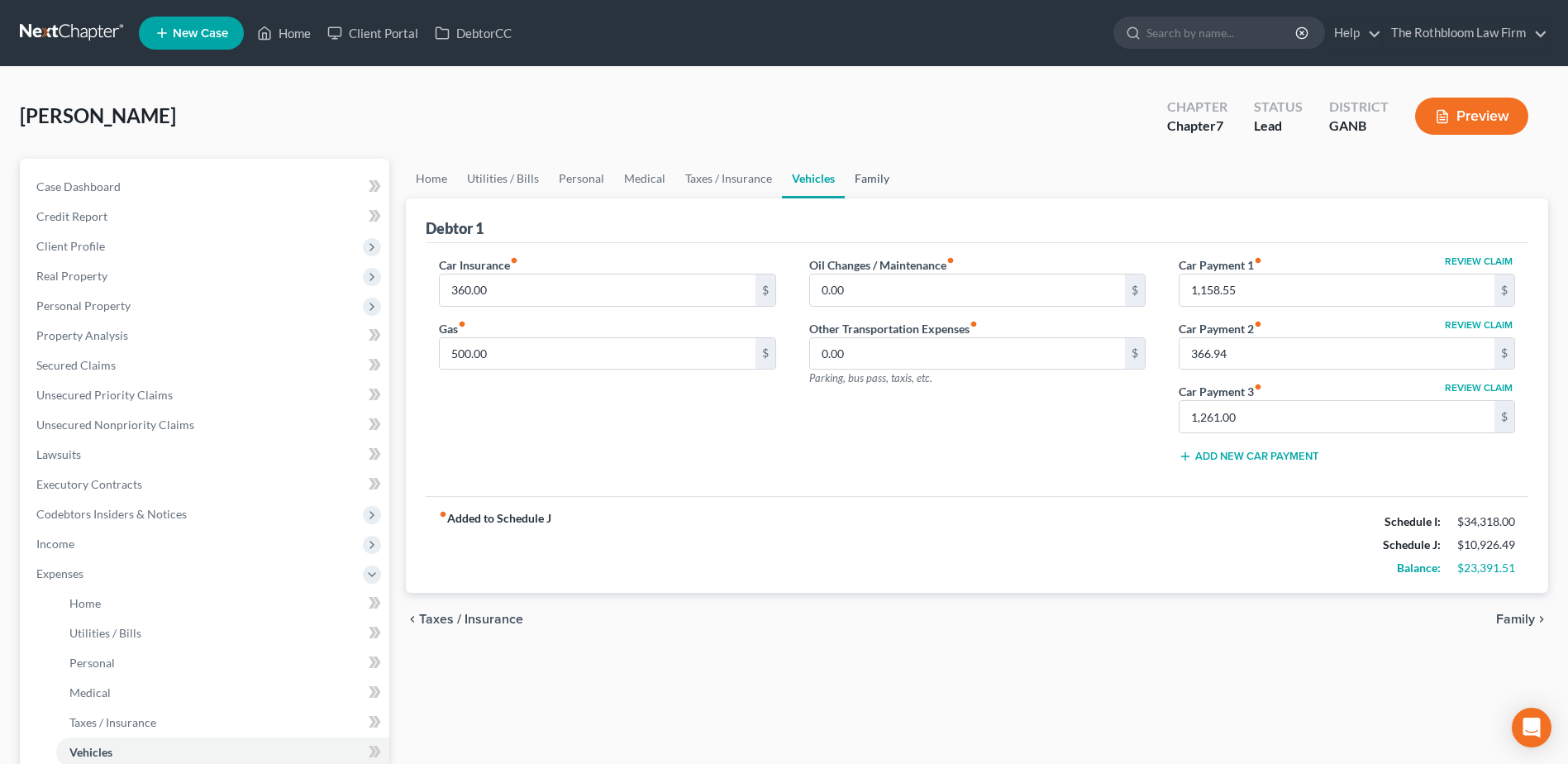
click at [868, 176] on link "Family" at bounding box center [872, 179] width 55 height 40
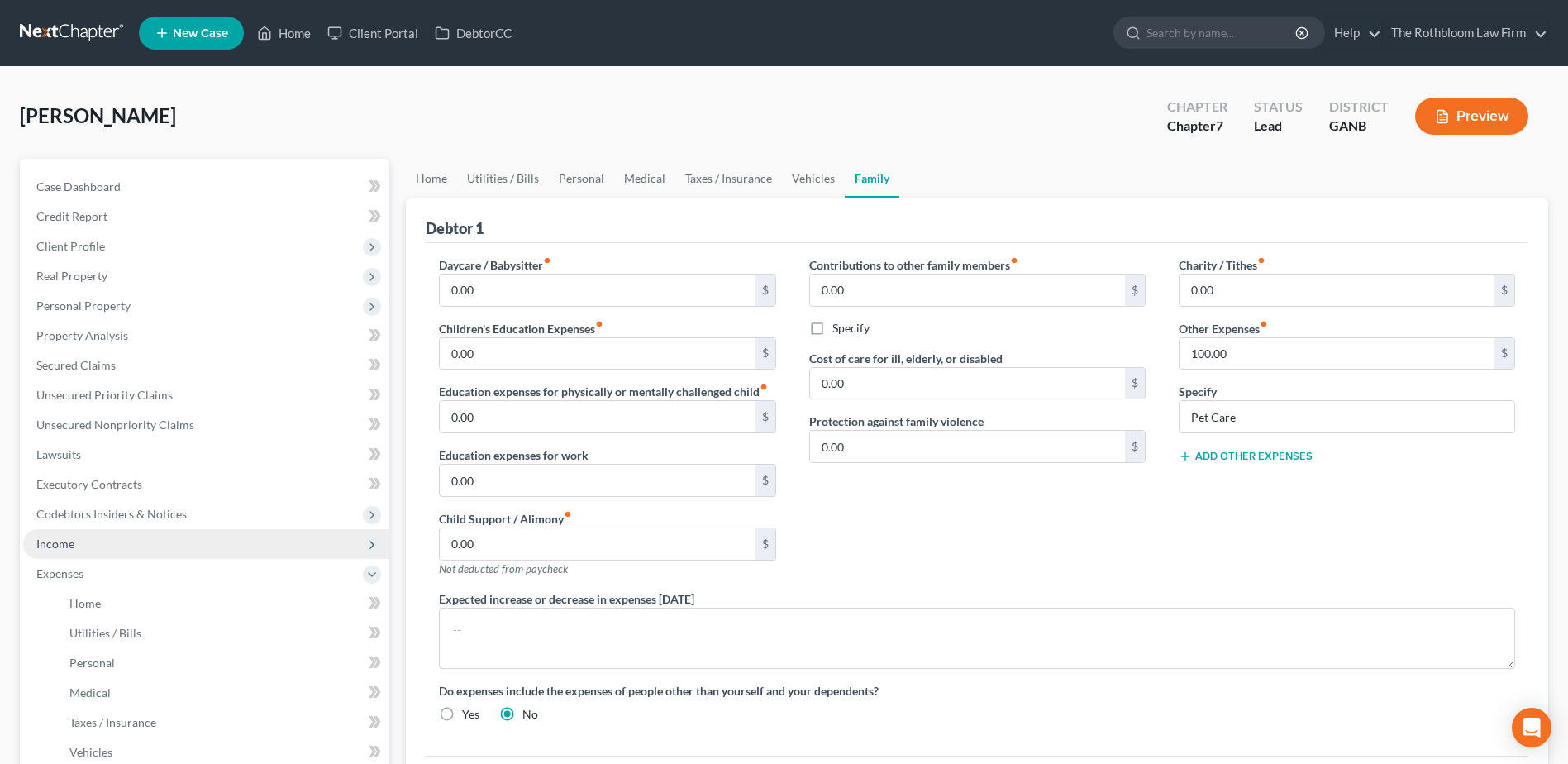
click at [62, 537] on span "Income" at bounding box center [55, 544] width 38 height 14
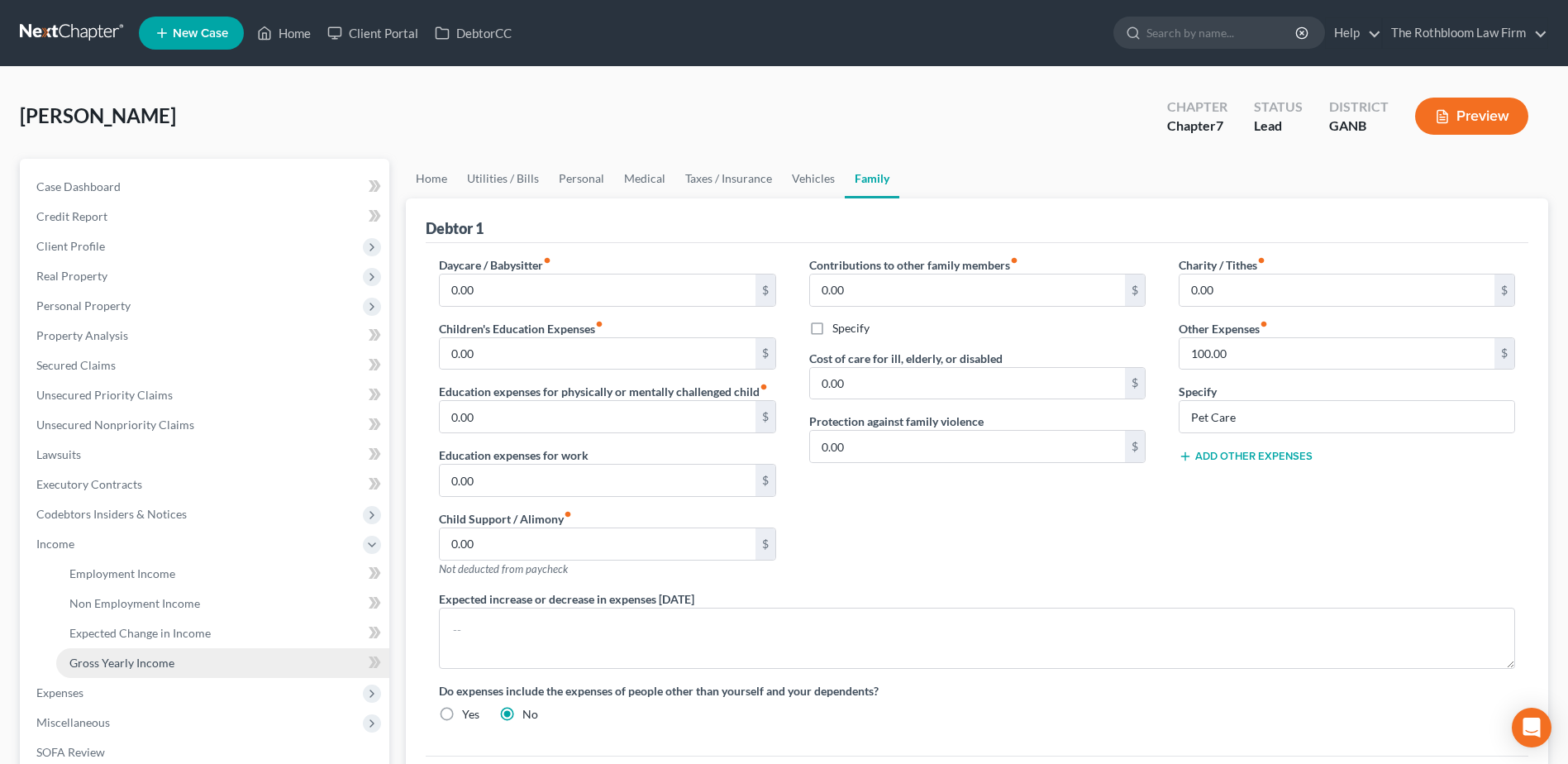
click at [94, 658] on span "Gross Yearly Income" at bounding box center [122, 662] width 105 height 14
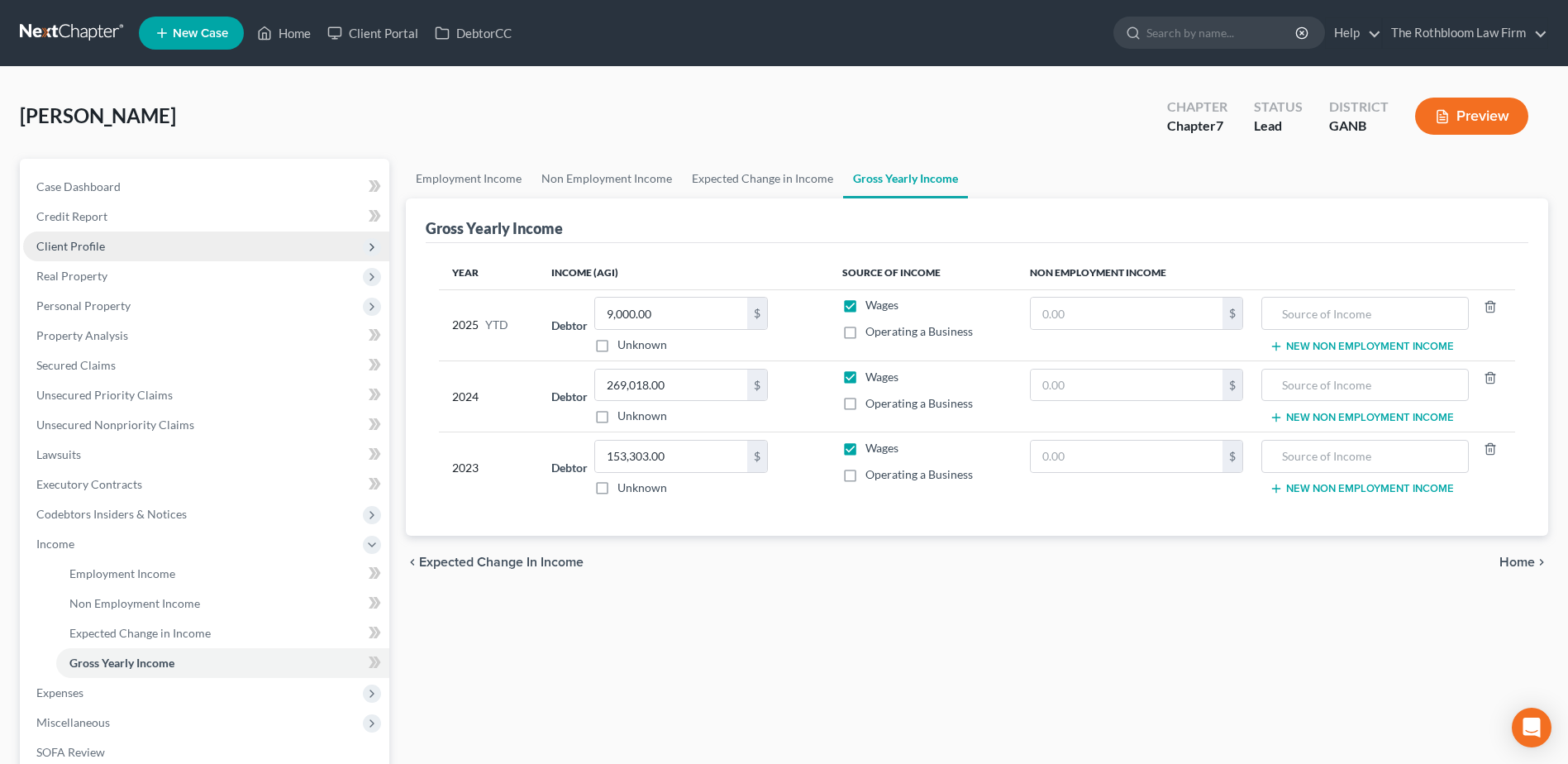
click at [75, 239] on span "Client Profile" at bounding box center [70, 246] width 69 height 14
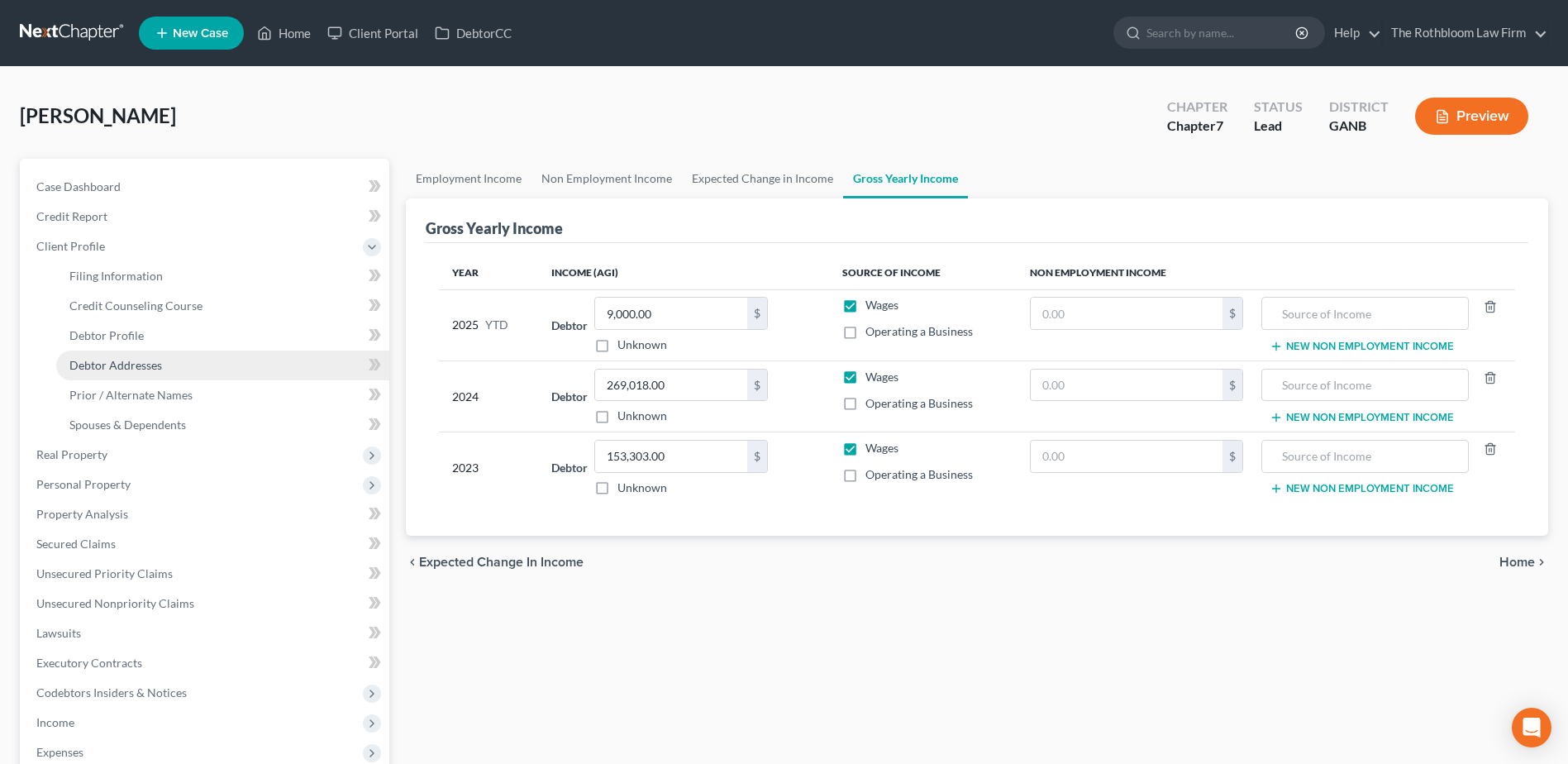
click at [103, 368] on span "Debtor Addresses" at bounding box center [116, 365] width 93 height 14
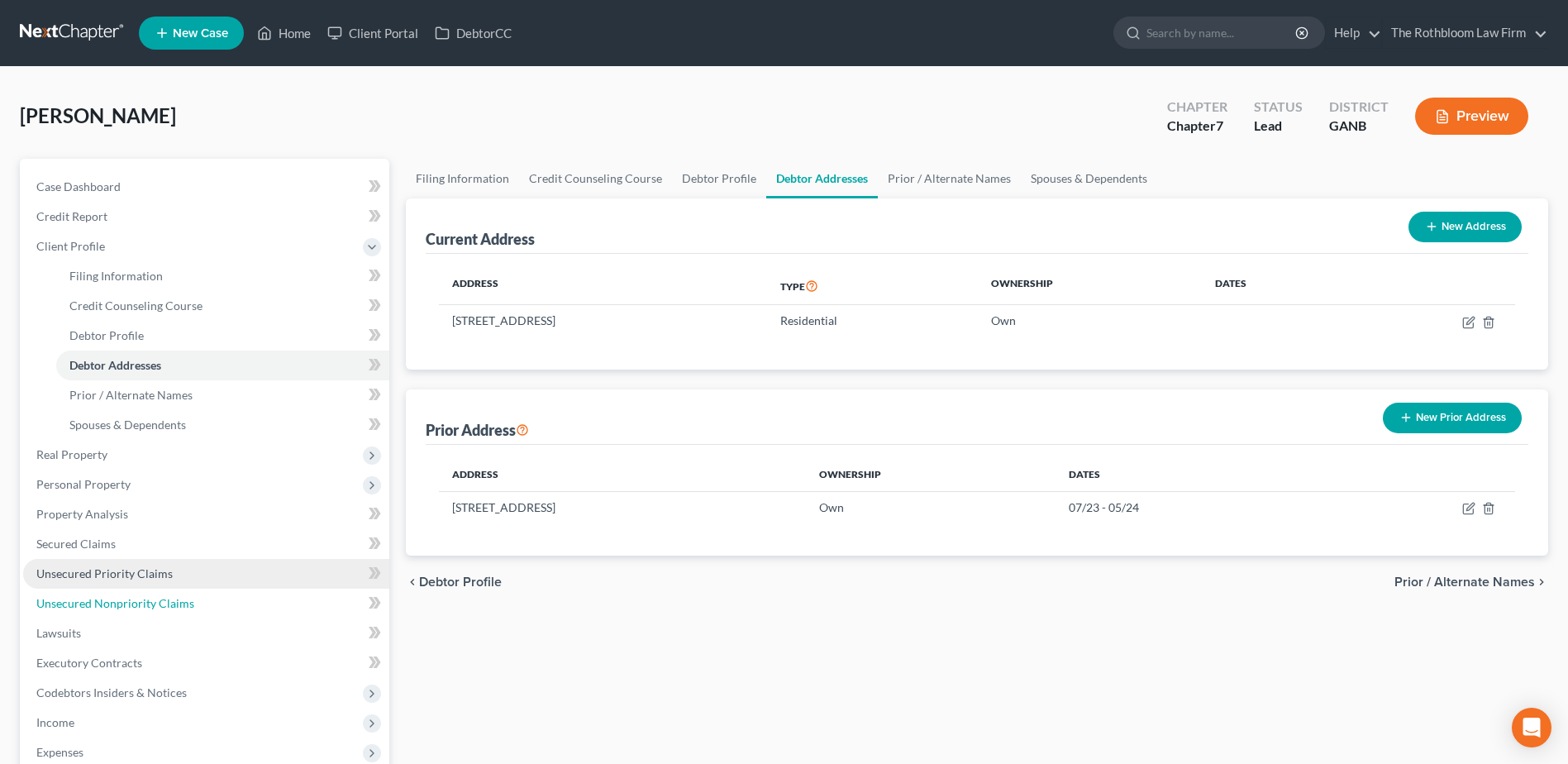
drag, startPoint x: 156, startPoint y: 601, endPoint x: 115, endPoint y: 586, distance: 43.7
click at [156, 601] on span "Unsecured Nonpriority Claims" at bounding box center [115, 603] width 158 height 14
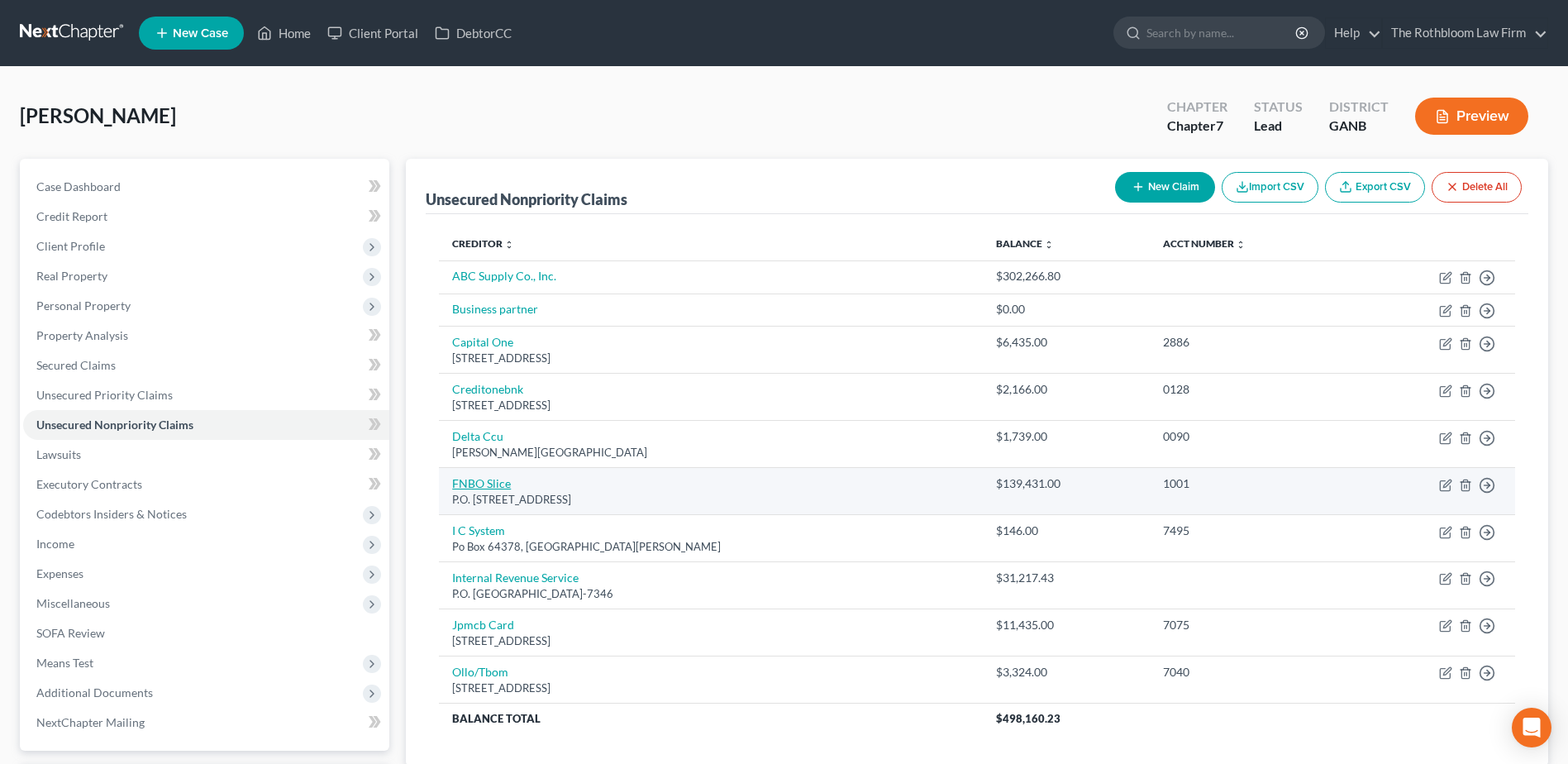
click at [477, 476] on link "FNBO Slice" at bounding box center [481, 483] width 59 height 14
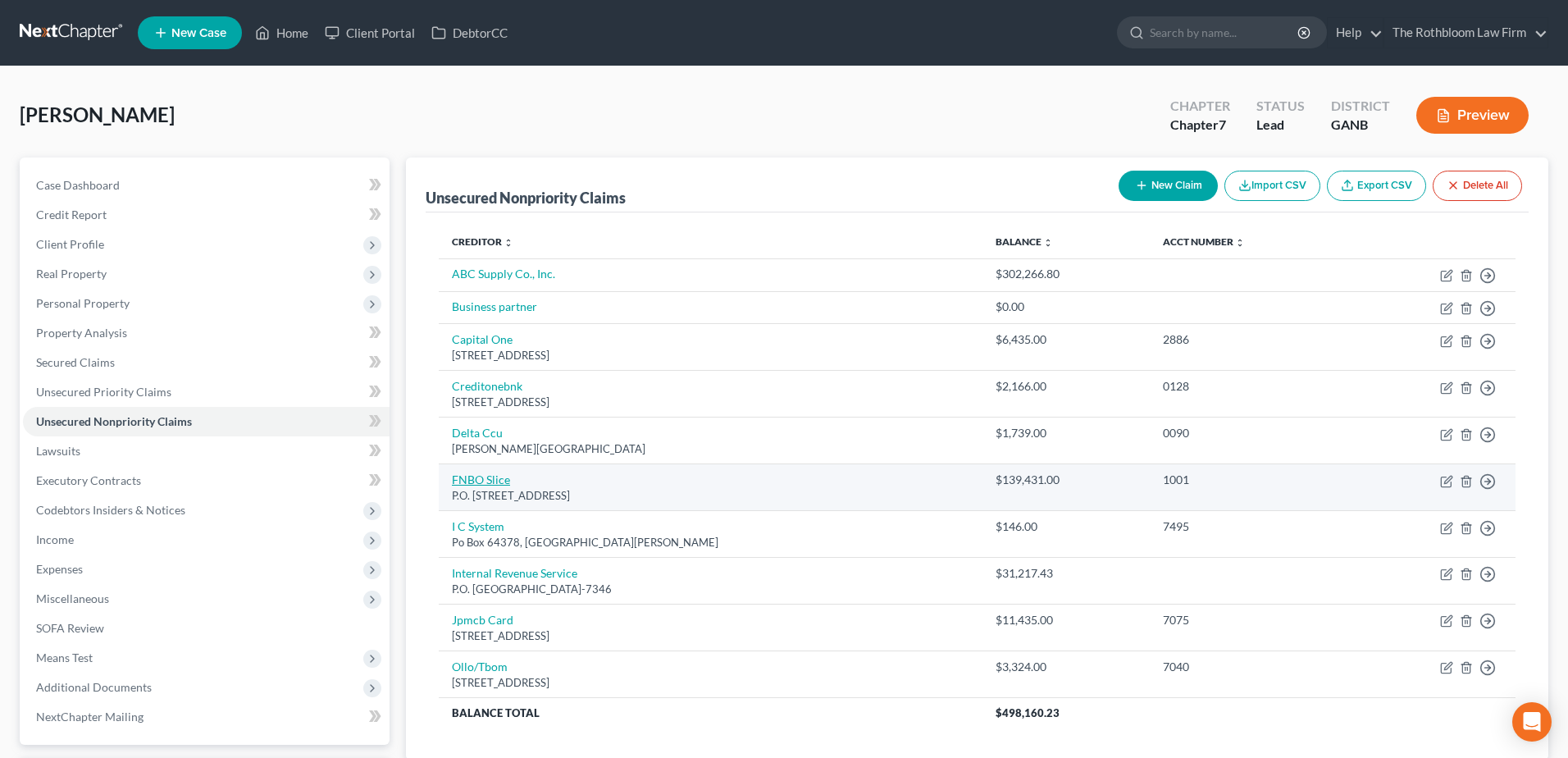
select select "30"
select select "10"
select select "0"
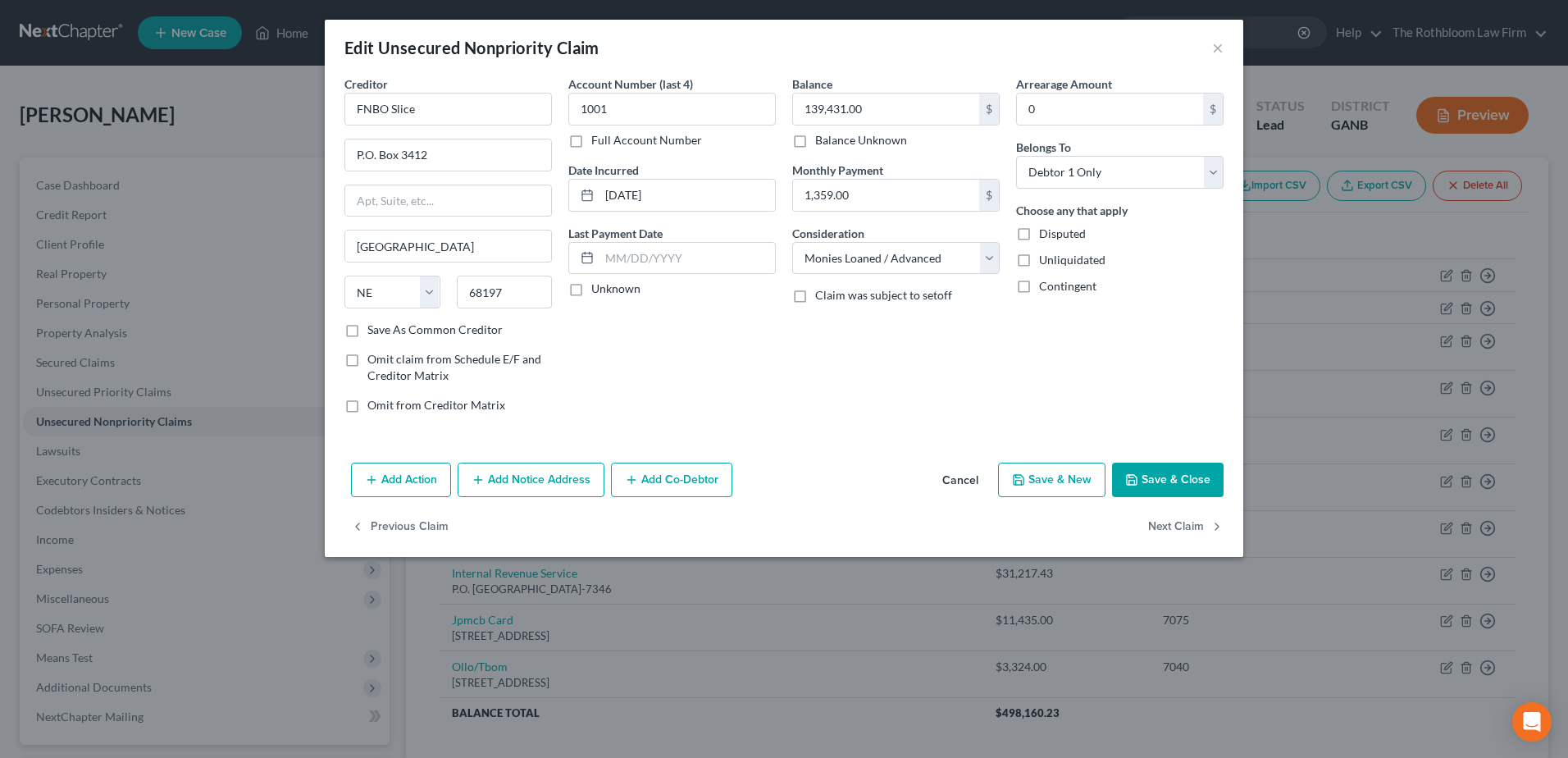
click at [552, 483] on button "Add Notice Address" at bounding box center [530, 479] width 146 height 35
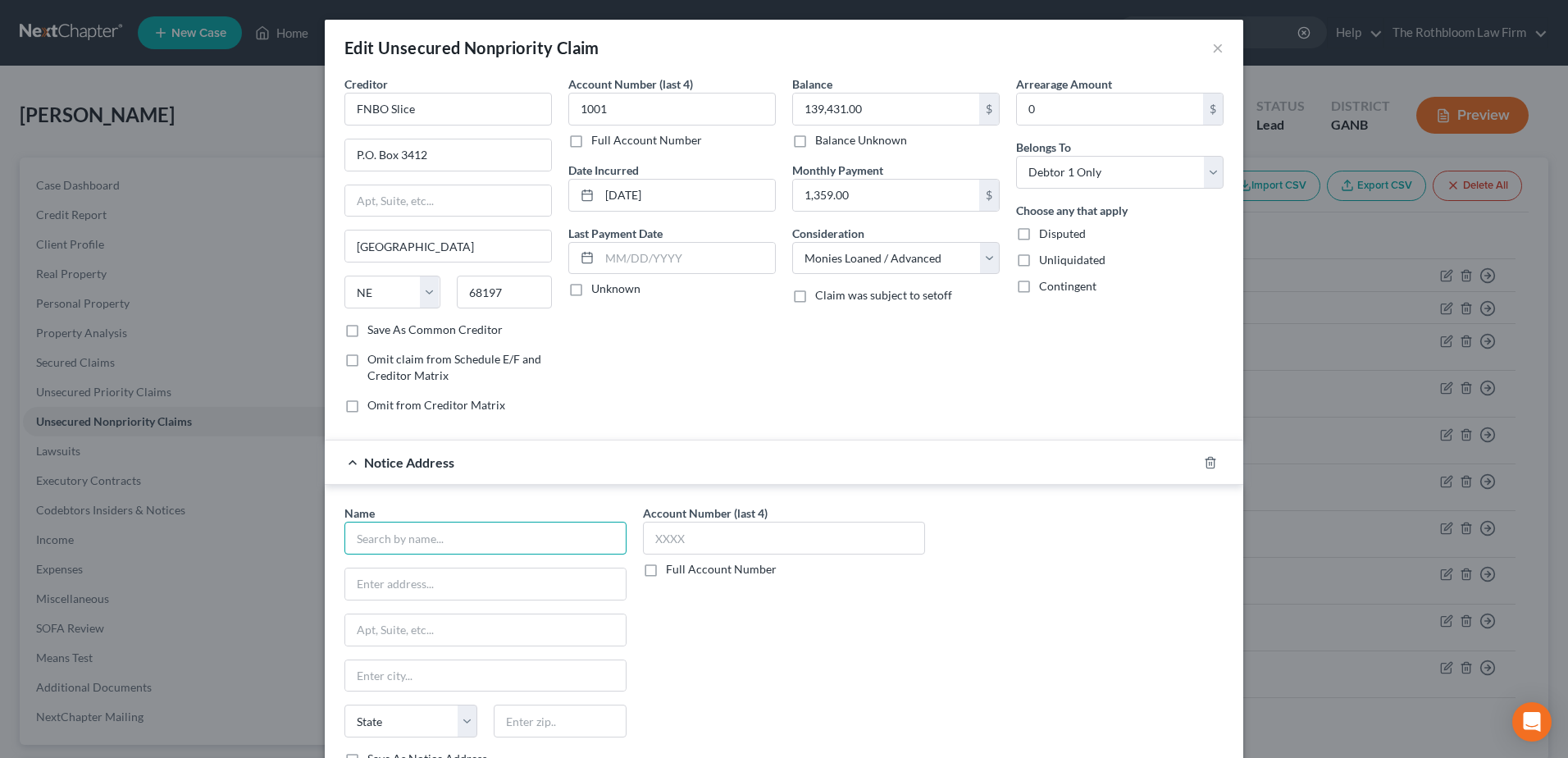
click at [396, 539] on input "text" at bounding box center [485, 537] width 282 height 33
click at [351, 540] on input "Slice" at bounding box center [485, 537] width 282 height 33
type input "FNBO/Slice"
click at [401, 587] on input "text" at bounding box center [485, 583] width 280 height 31
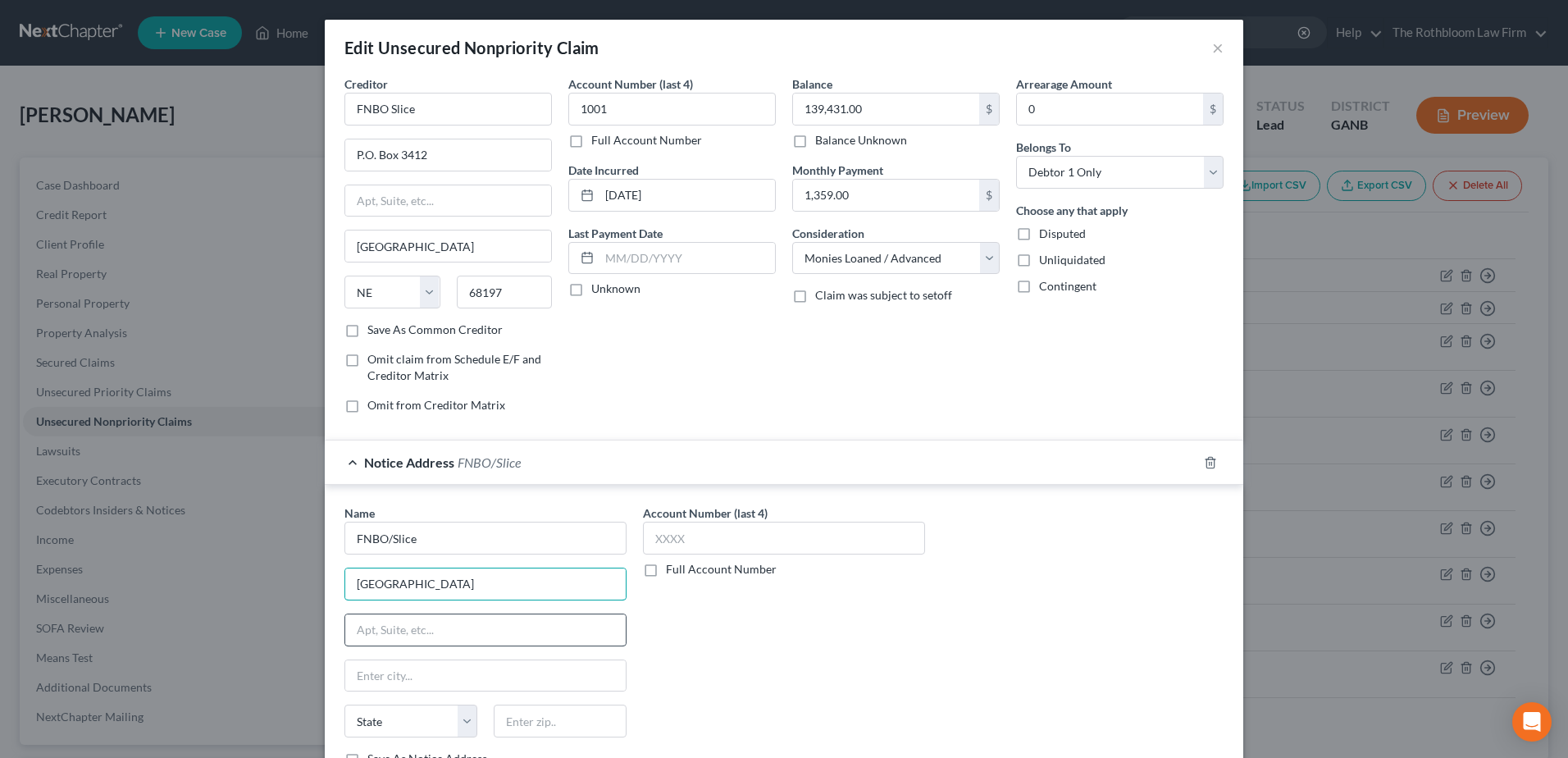
type input "1620 Dodge Street"
click at [364, 620] on input "text" at bounding box center [485, 629] width 280 height 31
type input "Stopo 3113"
type input "68197"
click at [1047, 112] on input "0" at bounding box center [1110, 108] width 186 height 31
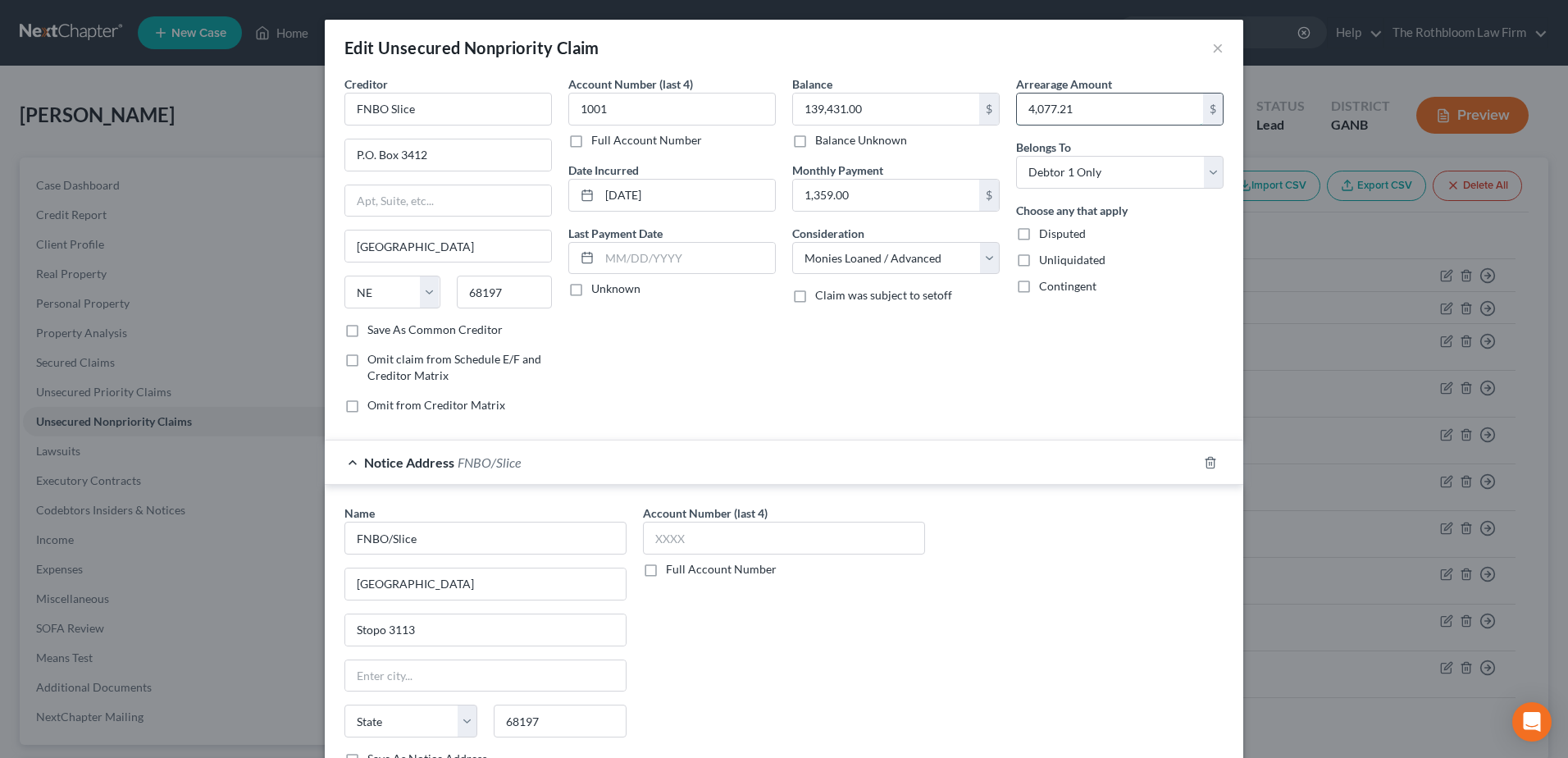
type input "4,077.21"
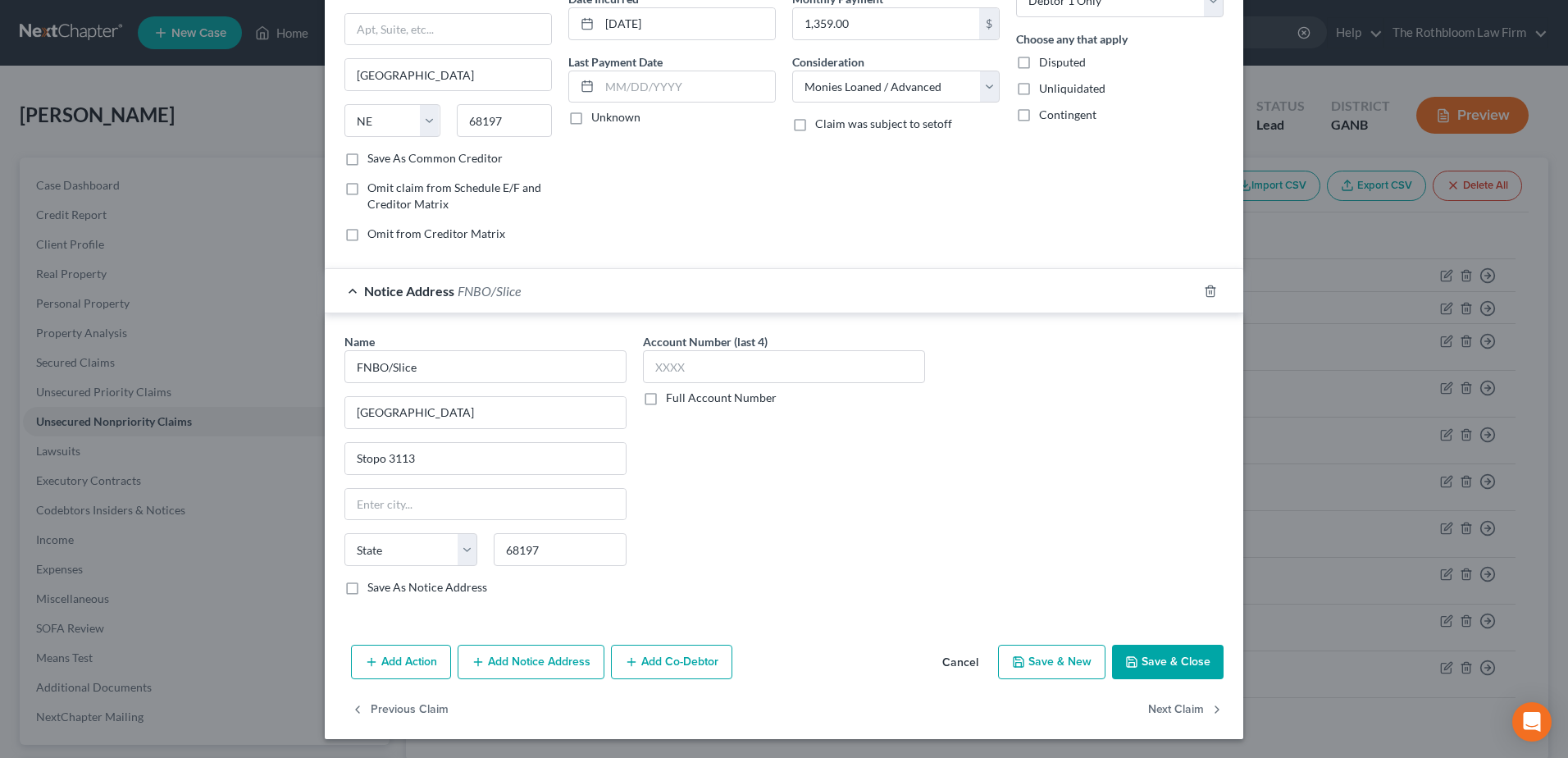
scroll to position [172, 0]
drag, startPoint x: 1180, startPoint y: 660, endPoint x: 1198, endPoint y: 644, distance: 24.1
click at [1180, 660] on button "Save & Close" at bounding box center [1167, 661] width 112 height 35
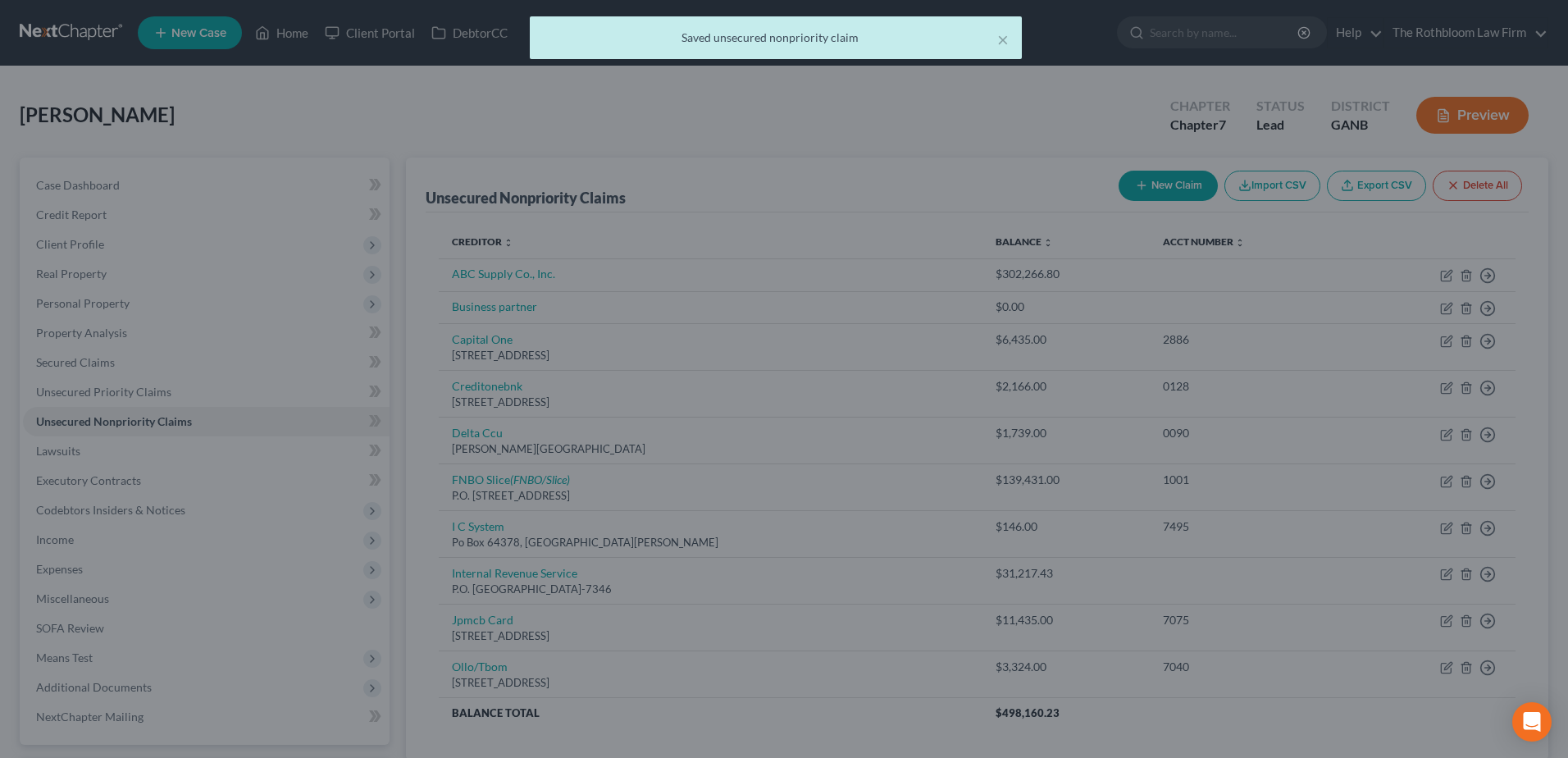
scroll to position [0, 0]
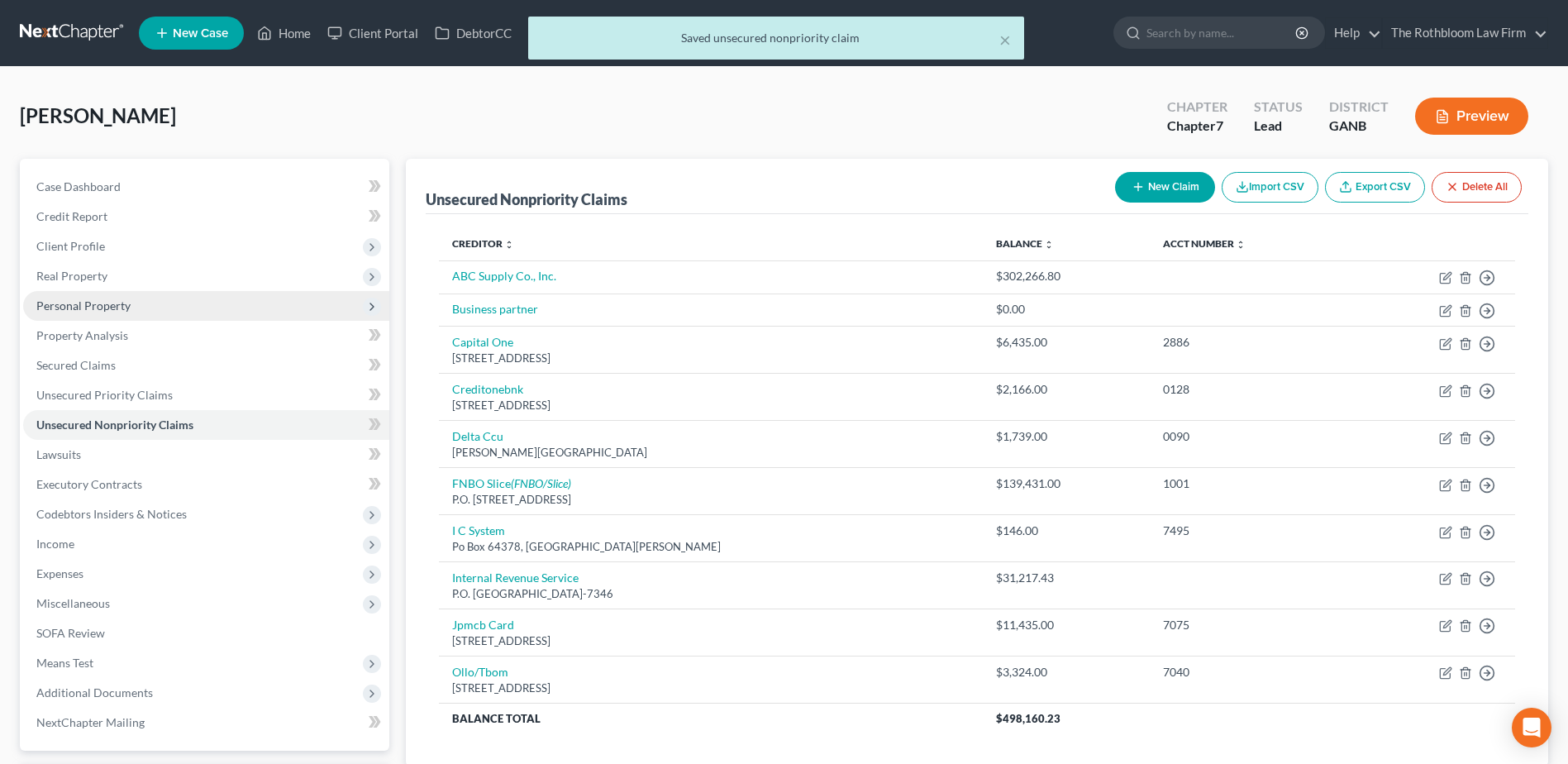
click at [76, 296] on span "Personal Property" at bounding box center [205, 306] width 366 height 30
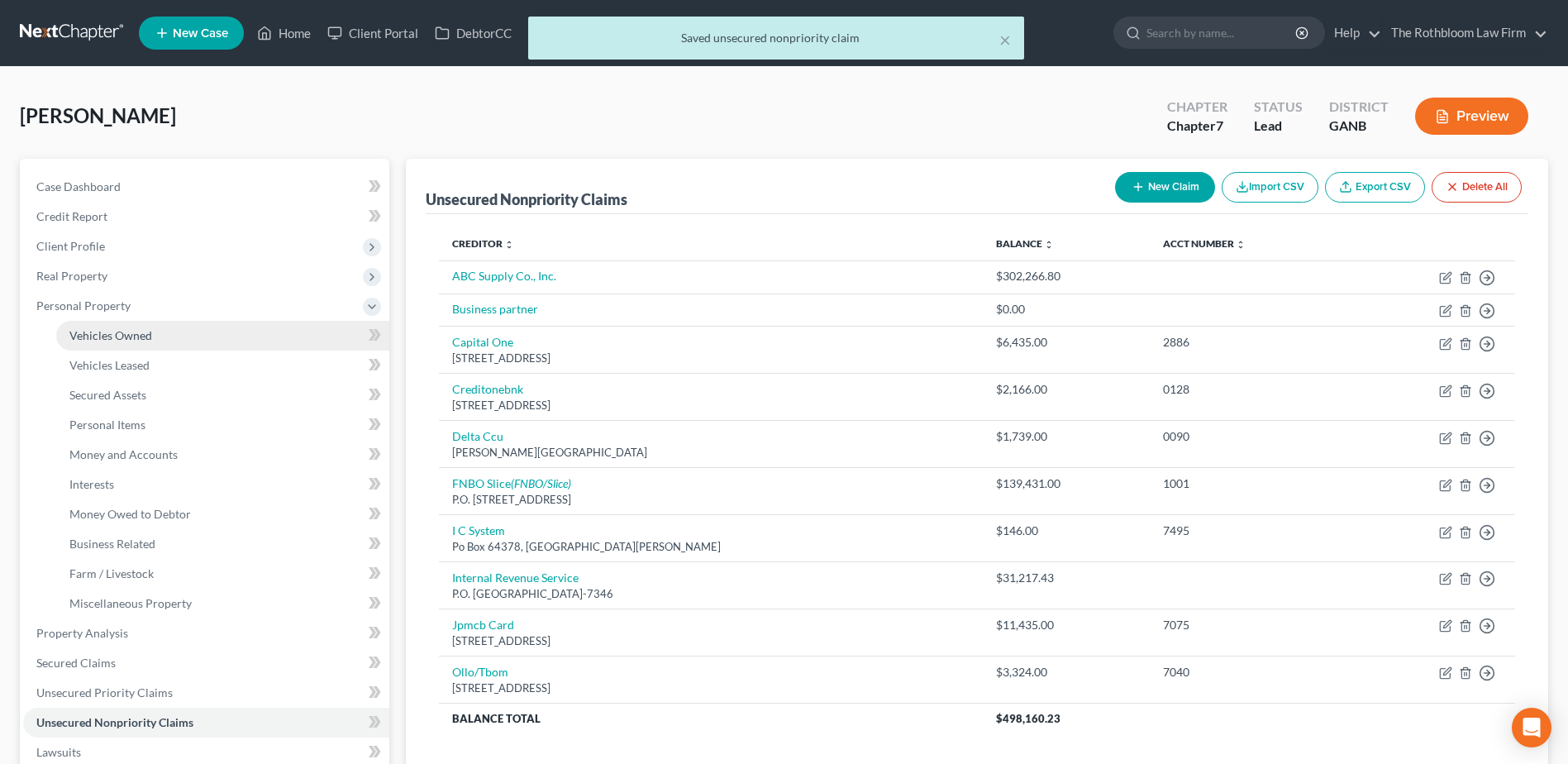
click at [99, 333] on span "Vehicles Owned" at bounding box center [111, 335] width 83 height 14
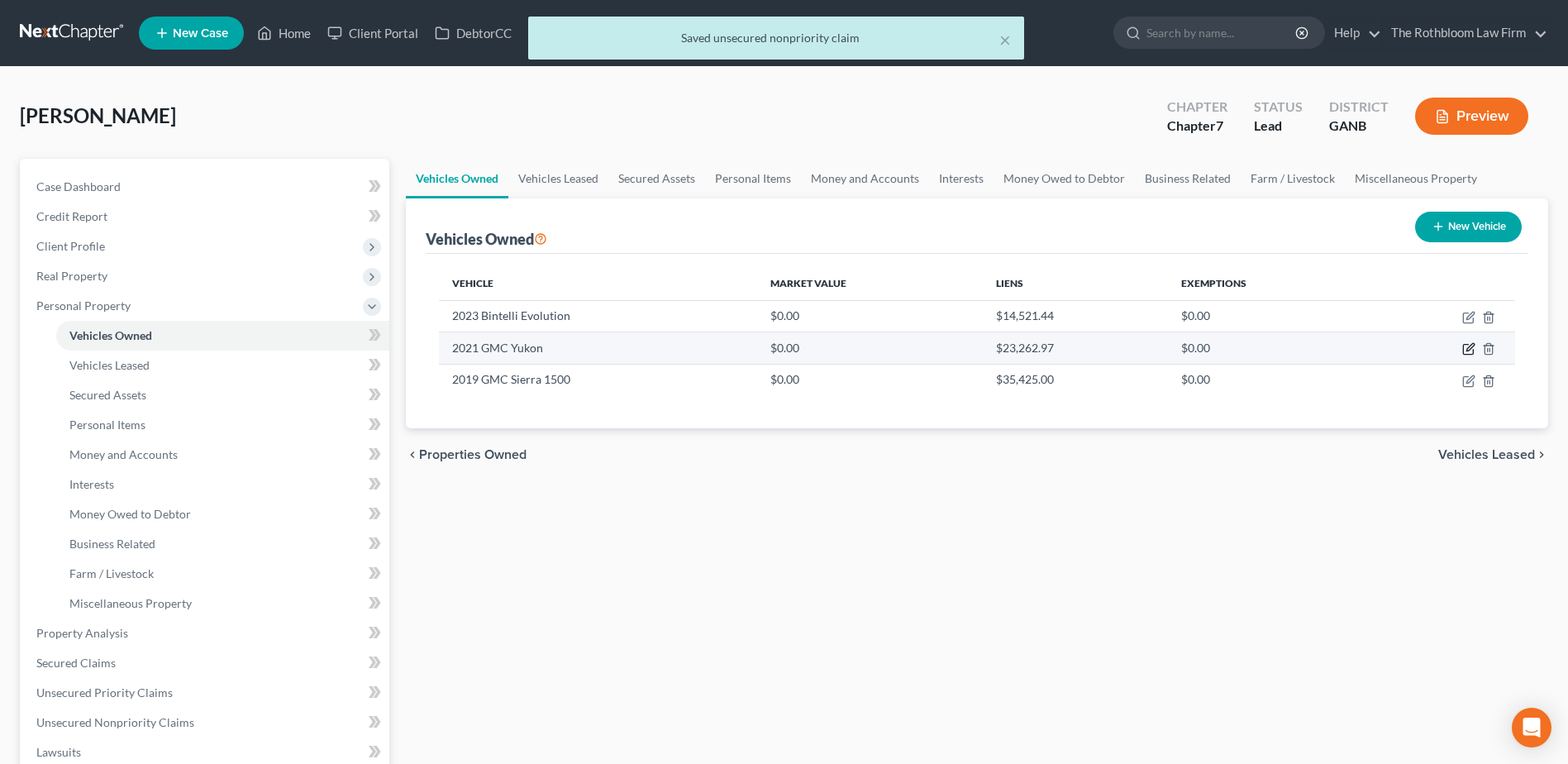
click at [1475, 349] on icon "button" at bounding box center [1468, 348] width 13 height 13
select select "0"
select select "5"
select select "2"
select select "3"
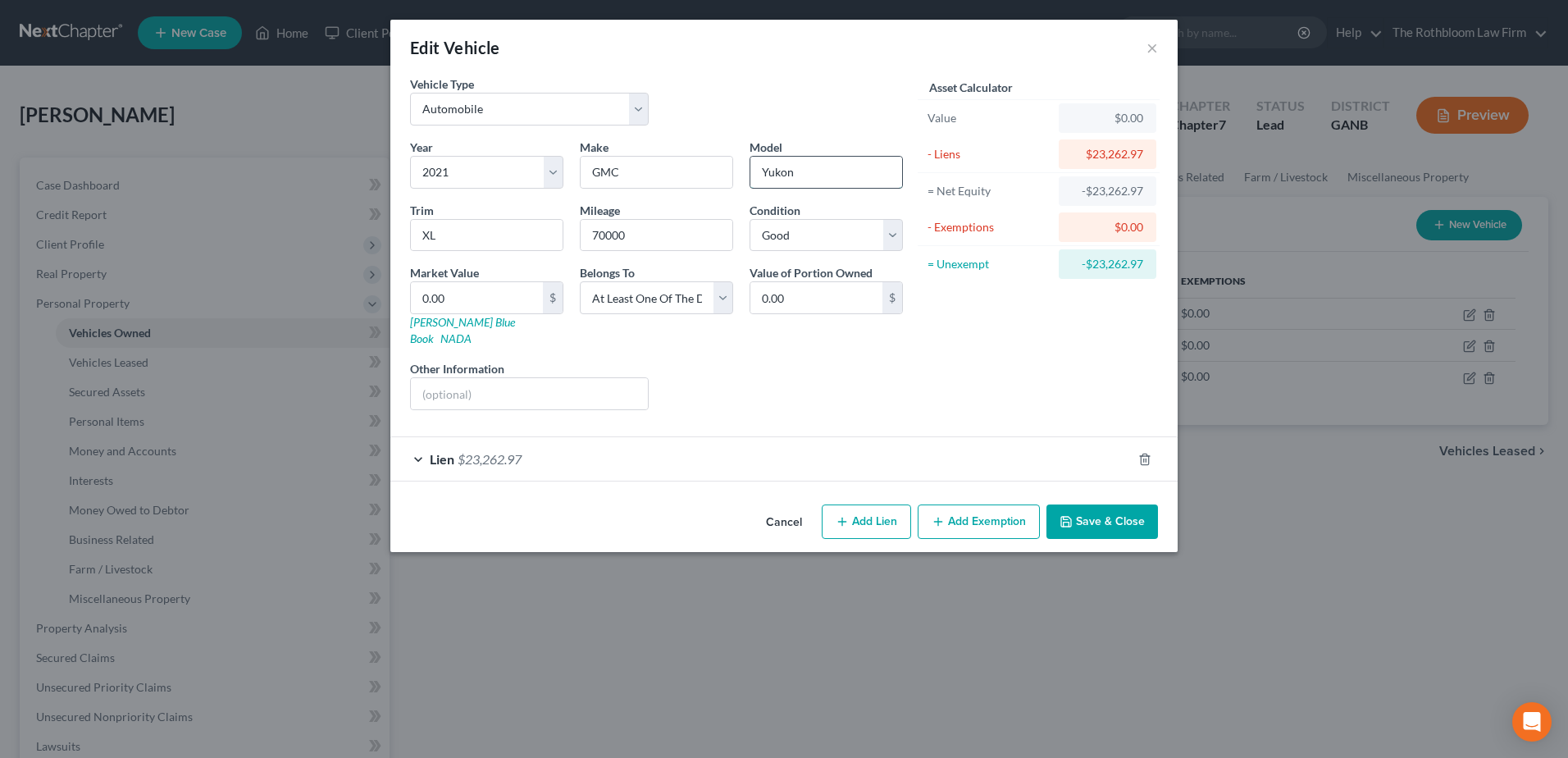
click at [841, 176] on input "Yukon" at bounding box center [825, 171] width 151 height 31
type input "Yukon XL"
click at [460, 318] on link "Kelly Blue Book" at bounding box center [462, 330] width 105 height 31
click at [457, 308] on input "0.00" at bounding box center [476, 297] width 132 height 31
type input "4"
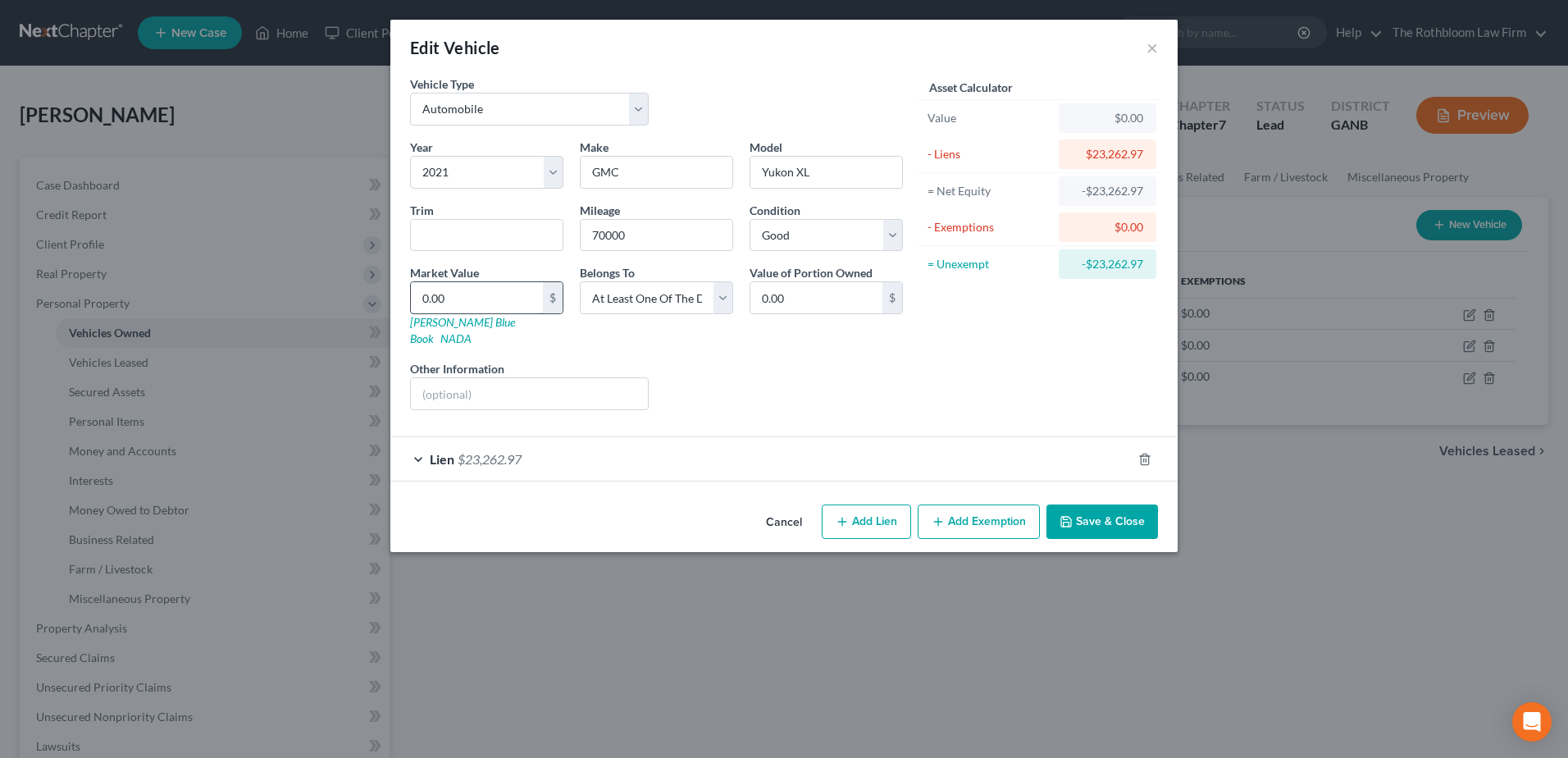
type input "4.00"
type input "43"
type input "43.00"
type input "435"
type input "435.00"
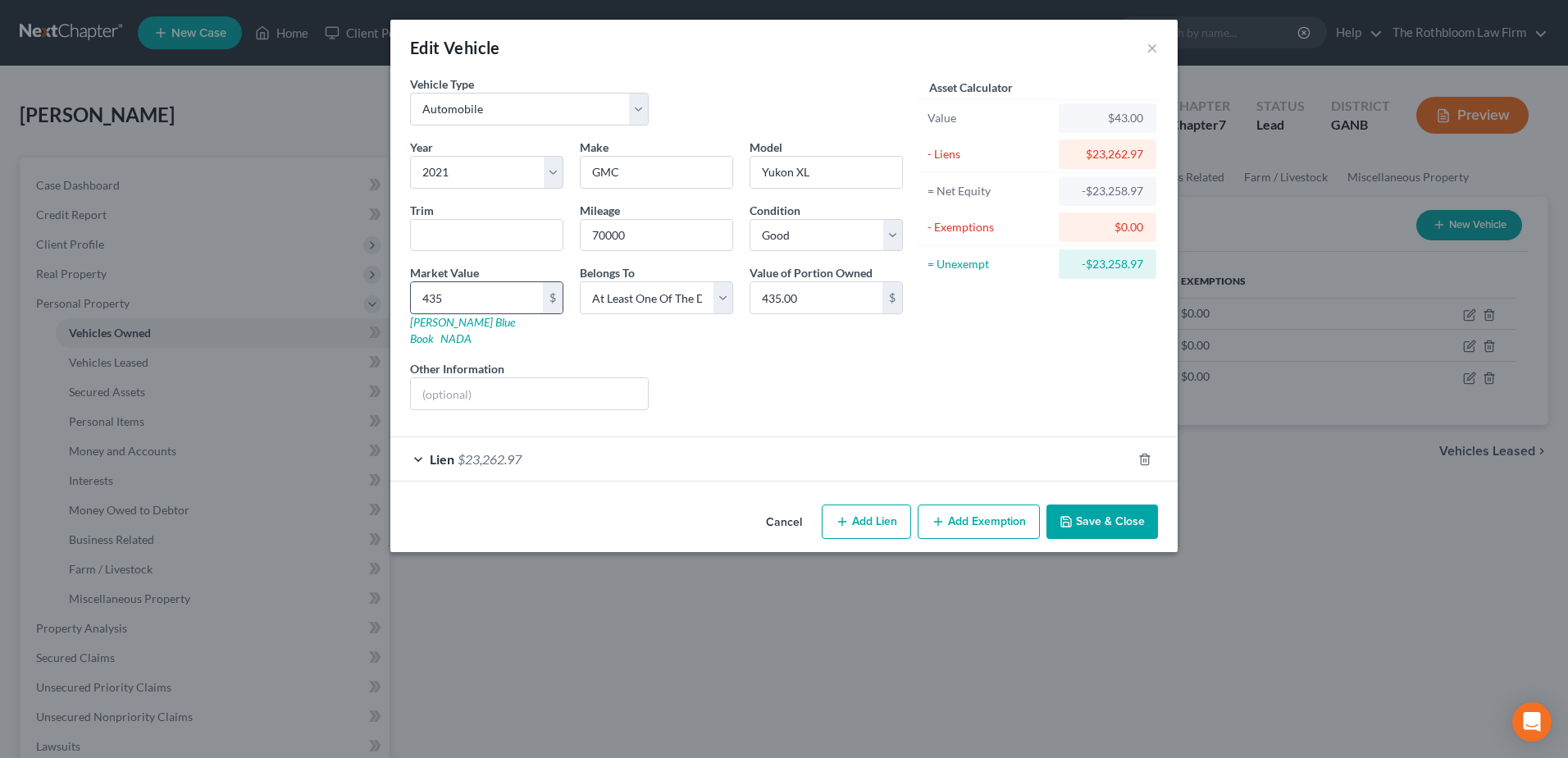
type input "4358"
type input "4,358.00"
type input "4,3589"
type input "43,589.00"
click at [469, 291] on input "43,589" at bounding box center [476, 297] width 132 height 31
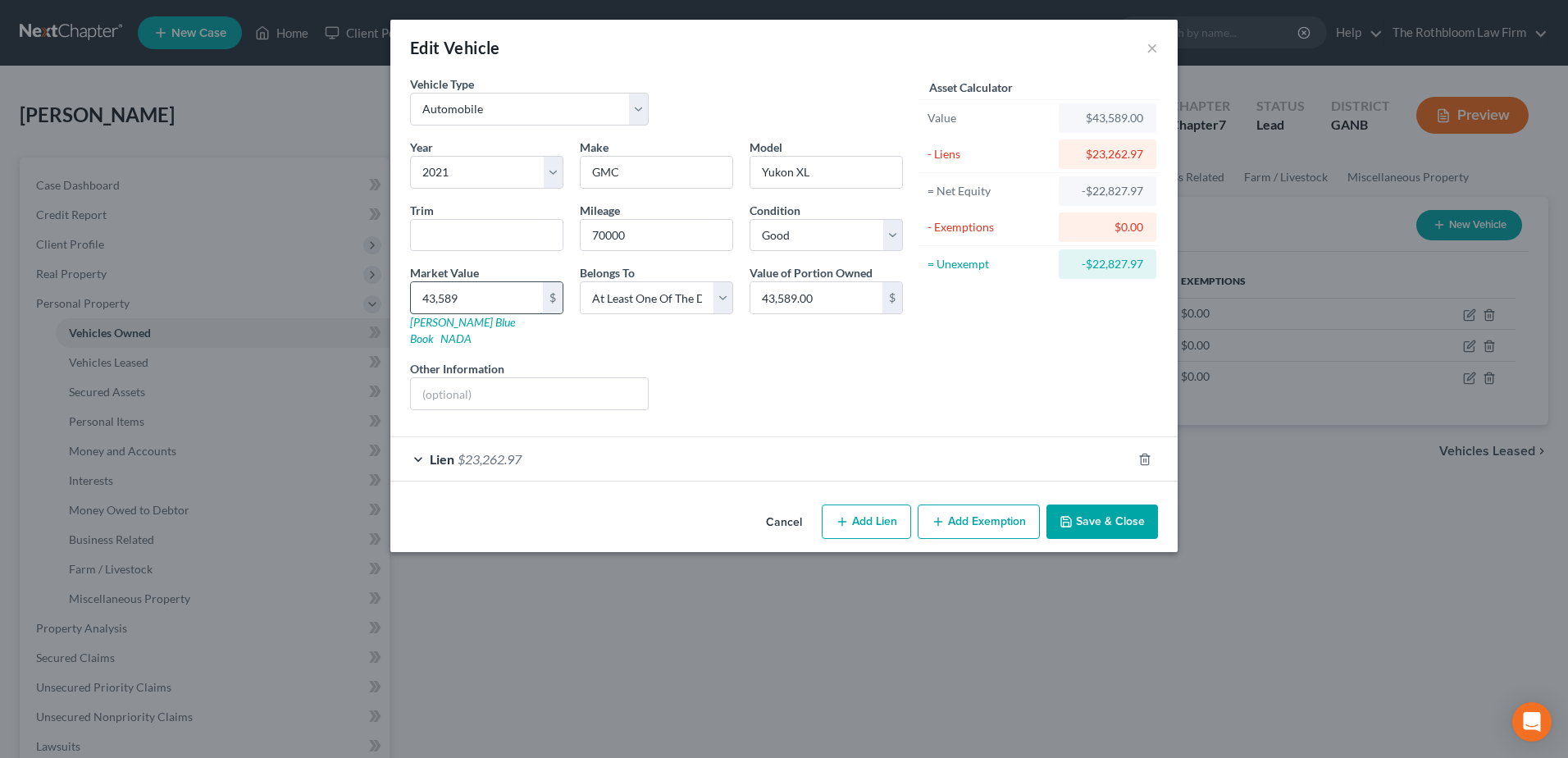
type input "4"
type input "4.00"
type input "41"
type input "41.00"
type input "414"
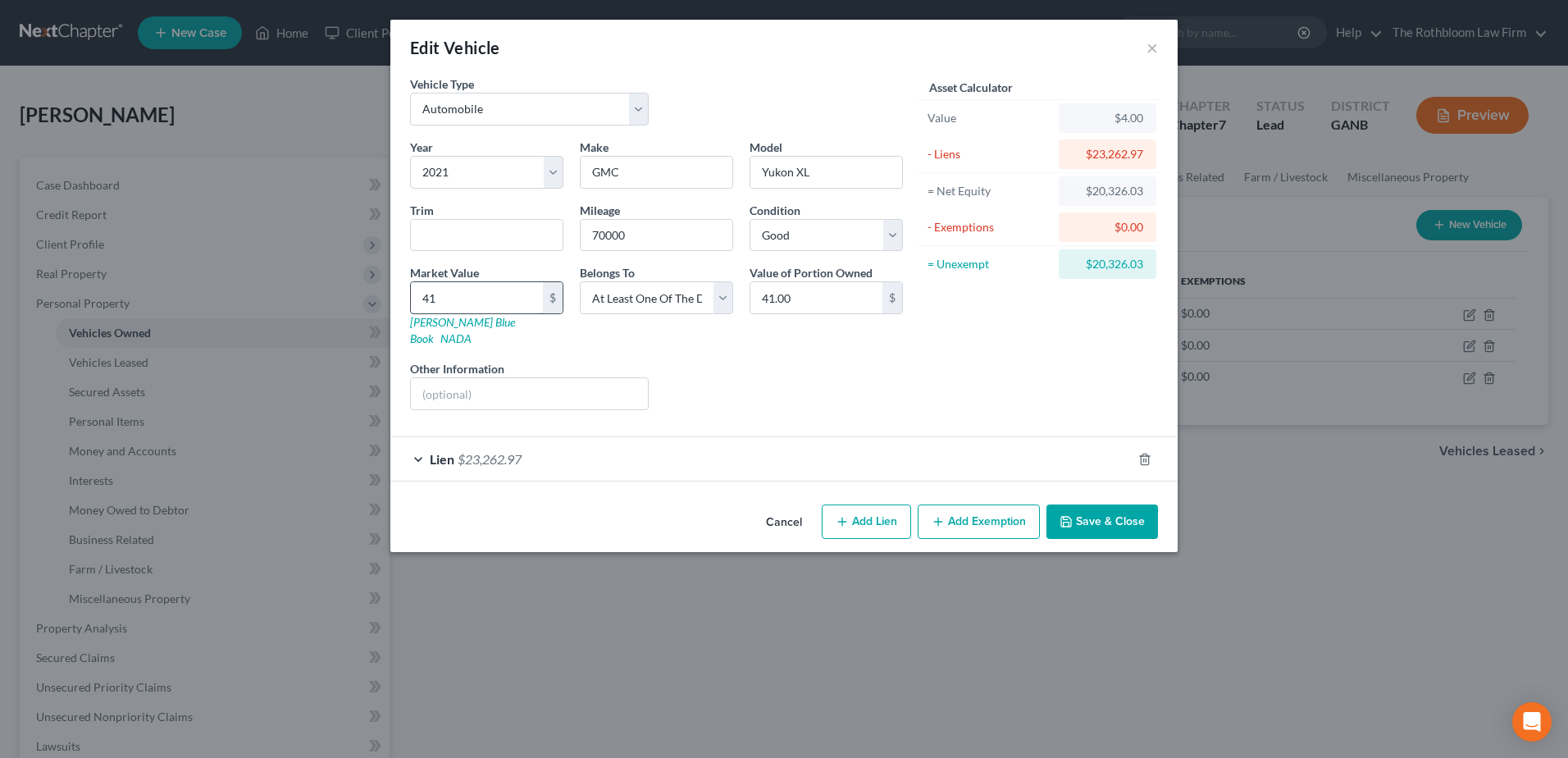
type input "414.00"
type input "4142"
type input "4,142.00"
type input "41429"
type input "41,429.00"
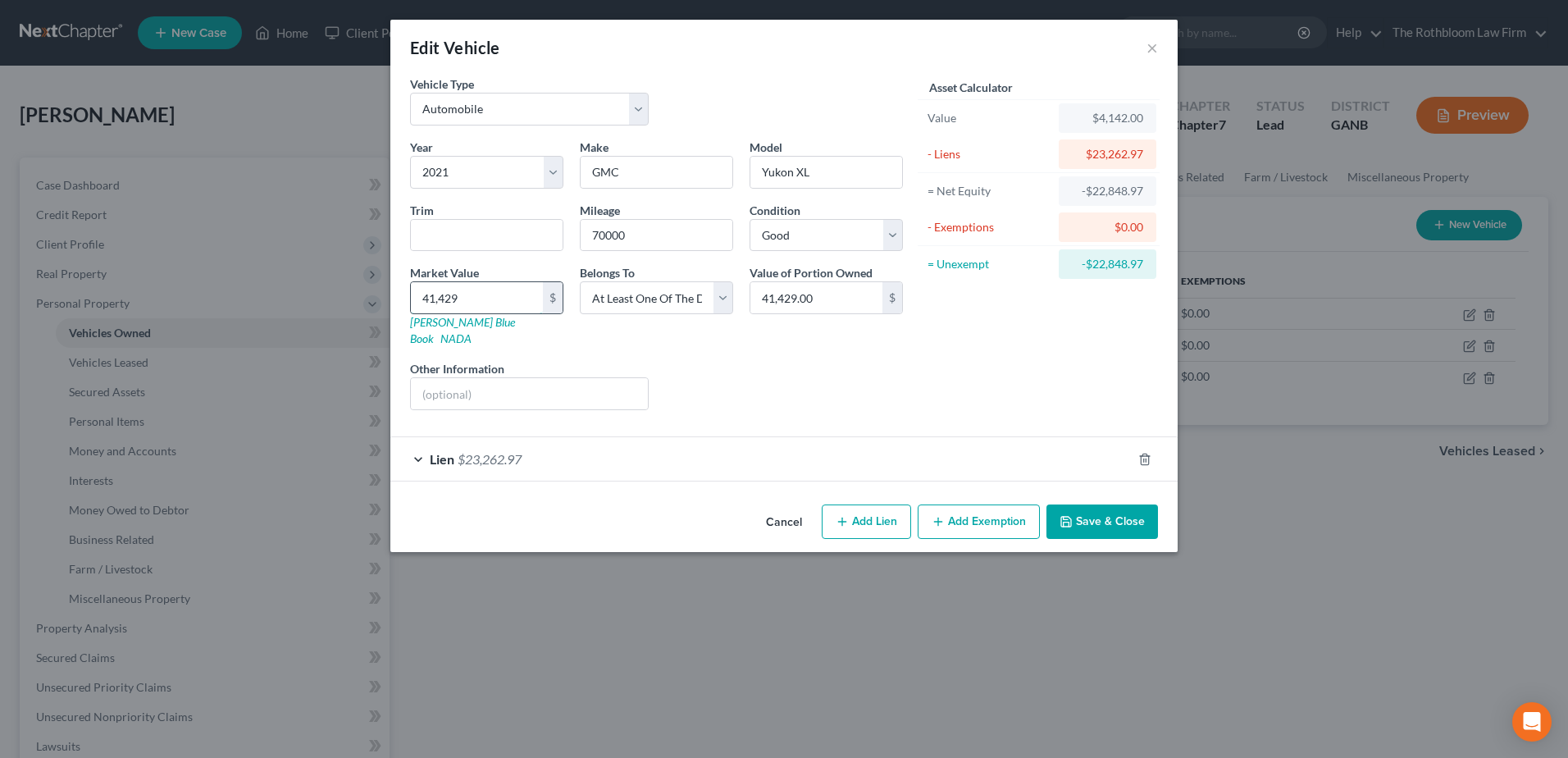
type input "41,429"
click at [961, 506] on button "Add Exemption" at bounding box center [977, 521] width 122 height 35
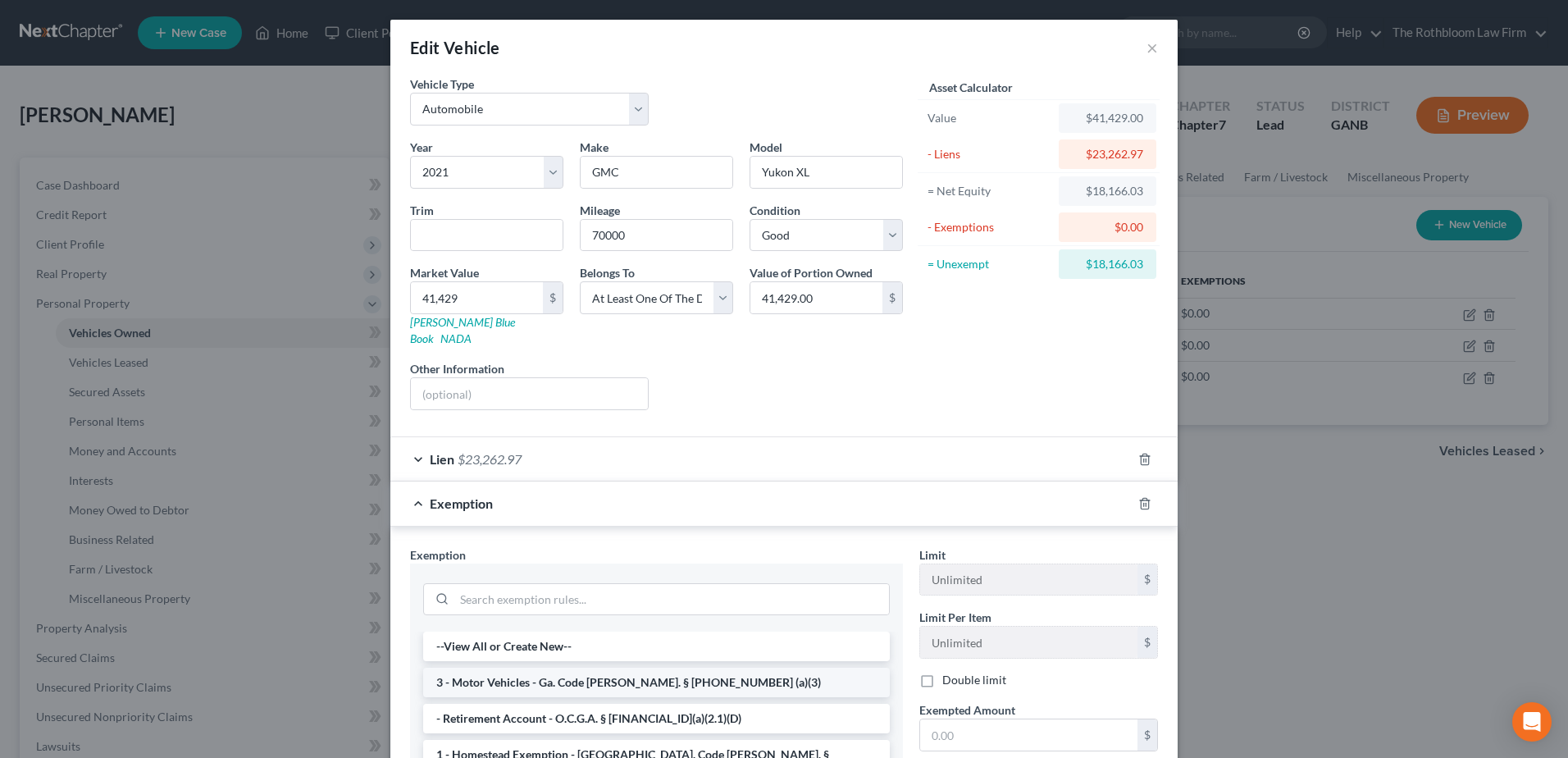
click at [554, 668] on li "3 - Motor Vehicles - Ga. Code Ann. § 44-13-100 (a)(3)" at bounding box center [657, 683] width 467 height 30
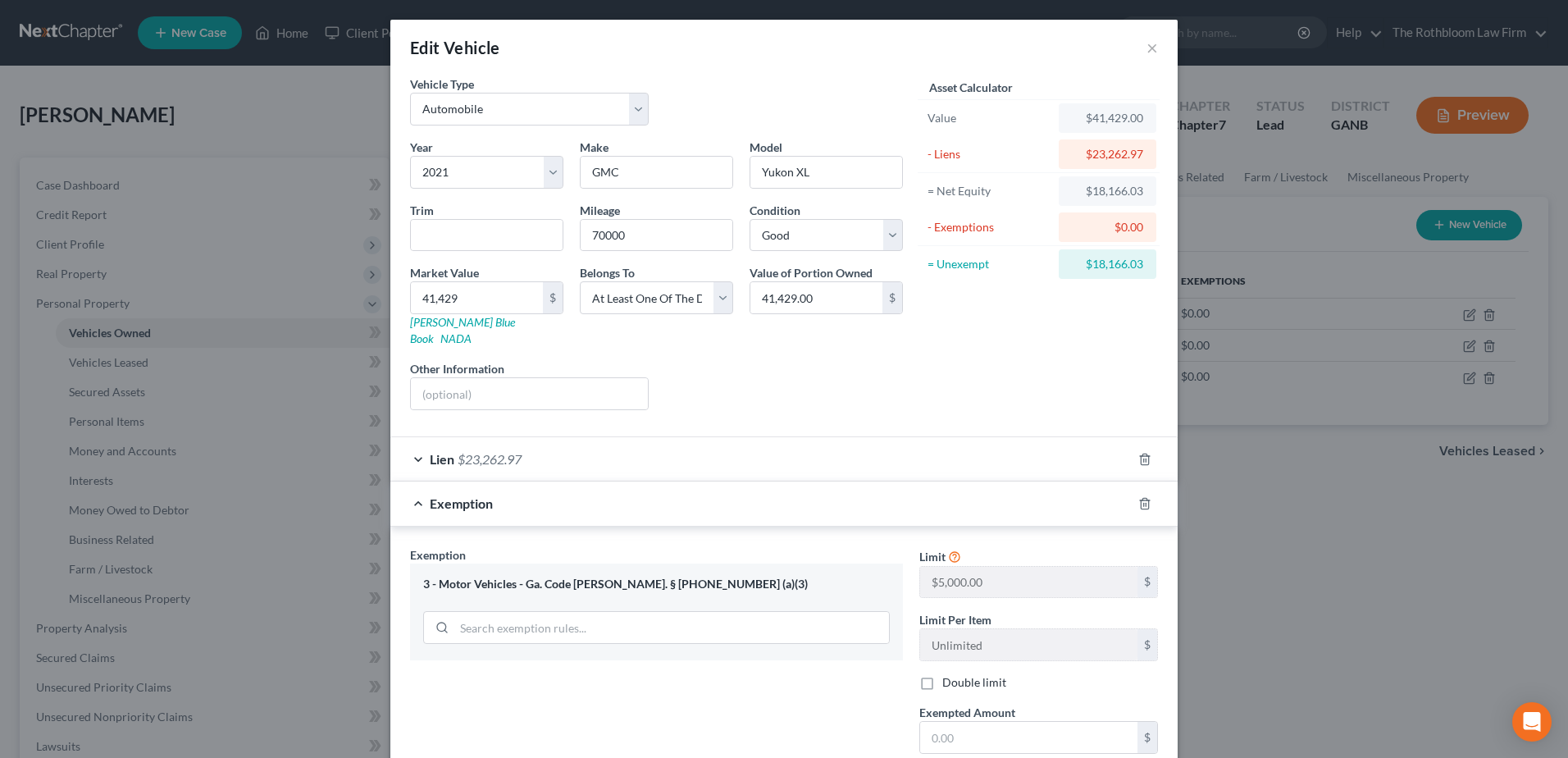
click at [979, 706] on span "Exempted Amount" at bounding box center [967, 712] width 96 height 14
click at [974, 722] on input "text" at bounding box center [1029, 736] width 218 height 31
type input "5,000"
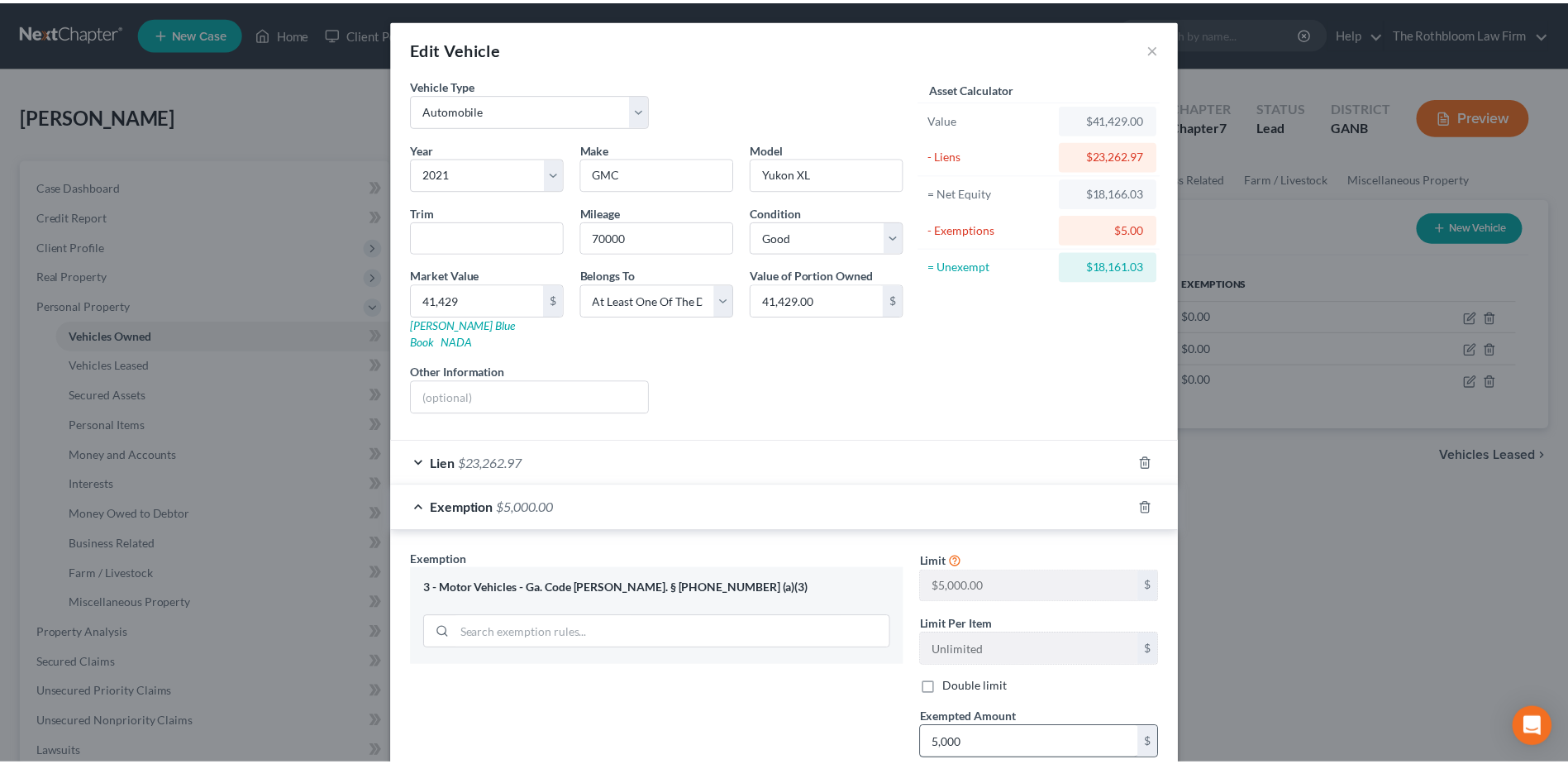
scroll to position [161, 0]
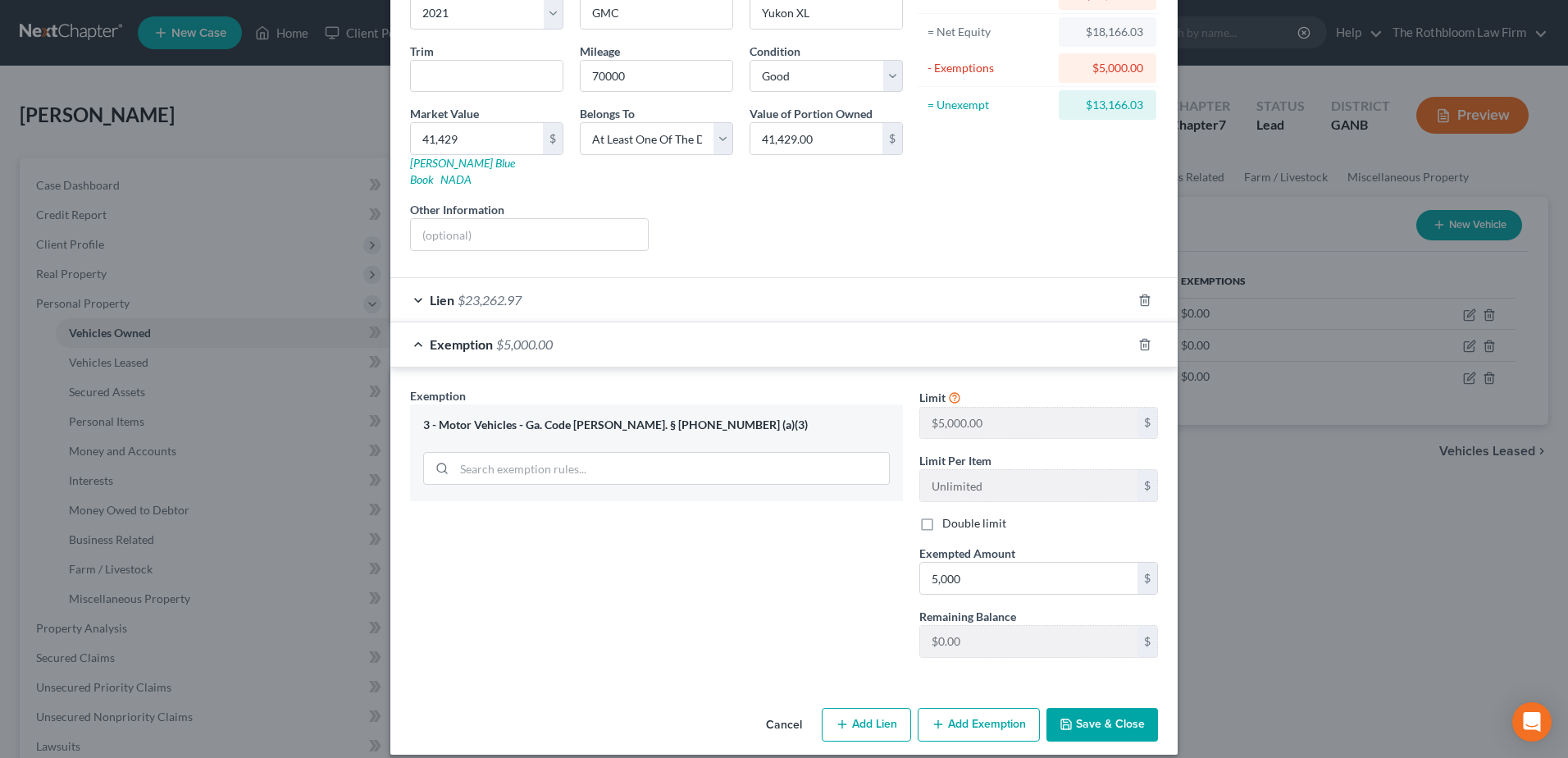
click at [1110, 708] on button "Save & Close" at bounding box center [1102, 724] width 112 height 35
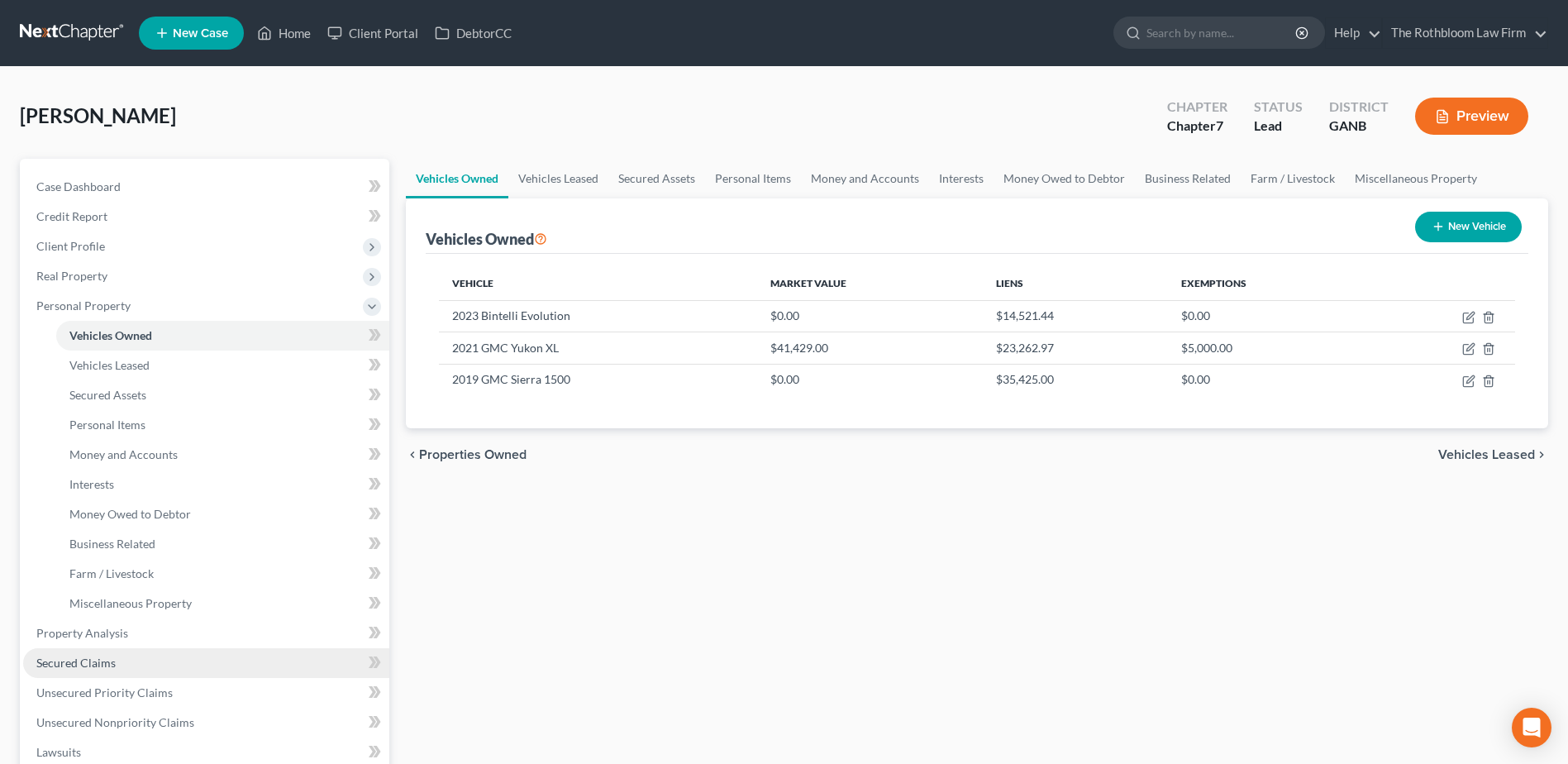
click at [65, 664] on span "Secured Claims" at bounding box center [76, 662] width 80 height 14
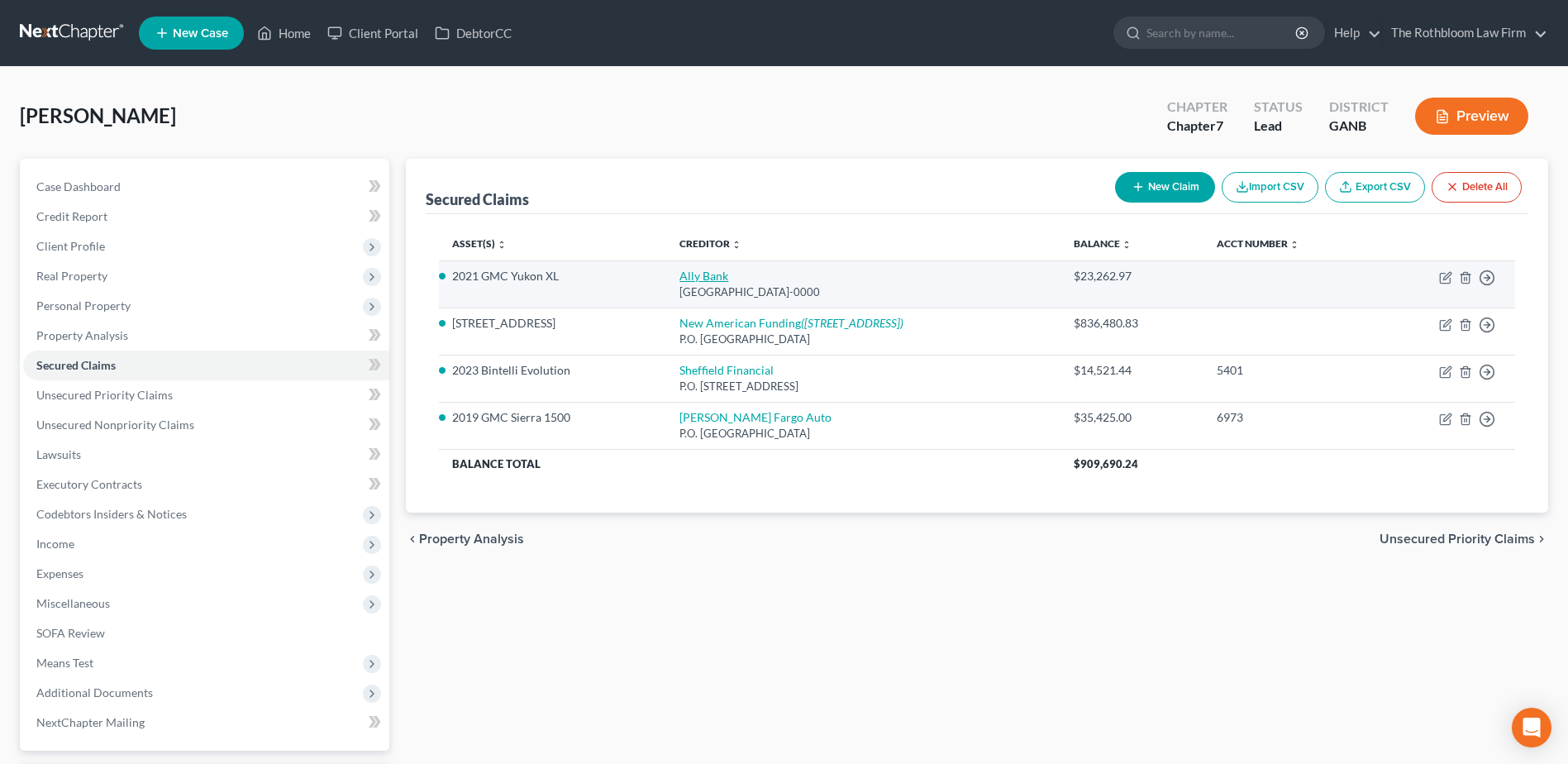
click at [704, 272] on link "Ally Bank" at bounding box center [703, 275] width 49 height 14
select select "24"
select select "2"
select select "3"
select select "0"
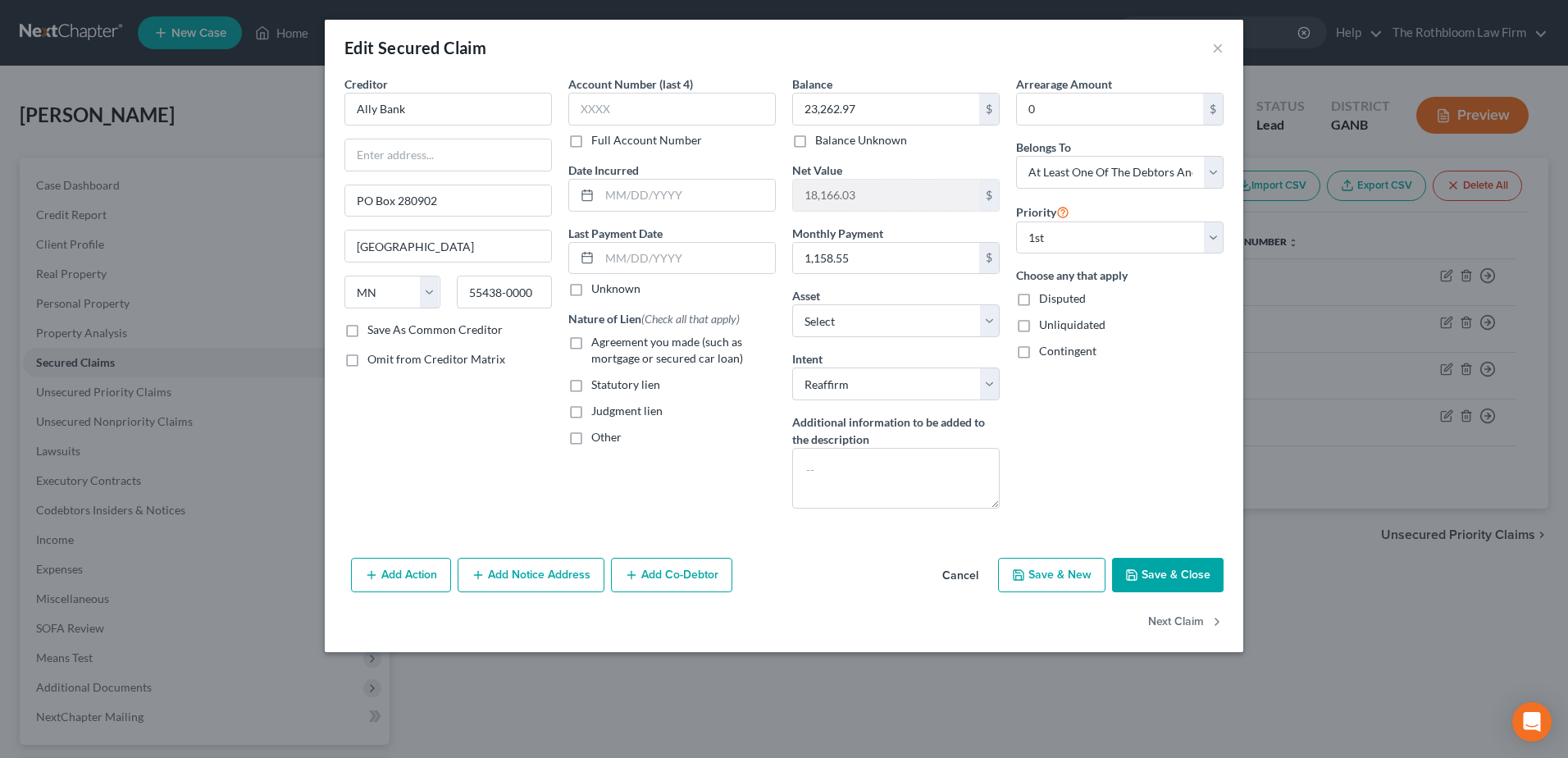
click at [592, 342] on label "Agreement you made (such as mortgage or secured car loan)" at bounding box center [684, 349] width 184 height 33
click at [598, 342] on input "Agreement you made (such as mortgage or secured car loan)" at bounding box center [602, 338] width 11 height 11
checkbox input "true"
click at [1185, 577] on button "Save & Close" at bounding box center [1167, 575] width 112 height 35
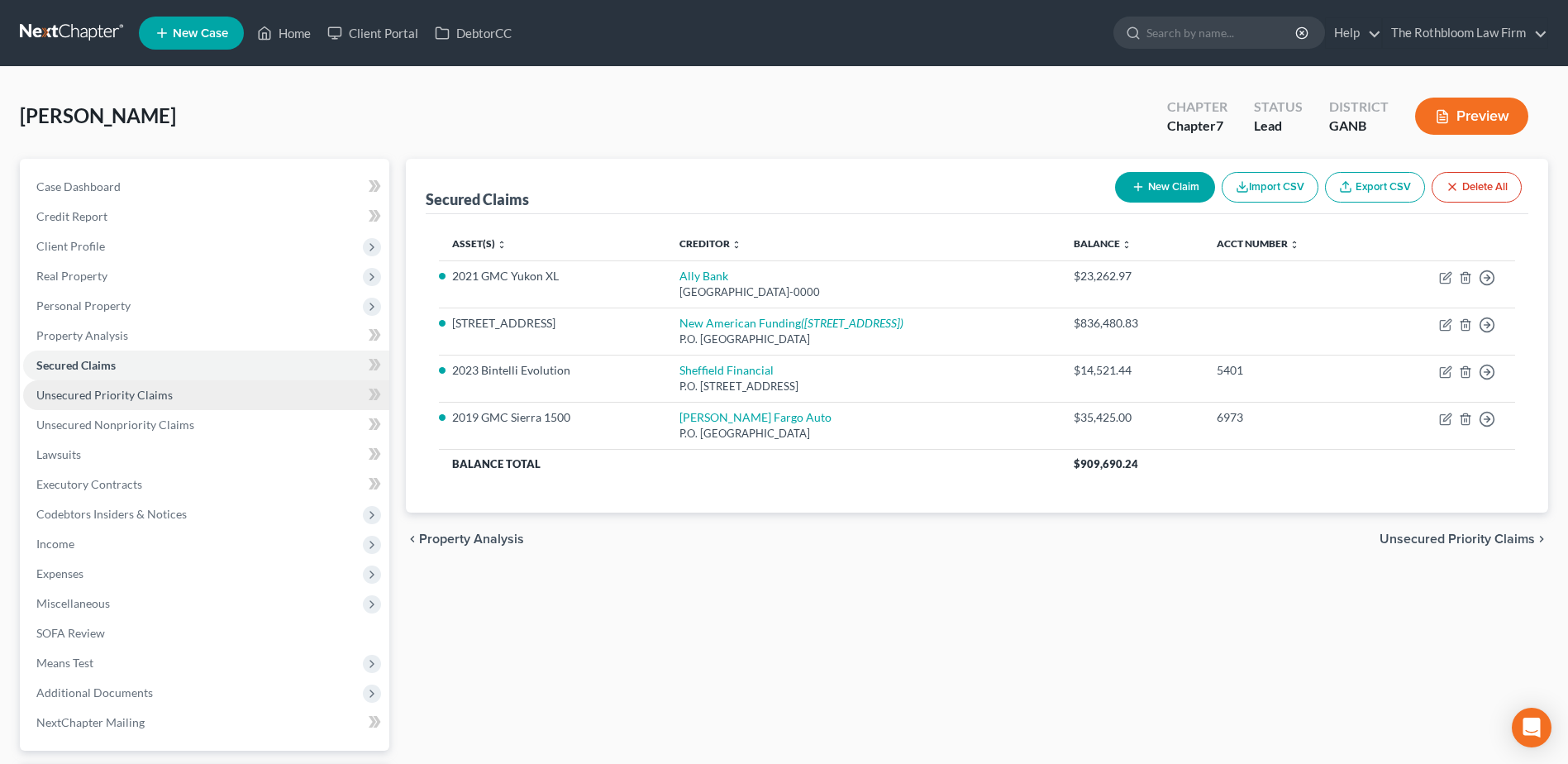
click at [162, 393] on span "Unsecured Priority Claims" at bounding box center [104, 395] width 137 height 14
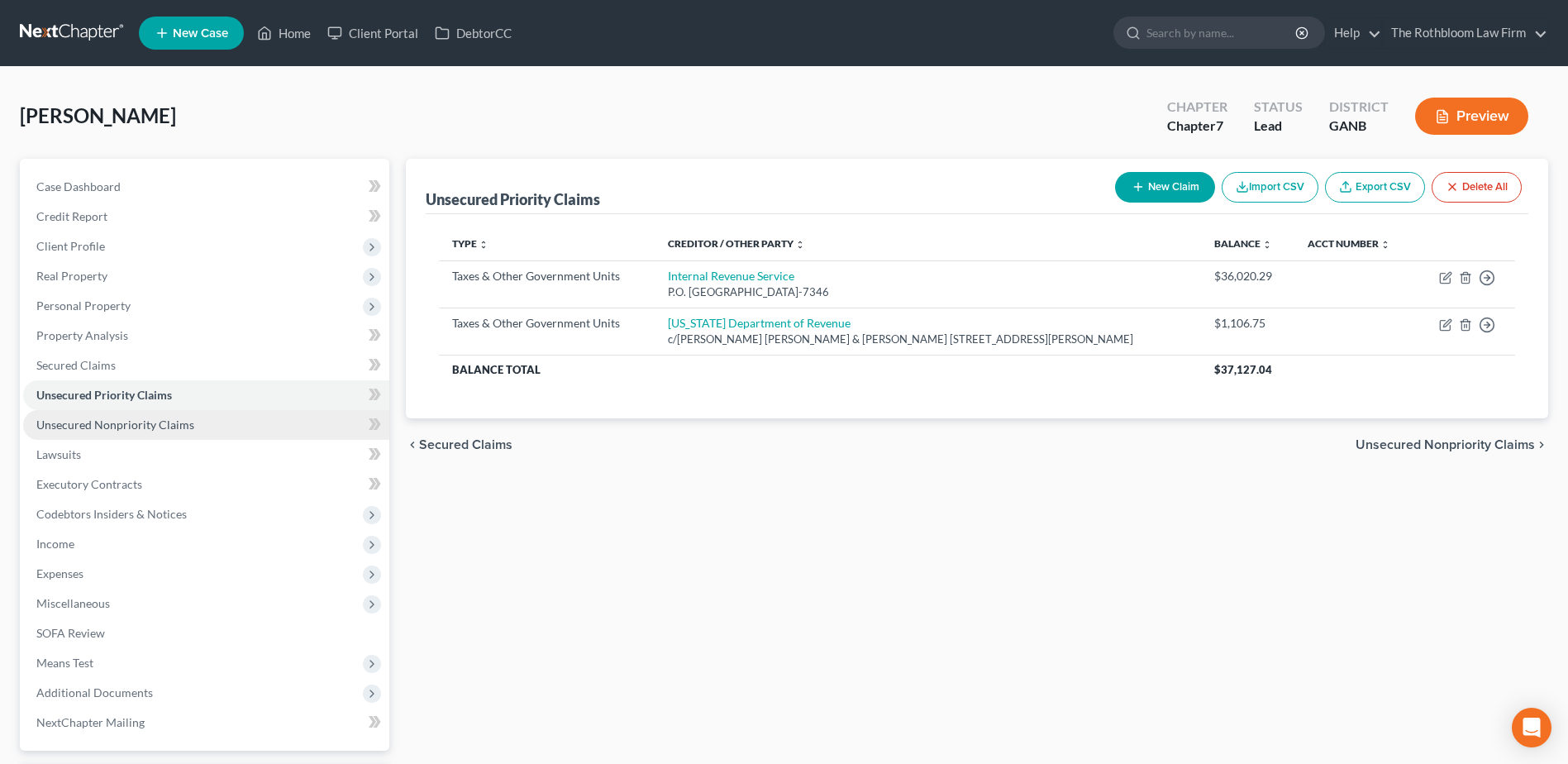
click at [112, 421] on span "Unsecured Nonpriority Claims" at bounding box center [115, 425] width 158 height 14
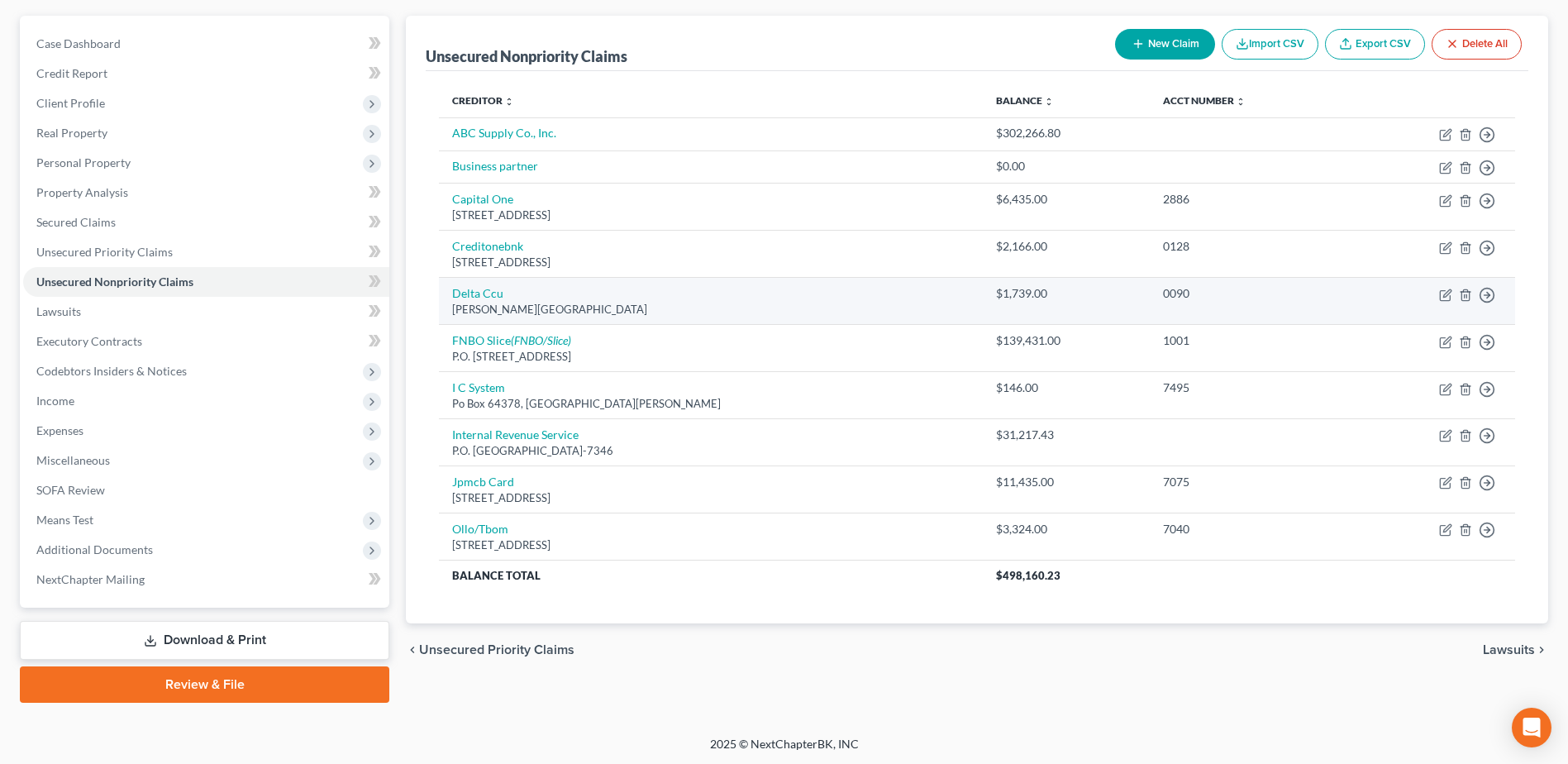
scroll to position [145, 0]
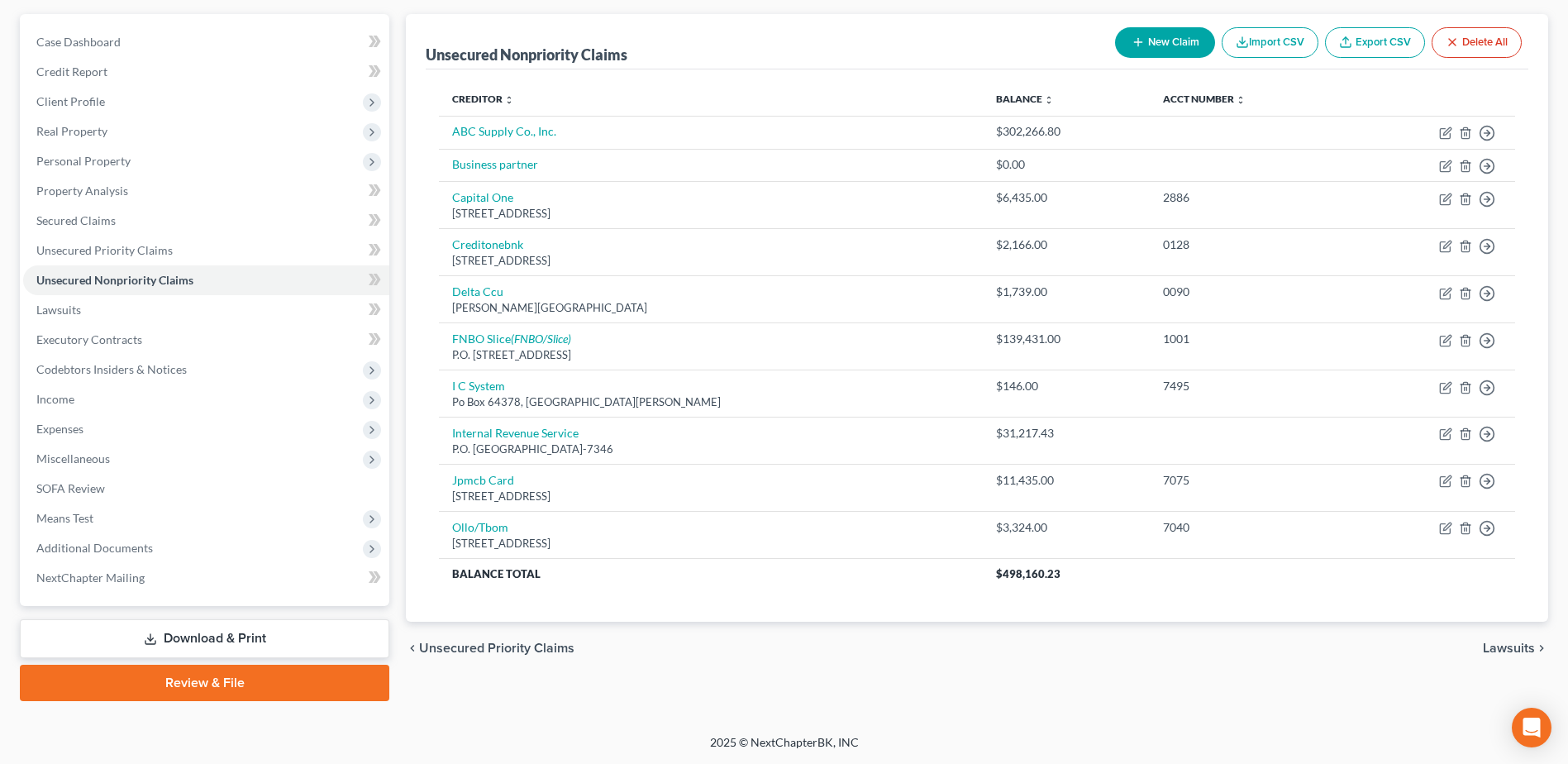
click at [1152, 46] on button "New Claim" at bounding box center [1165, 42] width 100 height 31
select select "0"
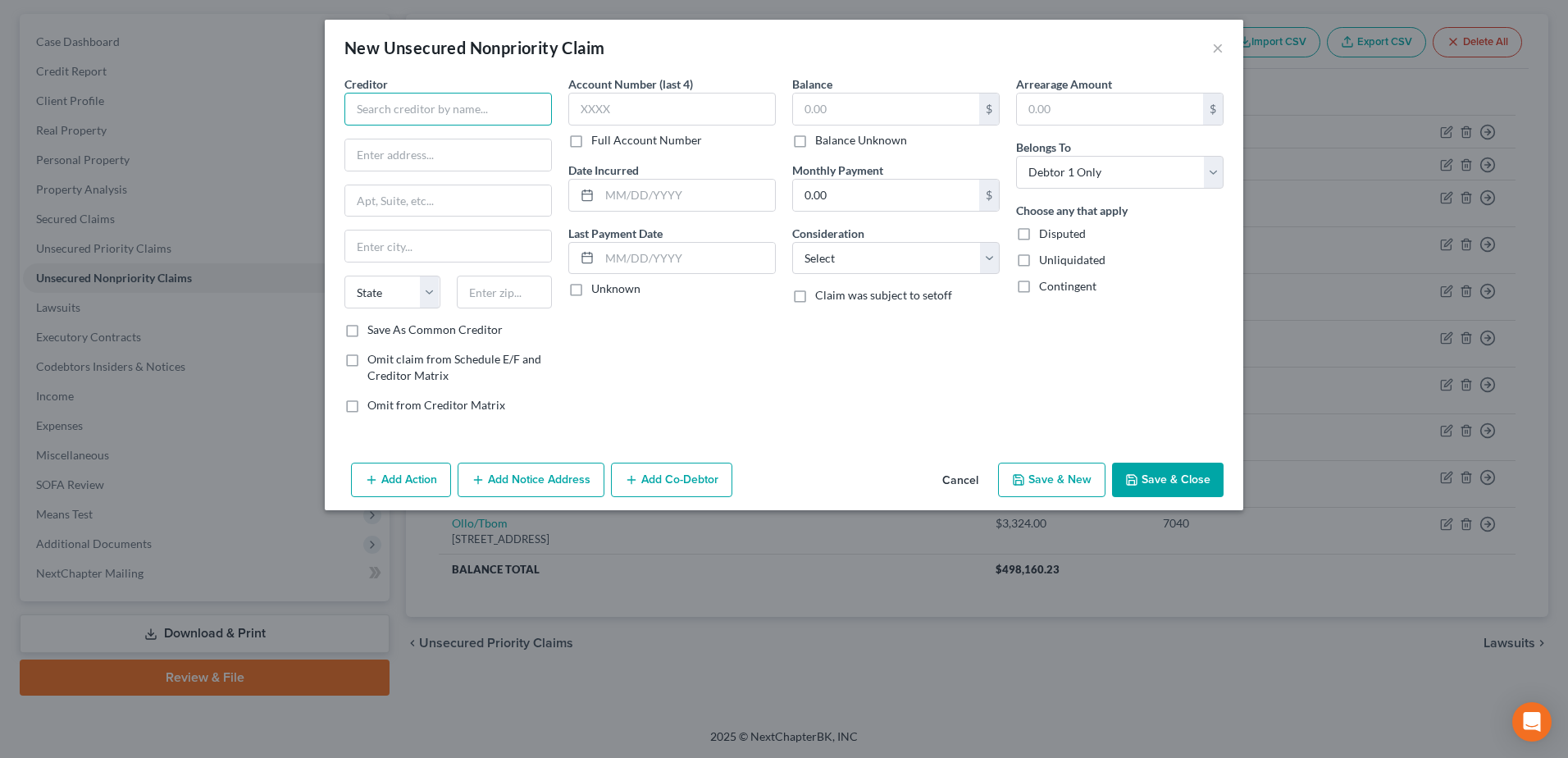
click at [382, 117] on input "text" at bounding box center [448, 109] width 208 height 33
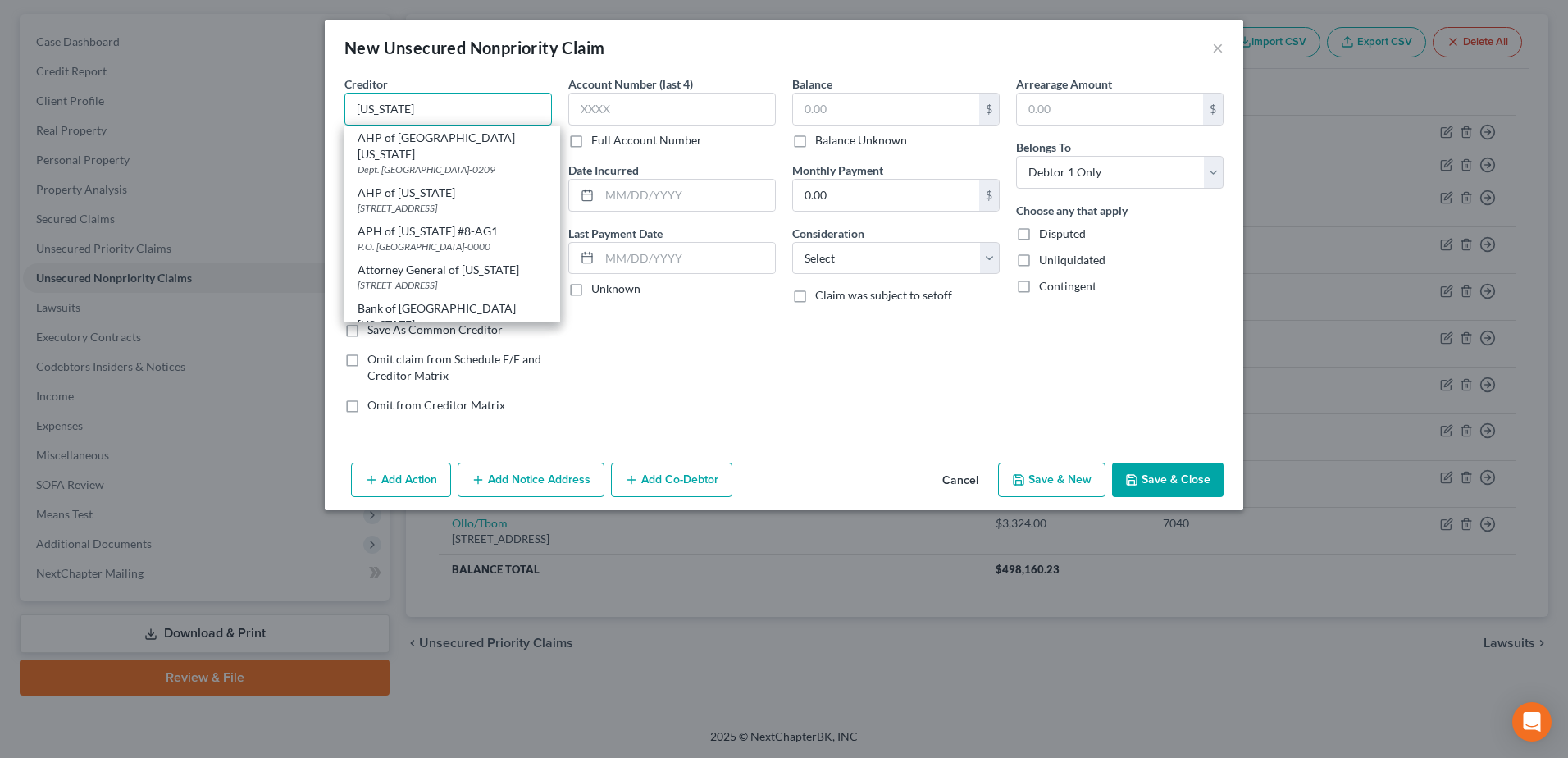
type input "Georgia"
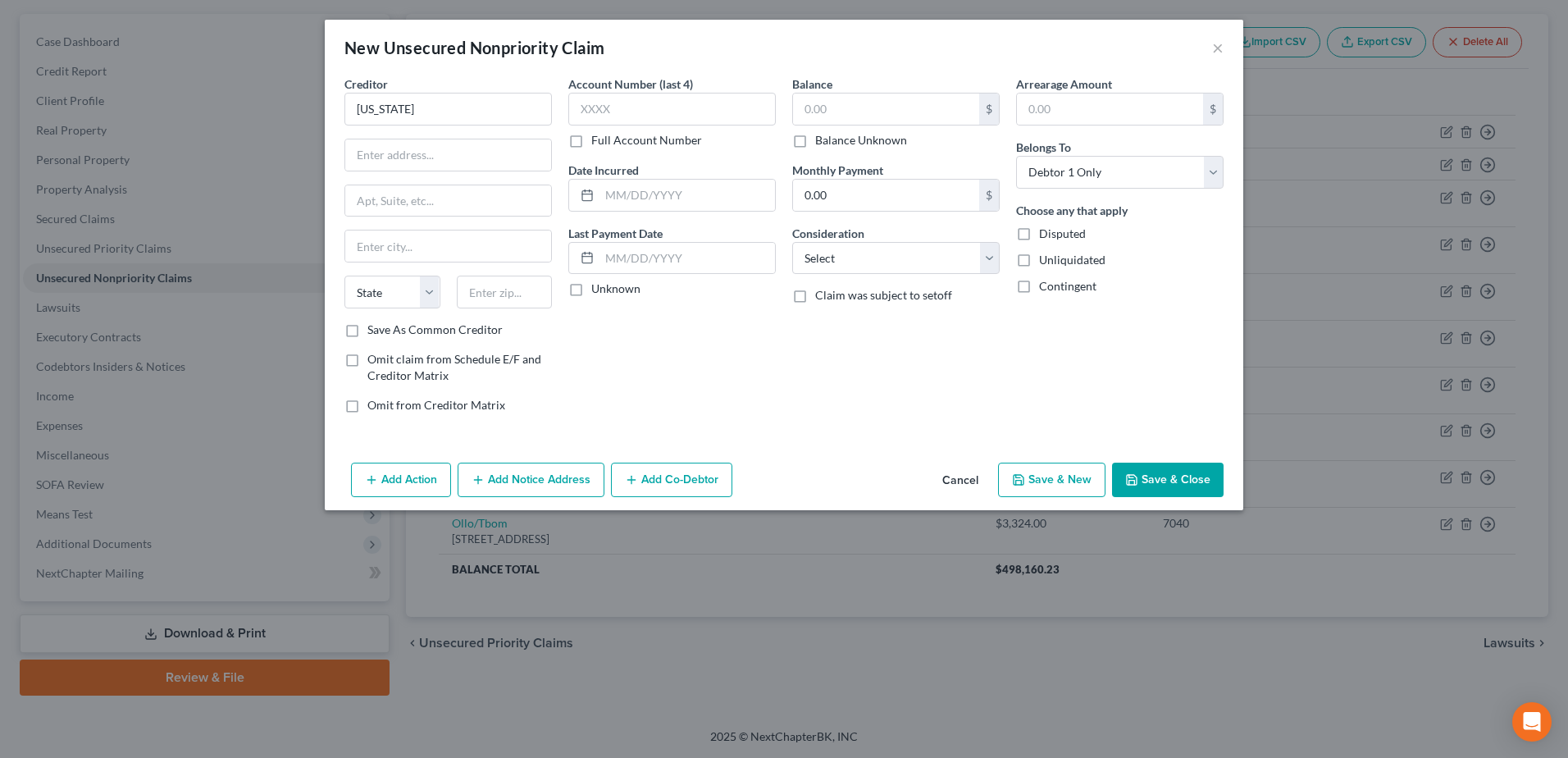
click at [953, 472] on button "Cancel" at bounding box center [960, 480] width 62 height 33
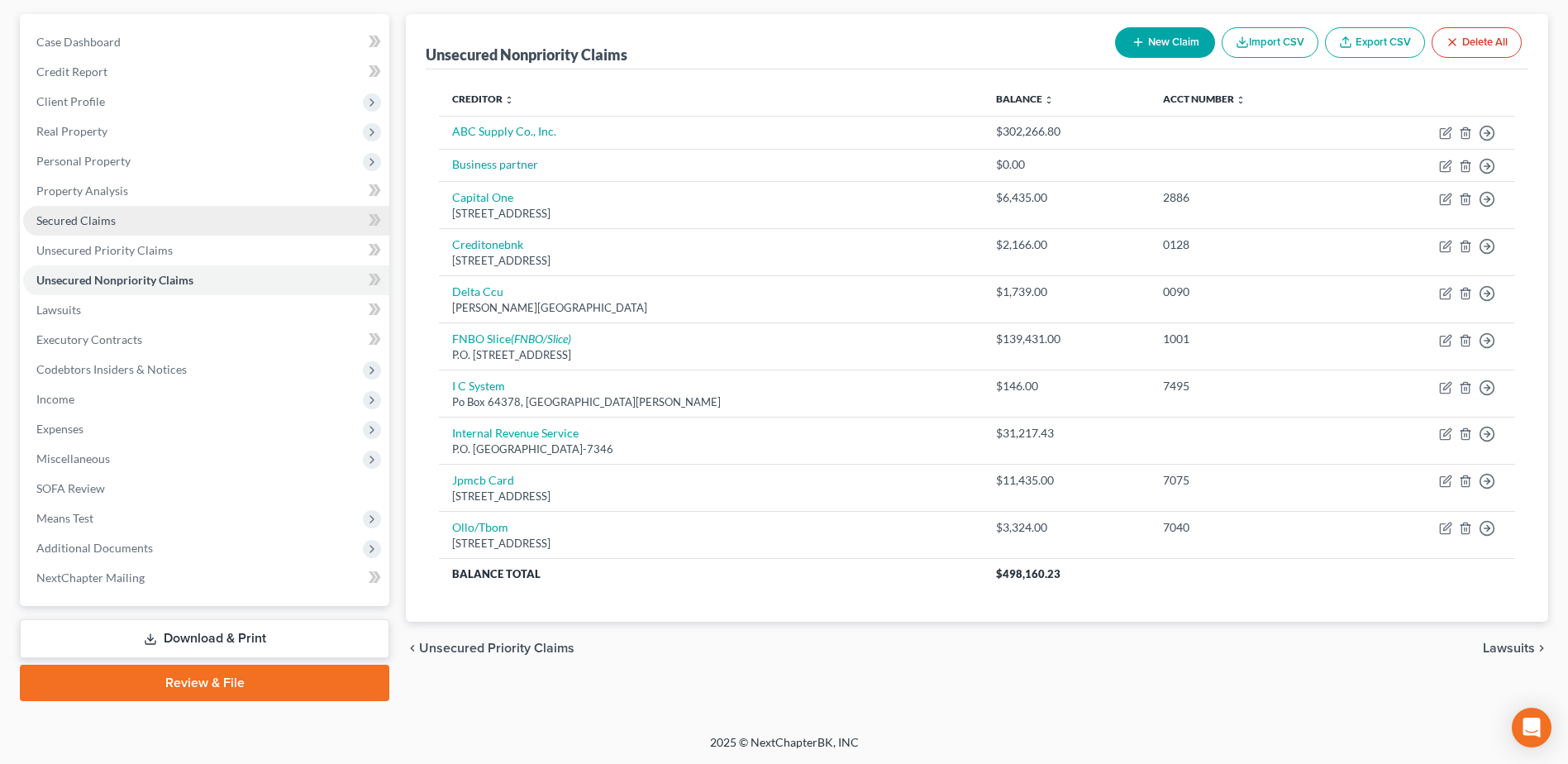
click at [79, 219] on span "Secured Claims" at bounding box center [76, 220] width 80 height 14
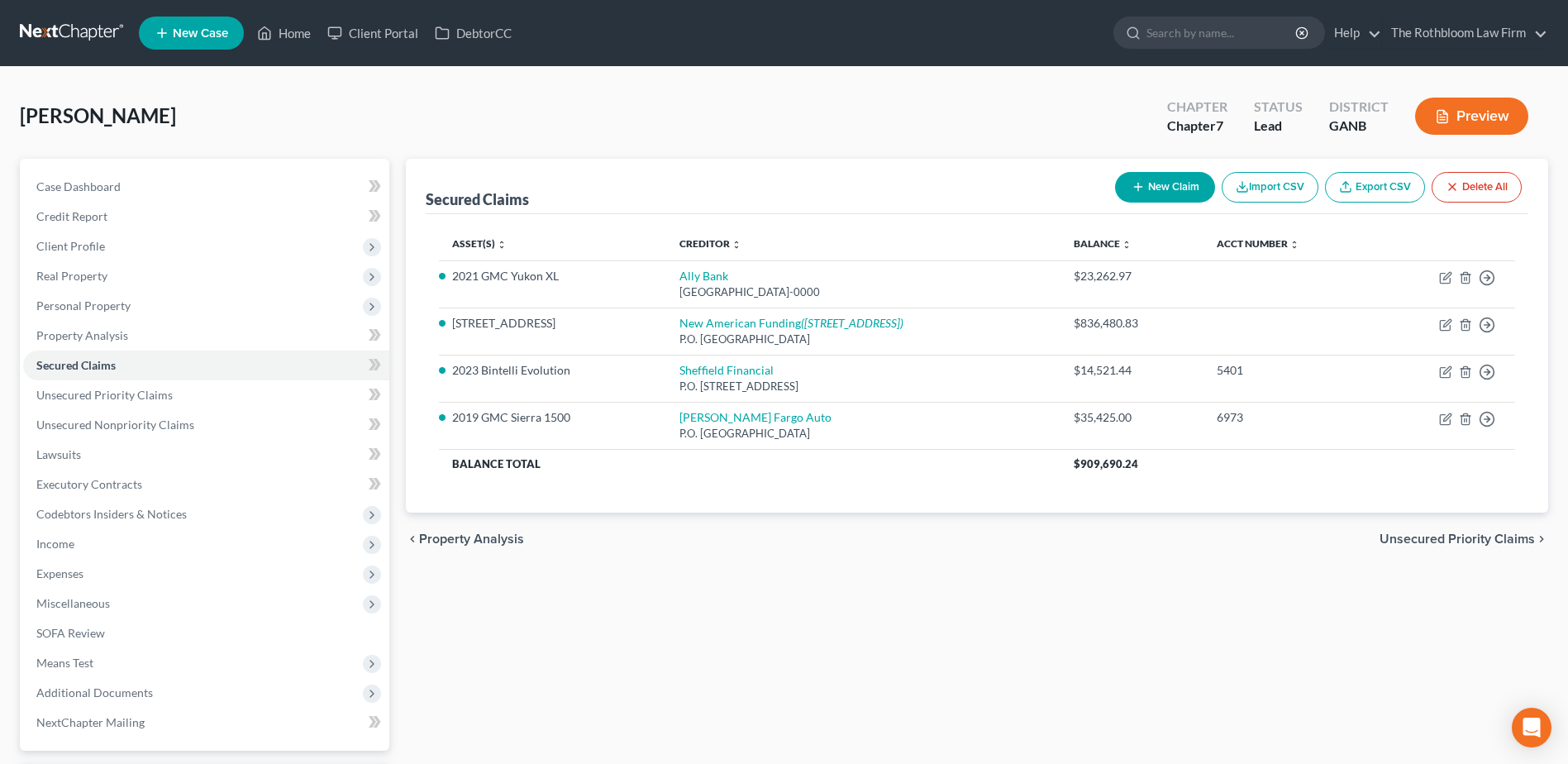
click at [1162, 189] on button "New Claim" at bounding box center [1165, 187] width 100 height 31
select select "0"
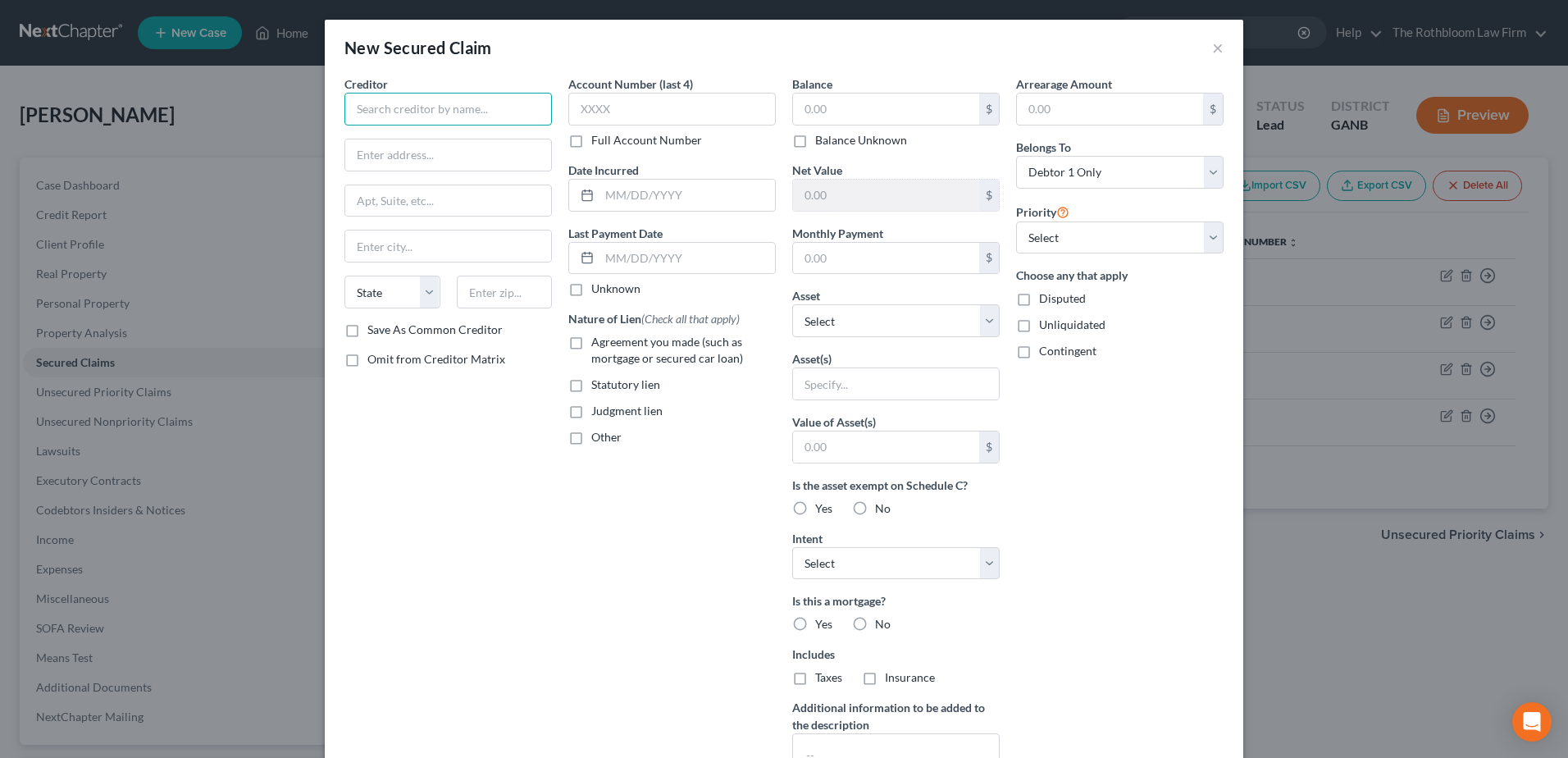
click at [408, 118] on input "text" at bounding box center [448, 109] width 208 height 33
type input "Georgia Department of Revenue"
